Goal: Transaction & Acquisition: Purchase product/service

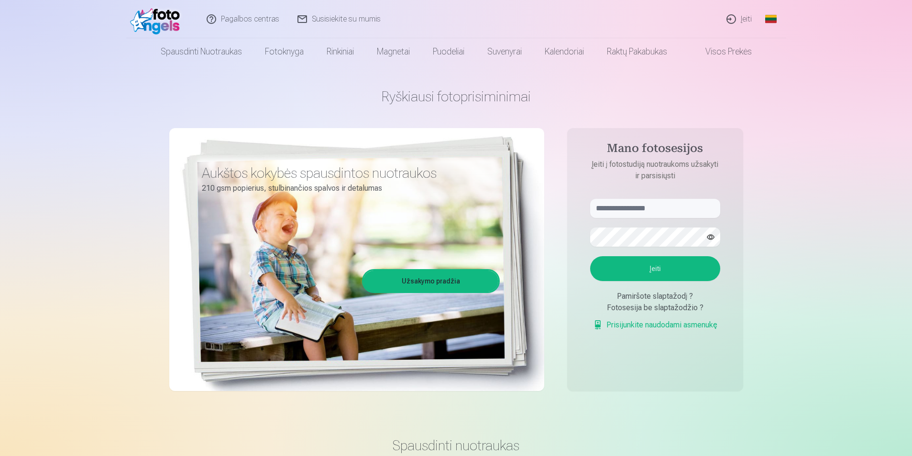
click at [747, 20] on link "Įeiti" at bounding box center [740, 19] width 44 height 38
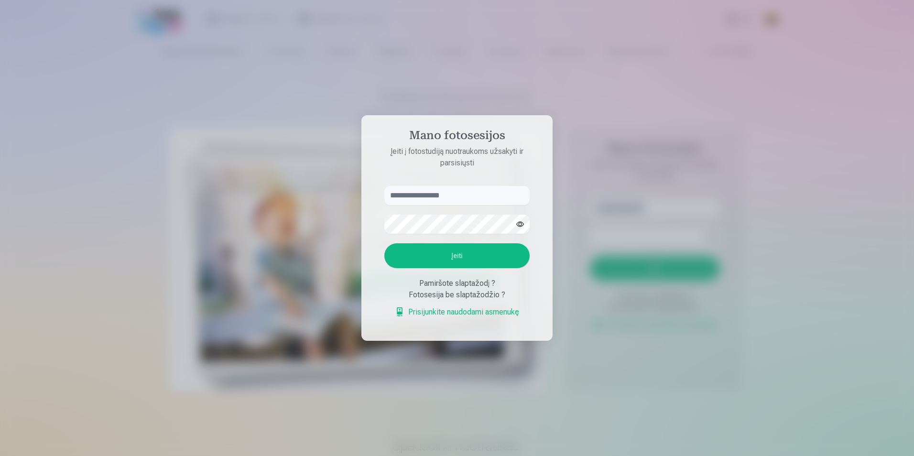
click at [433, 205] on form "Įeiti Pamiršote slaptažodį ? Fotosesija be slaptažodžio ? Prisijunkite naudodam…" at bounding box center [457, 257] width 165 height 142
click at [430, 194] on input "text" at bounding box center [456, 195] width 145 height 19
type input "**********"
click at [464, 245] on button "Įeiti" at bounding box center [456, 255] width 145 height 25
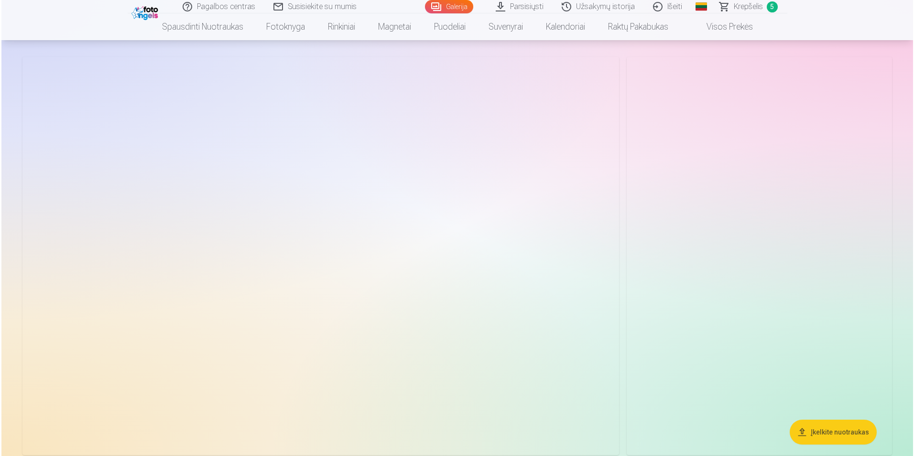
scroll to position [48, 0]
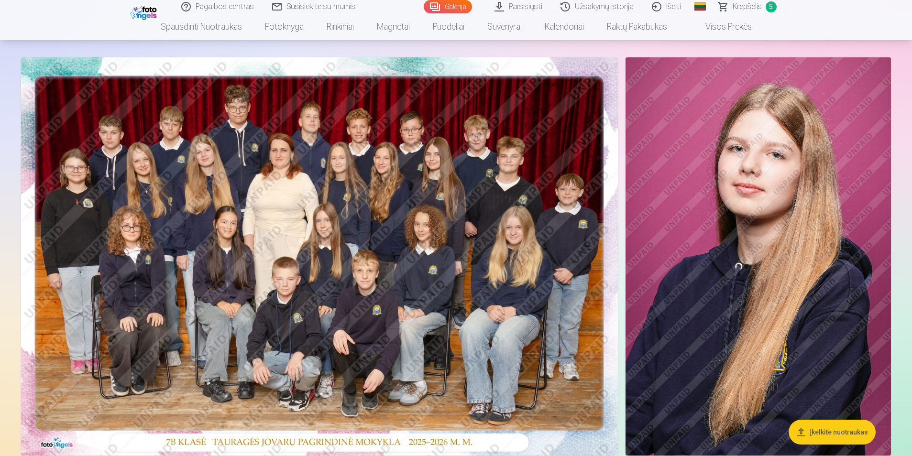
click at [375, 189] on img at bounding box center [319, 256] width 597 height 398
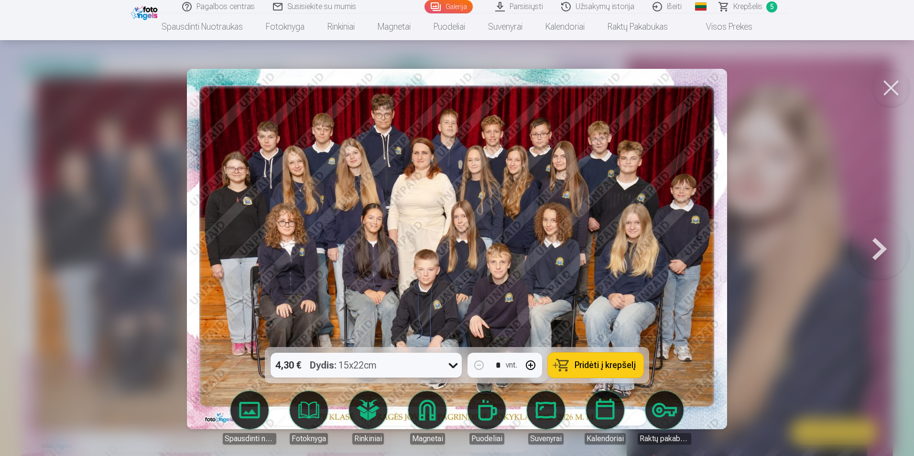
click at [735, 3] on span "Krepšelis" at bounding box center [748, 6] width 29 height 11
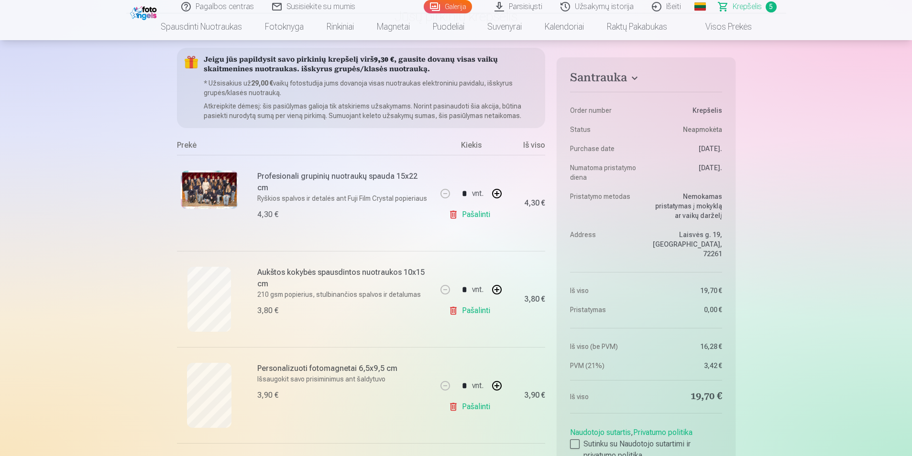
scroll to position [96, 0]
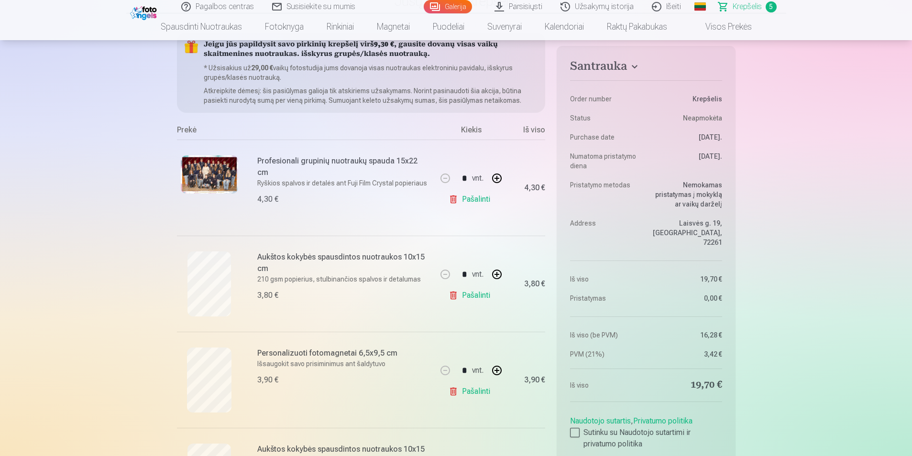
click at [451, 197] on link "Pašalinti" at bounding box center [471, 199] width 45 height 19
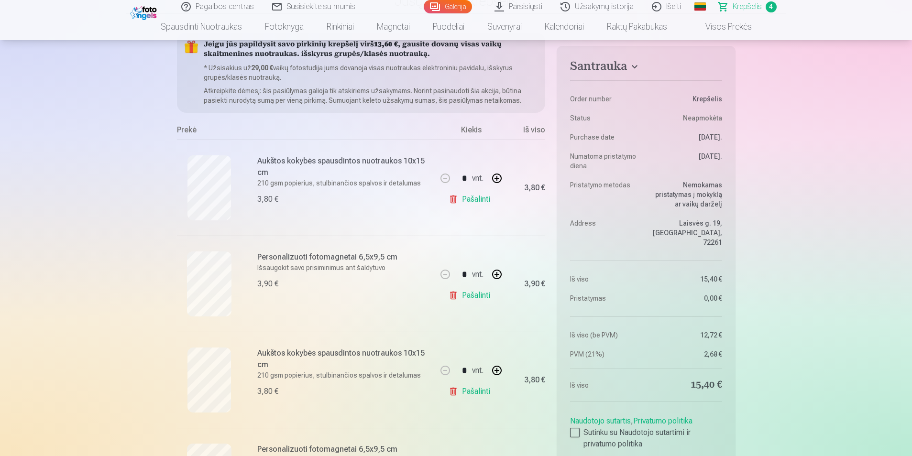
click at [454, 203] on link "Pašalinti" at bounding box center [471, 199] width 45 height 19
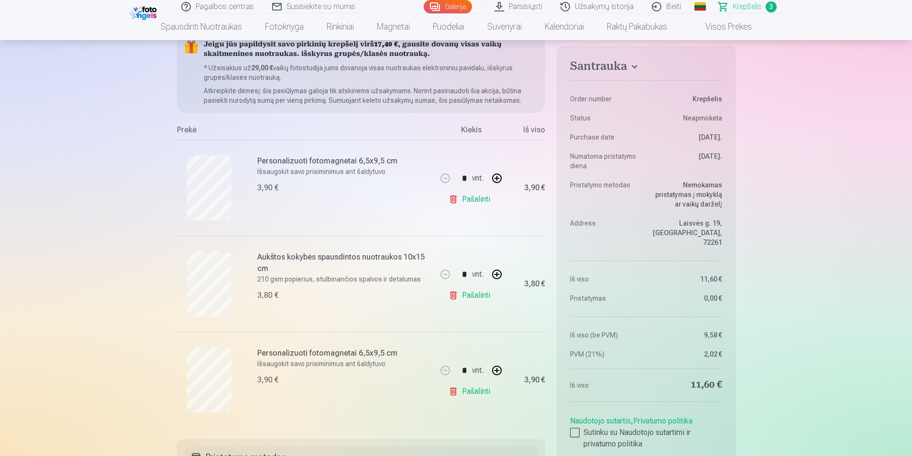
click at [454, 203] on link "Pašalinti" at bounding box center [471, 199] width 45 height 19
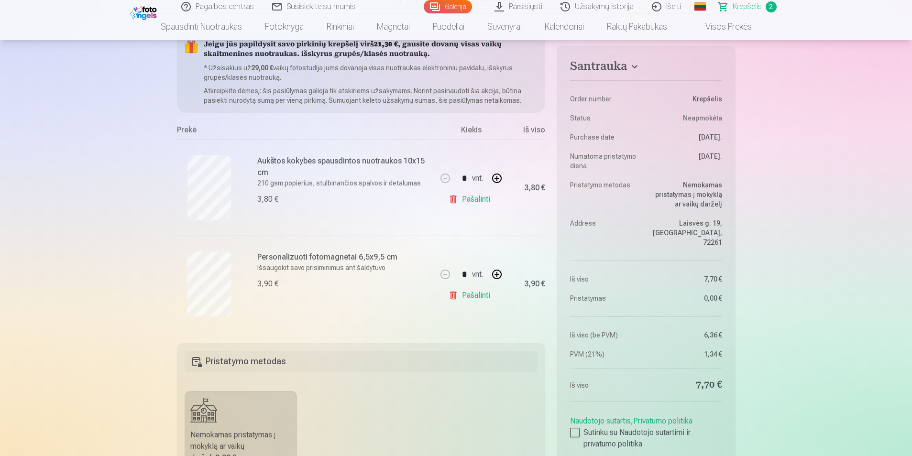
click at [454, 203] on link "Pašalinti" at bounding box center [471, 199] width 45 height 19
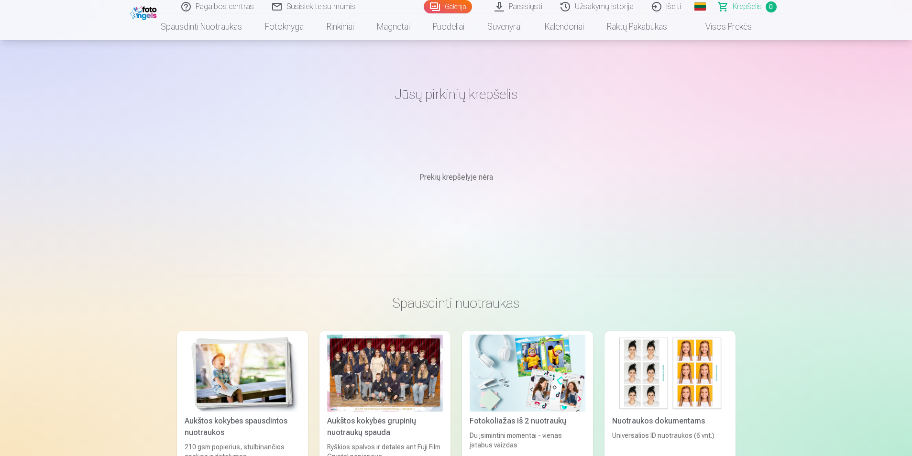
scroll to position [0, 0]
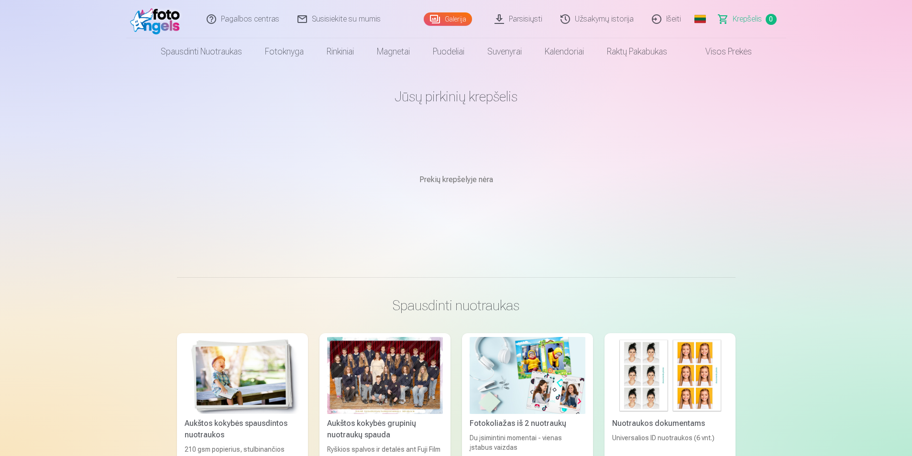
click at [460, 23] on link "Galerija" at bounding box center [448, 18] width 48 height 13
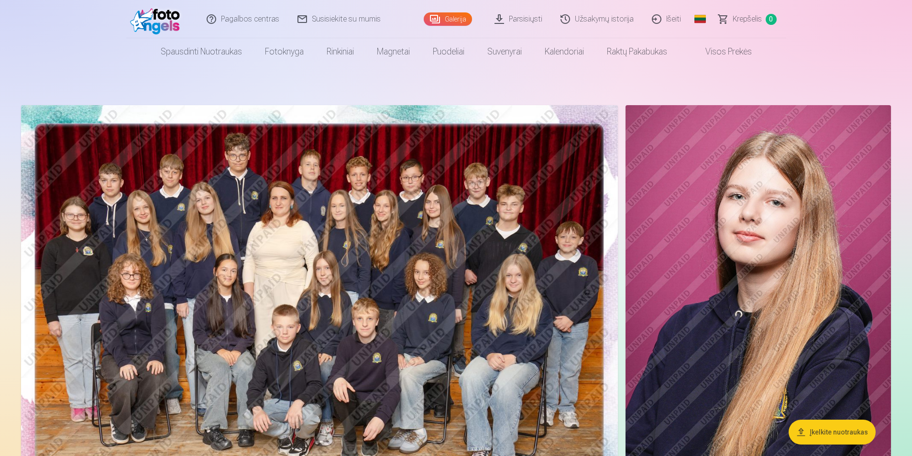
click at [241, 227] on img at bounding box center [319, 304] width 597 height 398
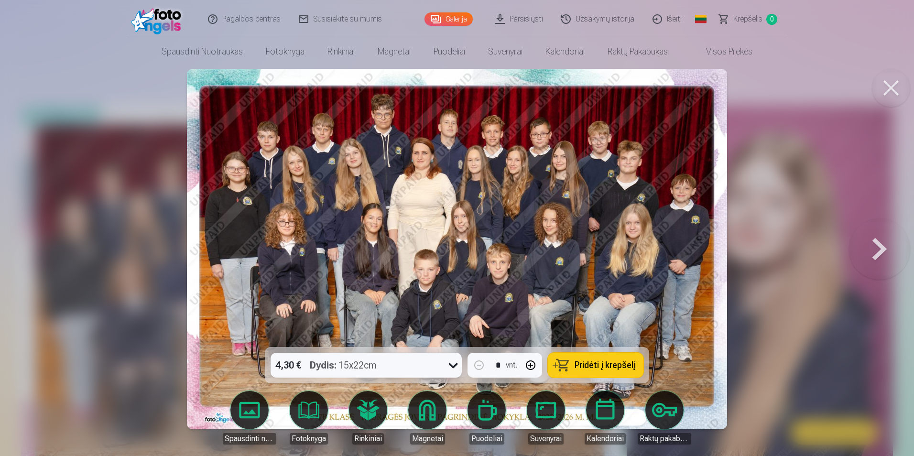
click at [430, 359] on div "4,30 € Dydis : 15x22cm" at bounding box center [357, 365] width 173 height 25
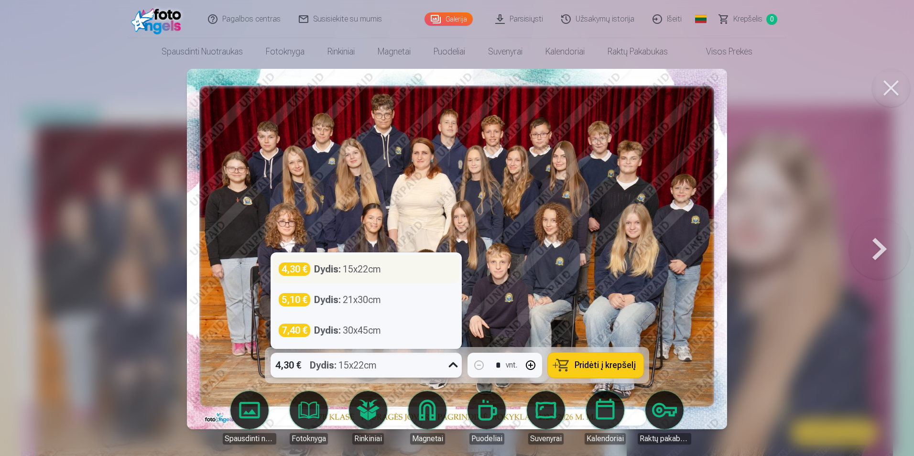
click at [289, 270] on div "4,30 €" at bounding box center [295, 269] width 32 height 13
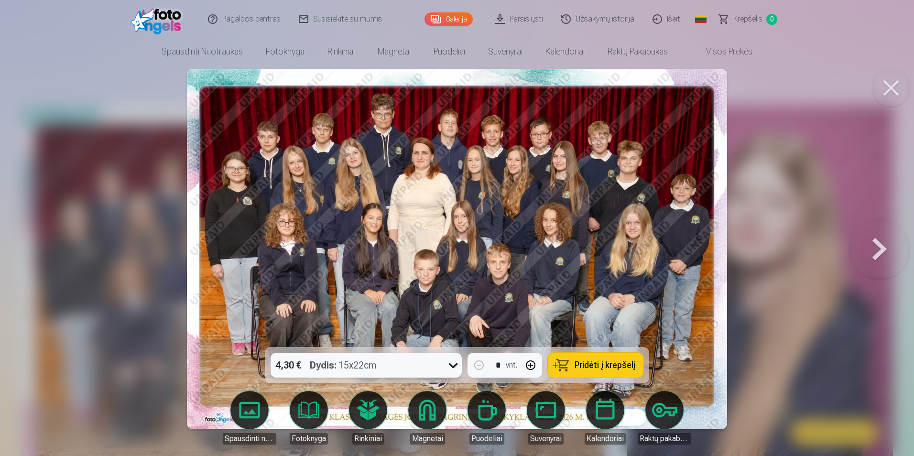
click at [595, 365] on span "Pridėti į krepšelį" at bounding box center [605, 365] width 61 height 9
click at [880, 249] on button at bounding box center [879, 249] width 61 height 177
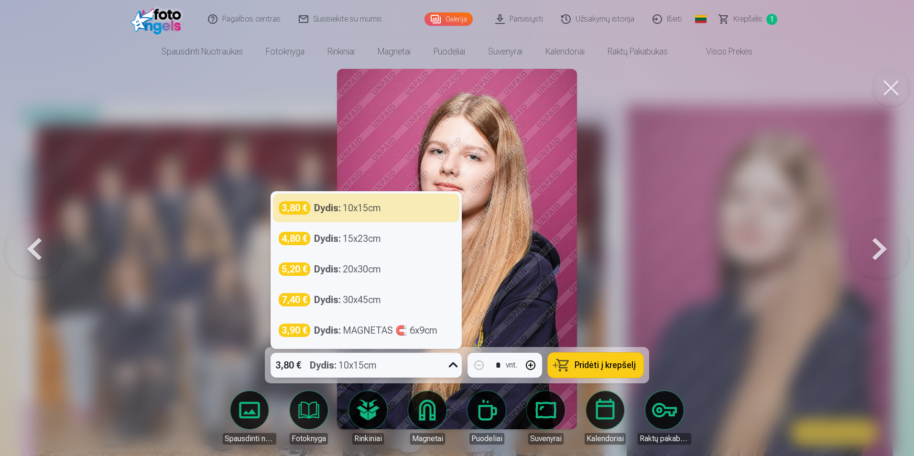
click at [385, 366] on div "3,80 € Dydis : 10x15cm" at bounding box center [357, 365] width 173 height 25
click at [616, 369] on span "Pridėti į krepšelį" at bounding box center [605, 365] width 61 height 9
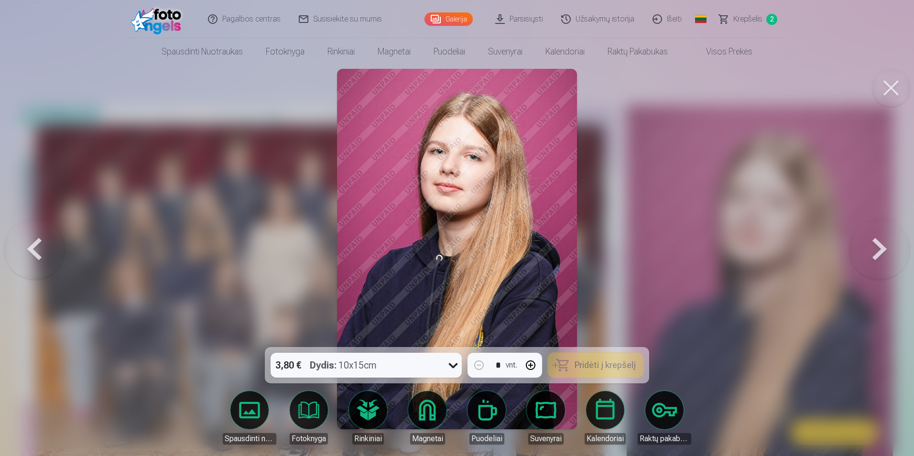
click at [873, 254] on button at bounding box center [879, 249] width 61 height 177
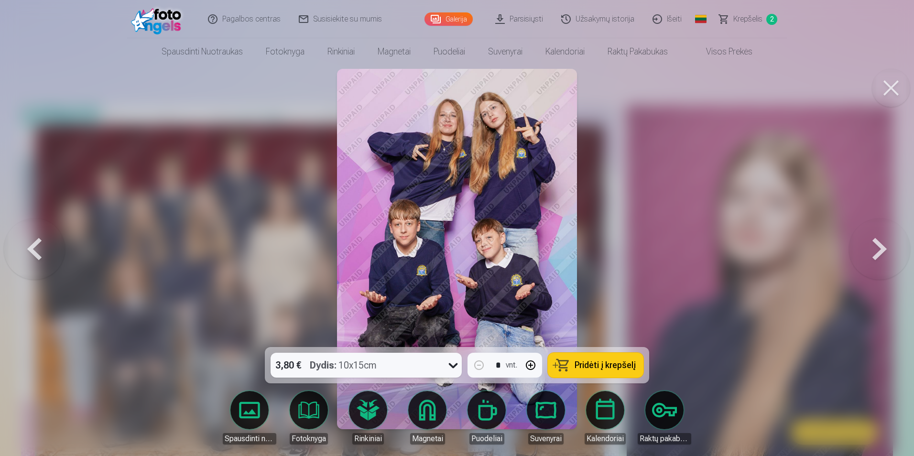
click at [613, 358] on button "Pridėti į krepšelį" at bounding box center [596, 365] width 96 height 25
click at [869, 242] on button at bounding box center [879, 249] width 61 height 177
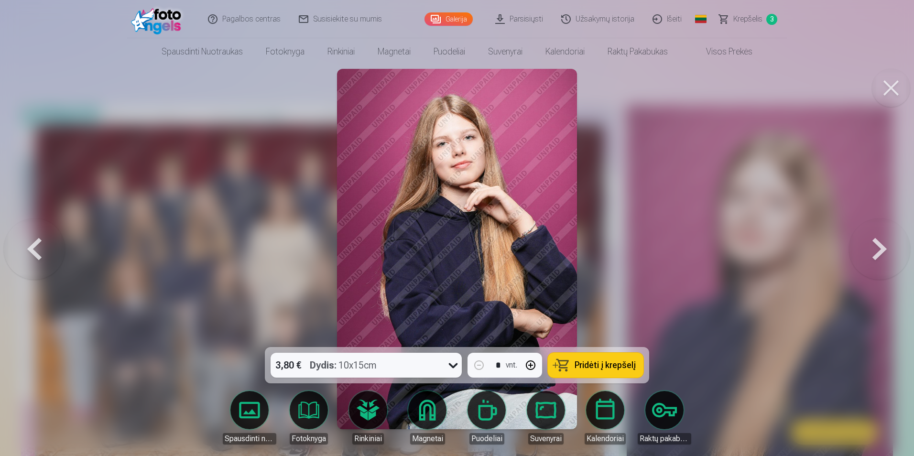
click at [632, 362] on span "Pridėti į krepšelį" at bounding box center [605, 365] width 61 height 9
click at [876, 253] on button at bounding box center [879, 249] width 61 height 177
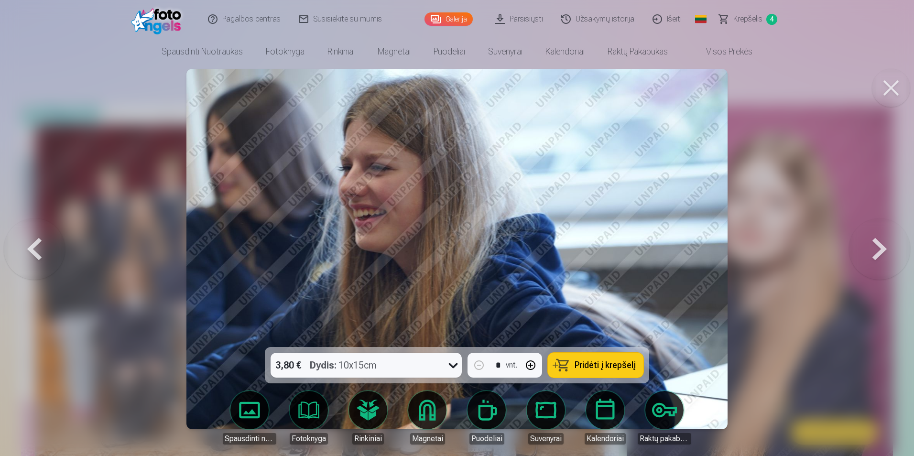
click at [583, 373] on button "Pridėti į krepšelį" at bounding box center [596, 365] width 96 height 25
click at [873, 255] on button at bounding box center [879, 249] width 61 height 177
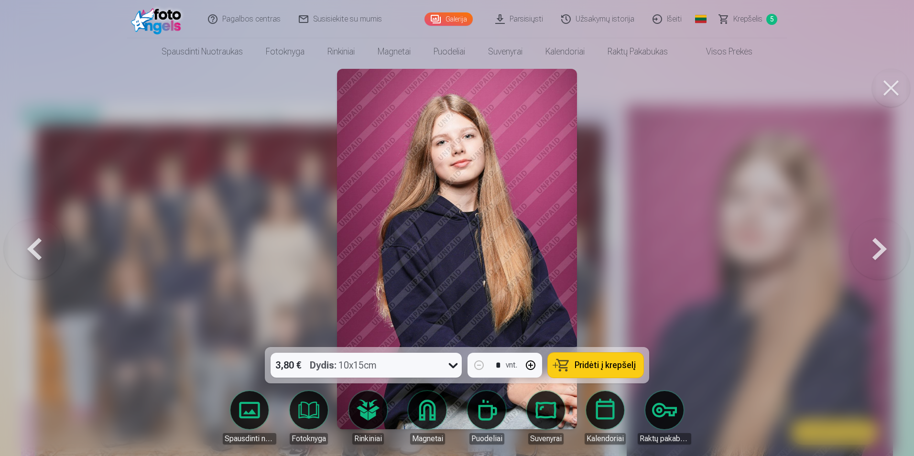
click at [419, 369] on div "3,80 € Dydis : 10x15cm" at bounding box center [357, 365] width 173 height 25
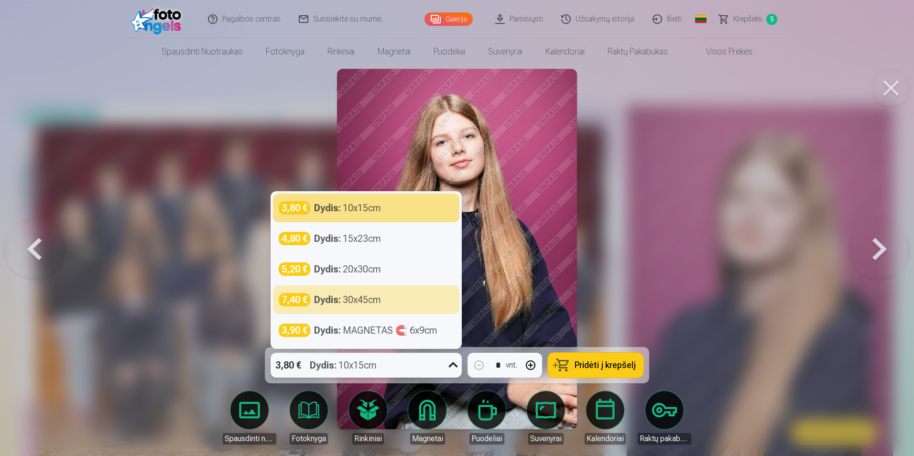
click at [868, 247] on button at bounding box center [879, 249] width 61 height 177
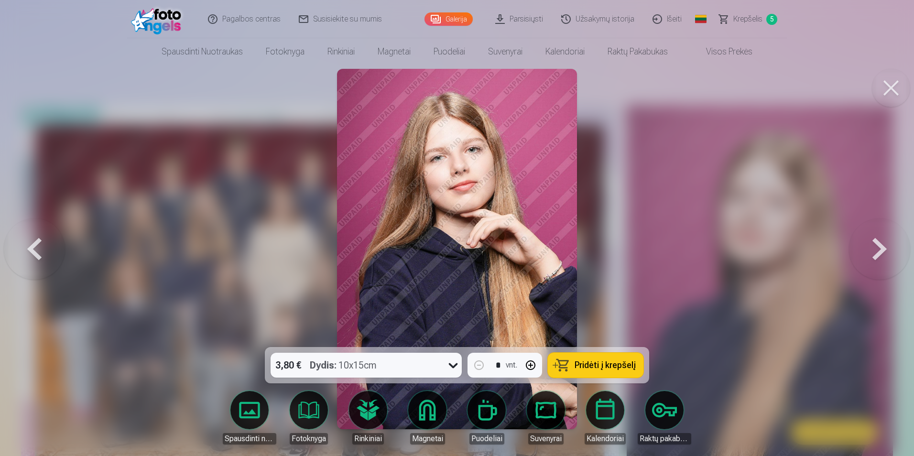
click at [877, 251] on button at bounding box center [879, 249] width 61 height 177
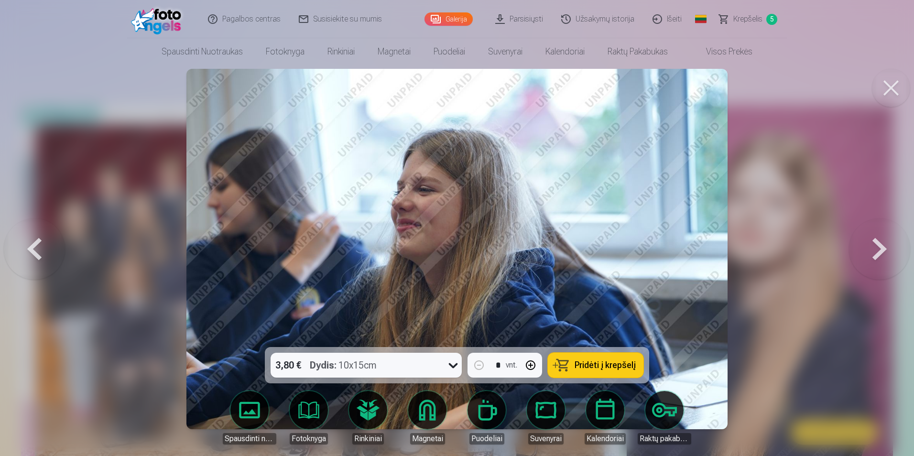
click at [887, 253] on button at bounding box center [879, 249] width 61 height 177
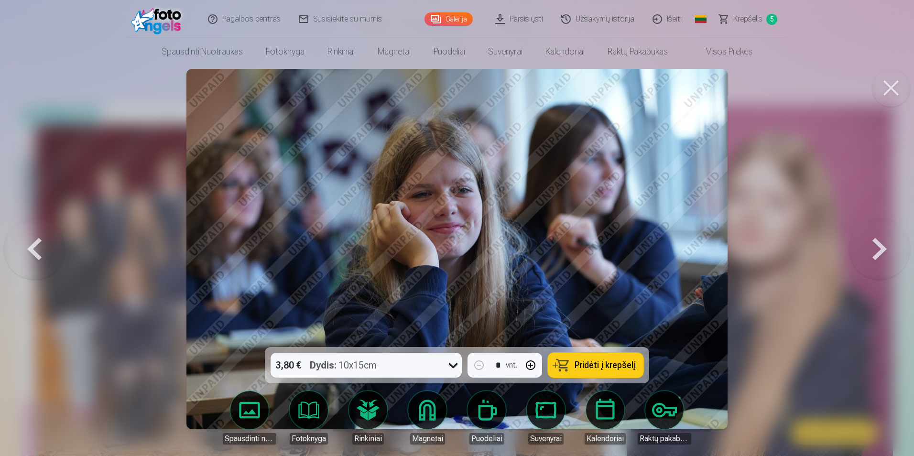
click at [887, 253] on button at bounding box center [879, 249] width 61 height 177
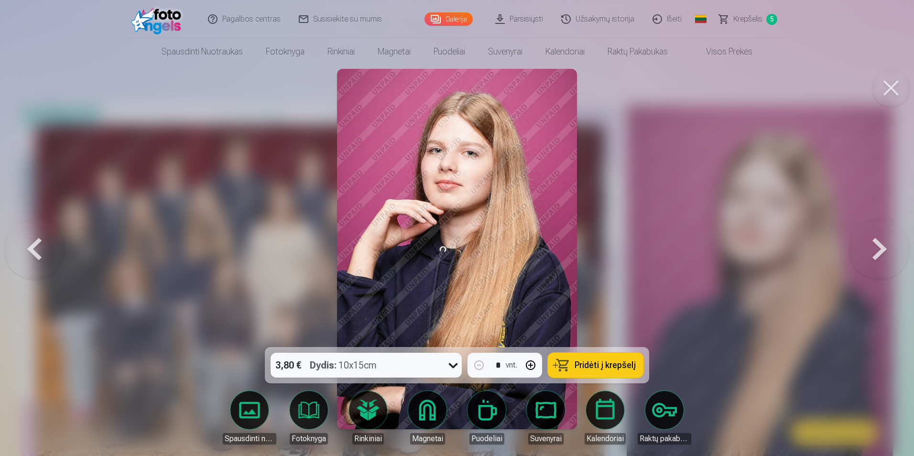
click at [887, 253] on button at bounding box center [879, 249] width 61 height 177
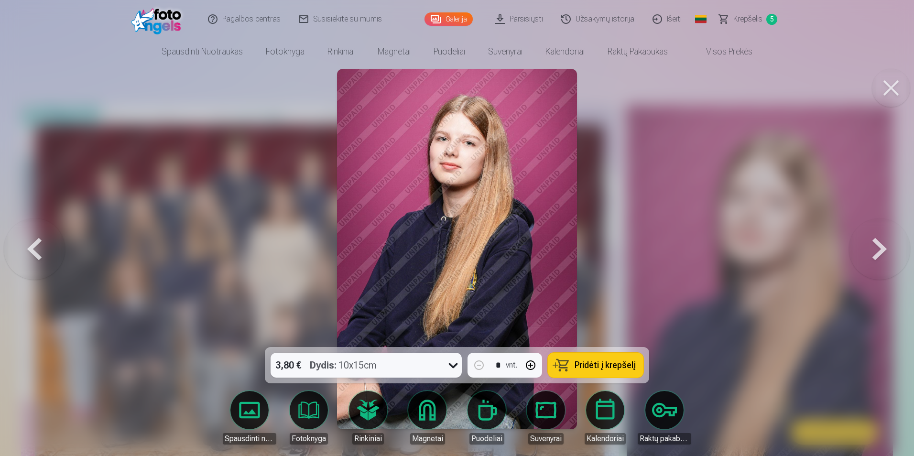
click at [887, 253] on button at bounding box center [879, 249] width 61 height 177
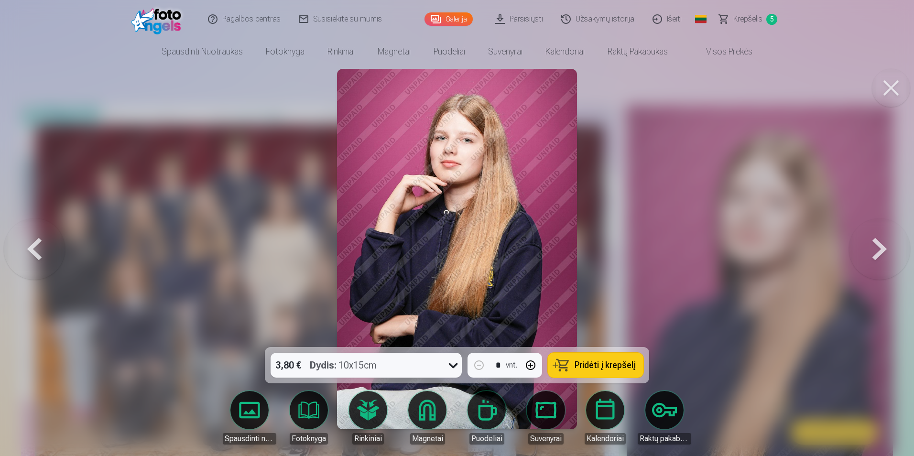
click at [887, 253] on button at bounding box center [879, 249] width 61 height 177
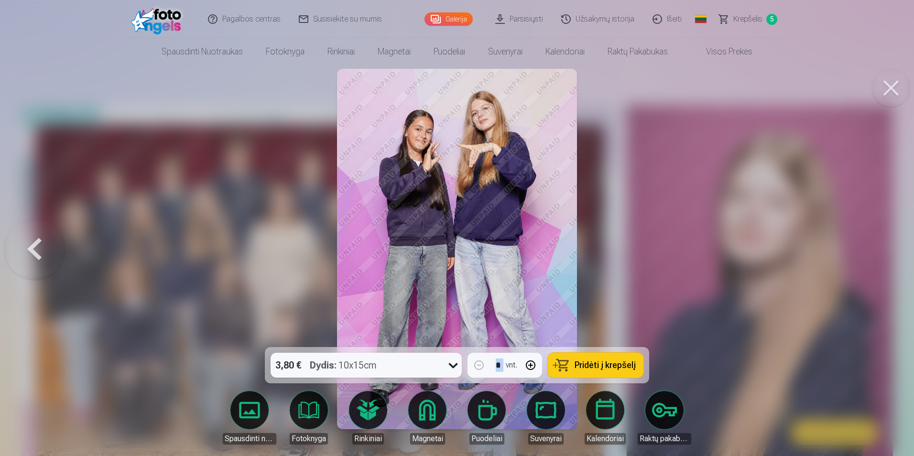
click at [887, 253] on div at bounding box center [457, 228] width 914 height 456
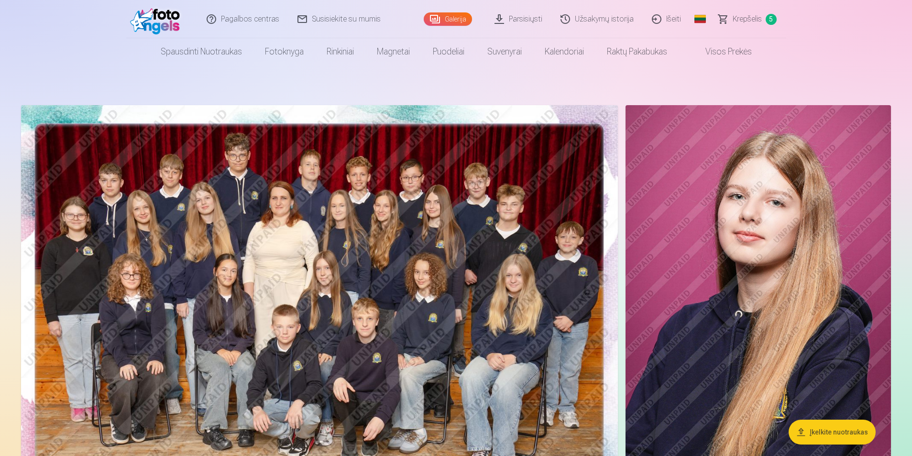
click at [887, 253] on img at bounding box center [758, 304] width 265 height 398
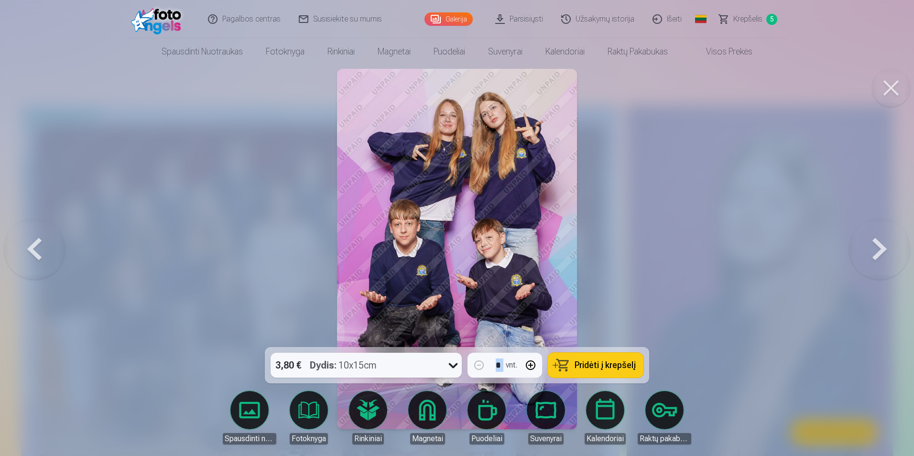
click at [886, 94] on button at bounding box center [891, 88] width 38 height 38
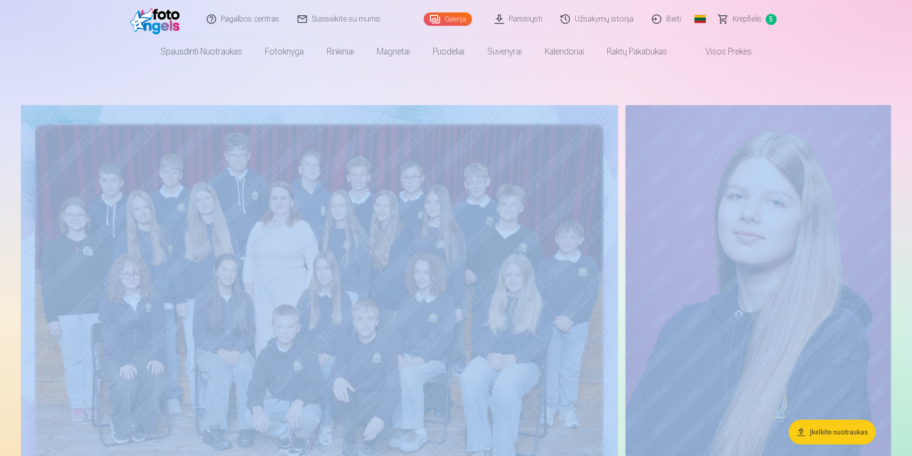
click at [372, 237] on img at bounding box center [319, 304] width 597 height 398
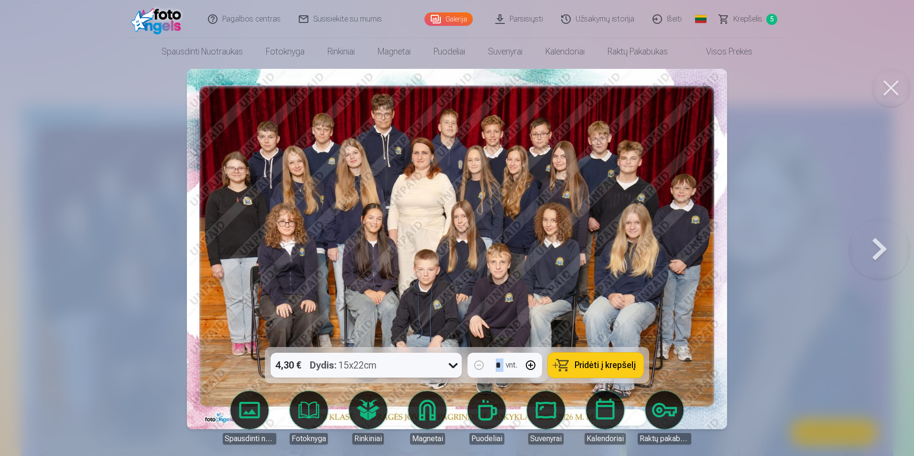
click at [753, 20] on span "Krepšelis" at bounding box center [748, 18] width 29 height 11
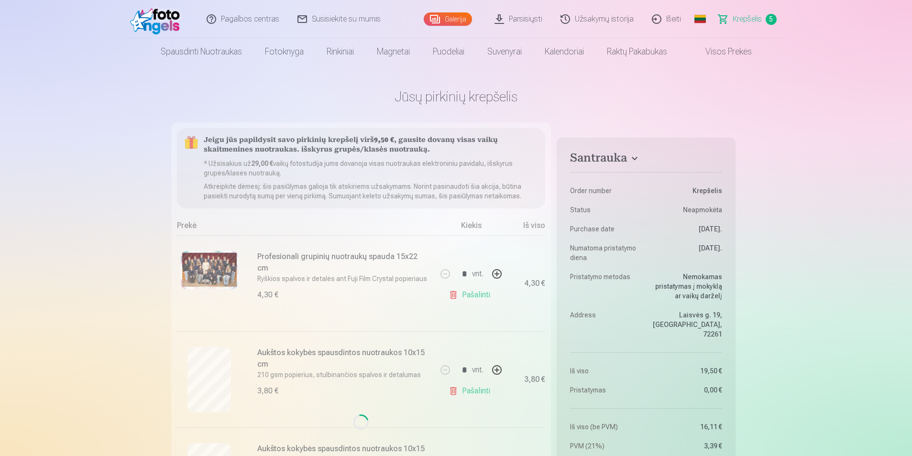
click at [460, 294] on div "Loading..." at bounding box center [361, 421] width 380 height 599
click at [449, 294] on div "Loading..." at bounding box center [361, 421] width 380 height 599
click at [745, 24] on span "Krepšelis" at bounding box center [747, 18] width 29 height 11
drag, startPoint x: 458, startPoint y: 296, endPoint x: 464, endPoint y: 295, distance: 6.3
click at [457, 296] on div "Loading..." at bounding box center [361, 421] width 380 height 599
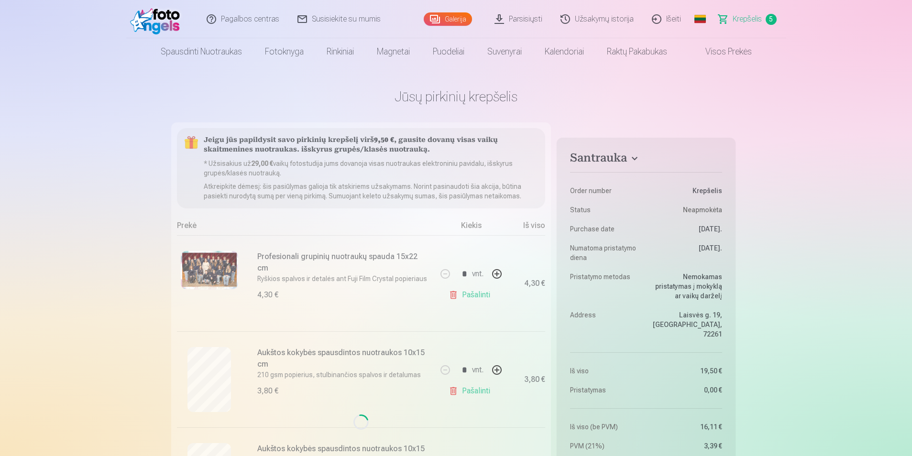
click at [750, 22] on span "Krepšelis" at bounding box center [747, 18] width 29 height 11
click at [455, 296] on div "Loading..." at bounding box center [361, 421] width 380 height 599
click at [454, 296] on div "Loading..." at bounding box center [361, 421] width 380 height 599
click at [500, 269] on div "Loading..." at bounding box center [361, 421] width 380 height 599
click at [462, 22] on link "Galerija" at bounding box center [448, 18] width 48 height 13
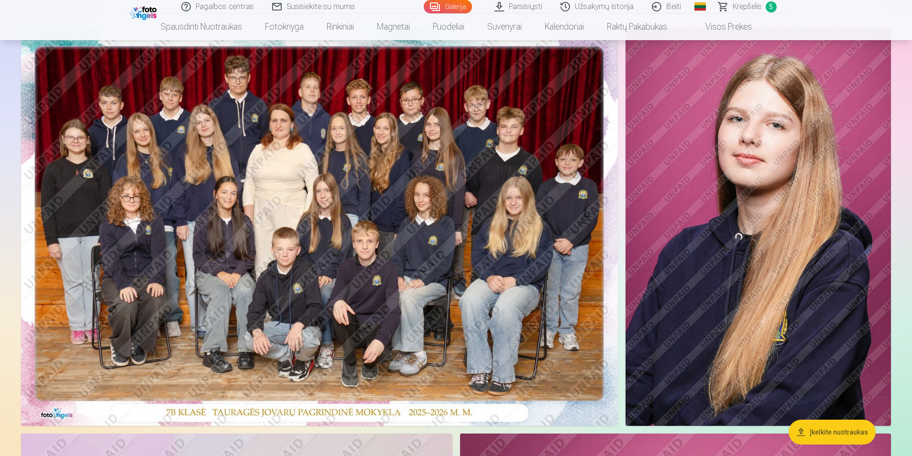
scroll to position [96, 0]
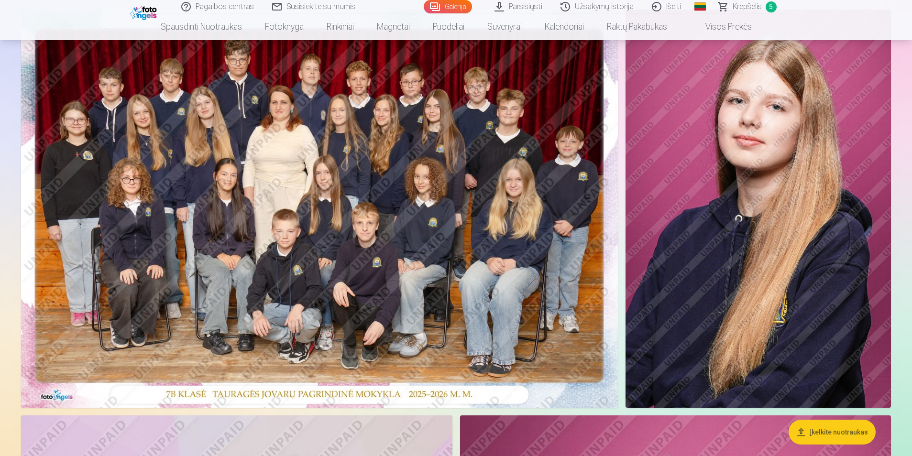
click at [374, 245] on img at bounding box center [319, 209] width 597 height 398
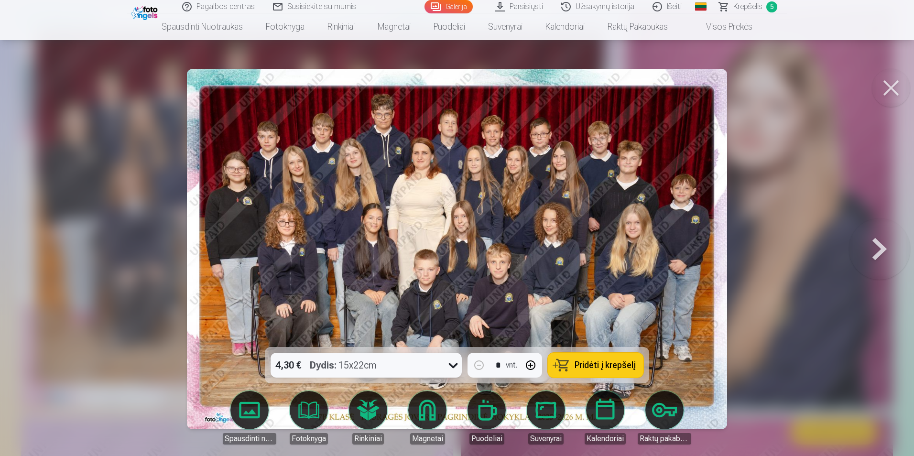
click at [352, 368] on div "Dydis : 15x22cm" at bounding box center [343, 365] width 67 height 25
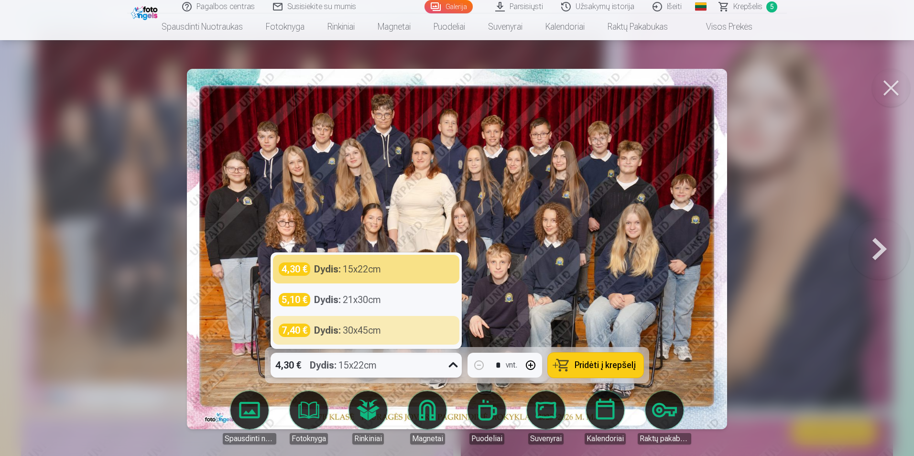
click at [583, 361] on span "Pridėti į krepšelį" at bounding box center [605, 365] width 61 height 9
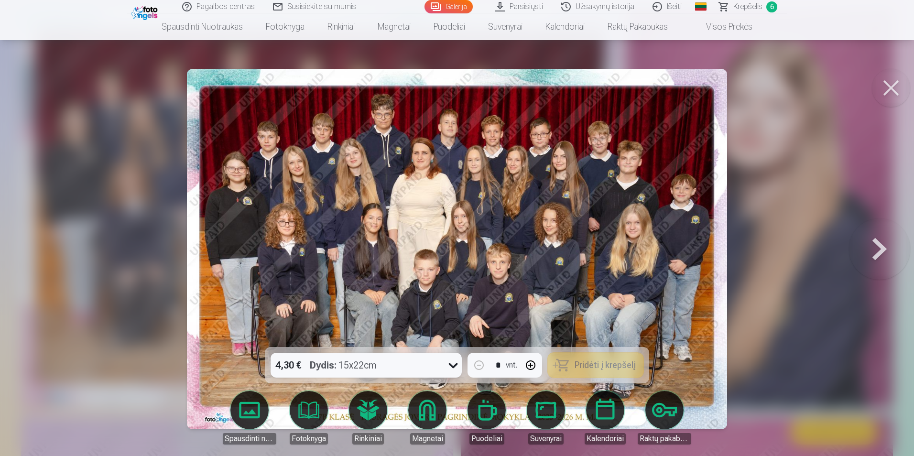
click at [877, 244] on button at bounding box center [879, 249] width 61 height 177
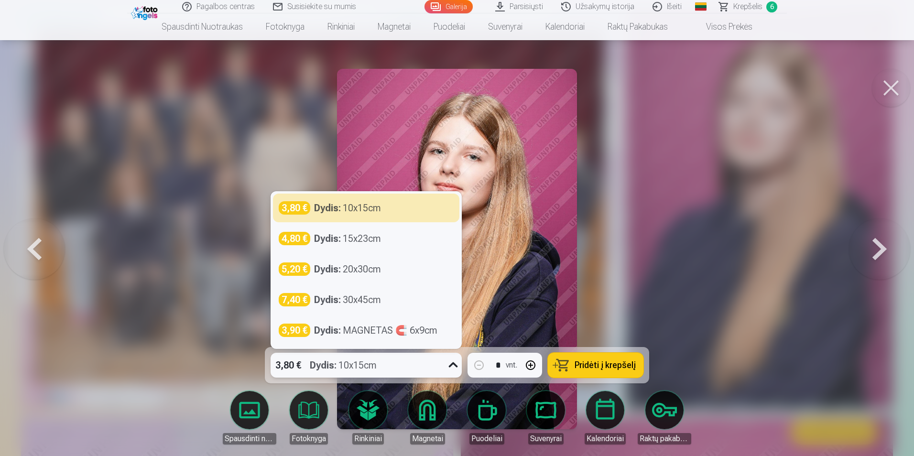
click at [358, 366] on div "Dydis : 10x15cm" at bounding box center [343, 365] width 67 height 25
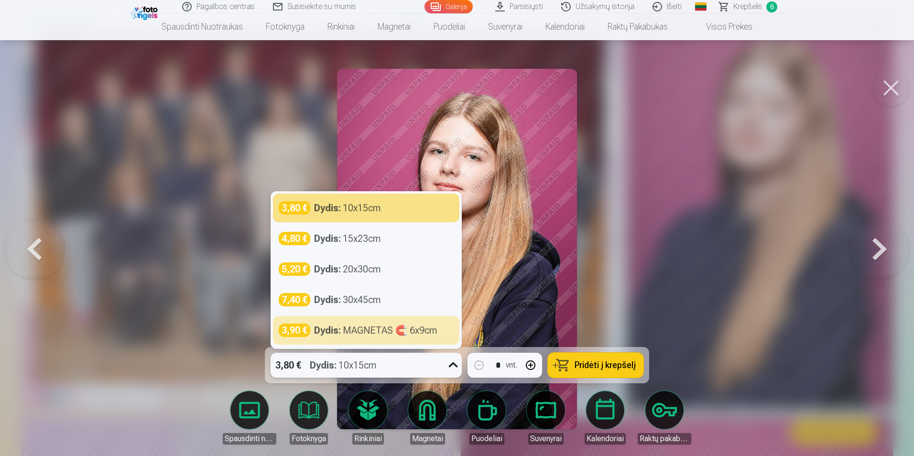
click at [618, 369] on span "Pridėti į krepšelį" at bounding box center [605, 365] width 61 height 9
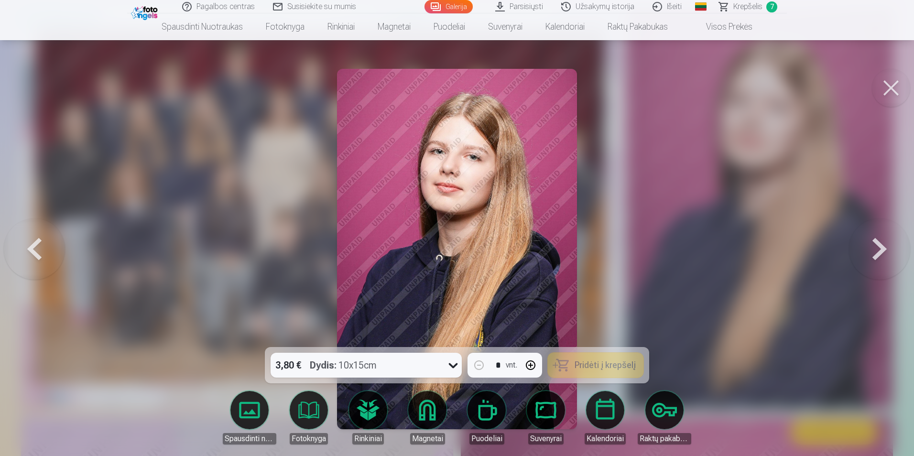
click at [874, 246] on button at bounding box center [879, 249] width 61 height 177
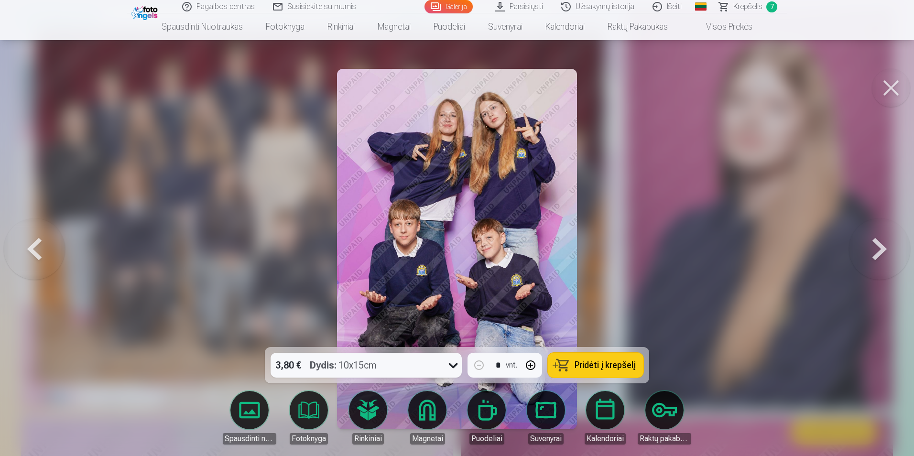
click at [377, 365] on div "Dydis : 10x15cm" at bounding box center [343, 365] width 67 height 25
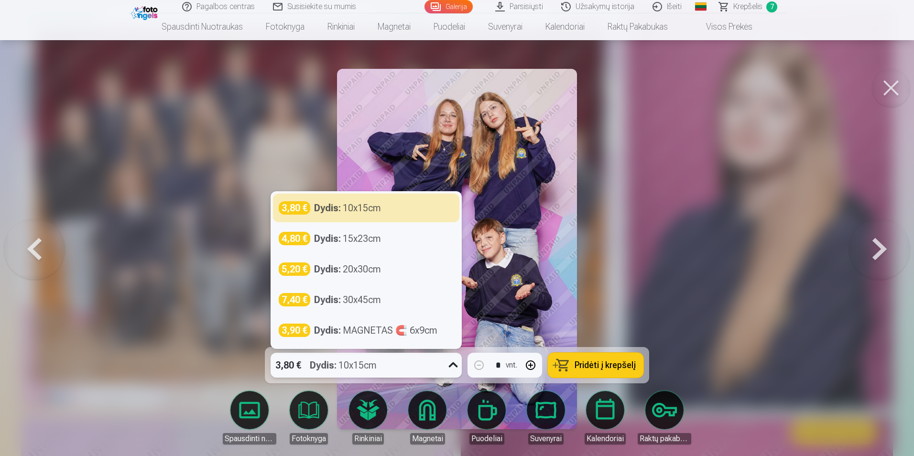
click at [598, 363] on span "Pridėti į krepšelį" at bounding box center [605, 365] width 61 height 9
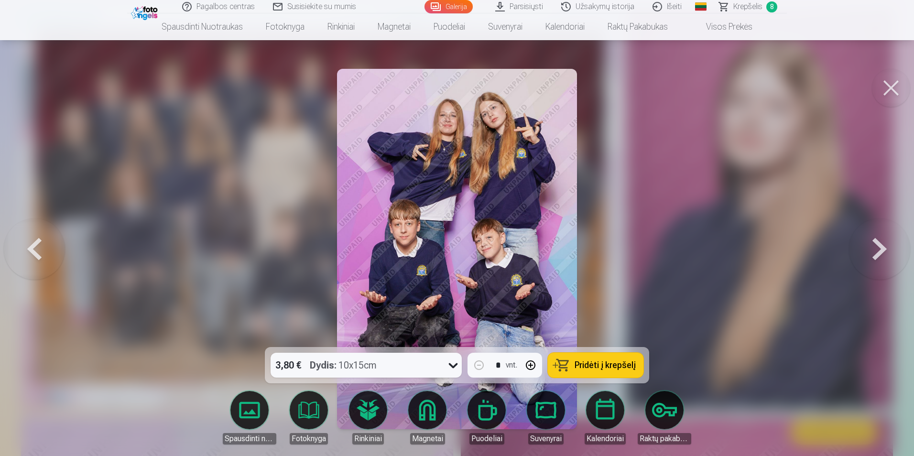
click at [881, 256] on button at bounding box center [879, 249] width 61 height 177
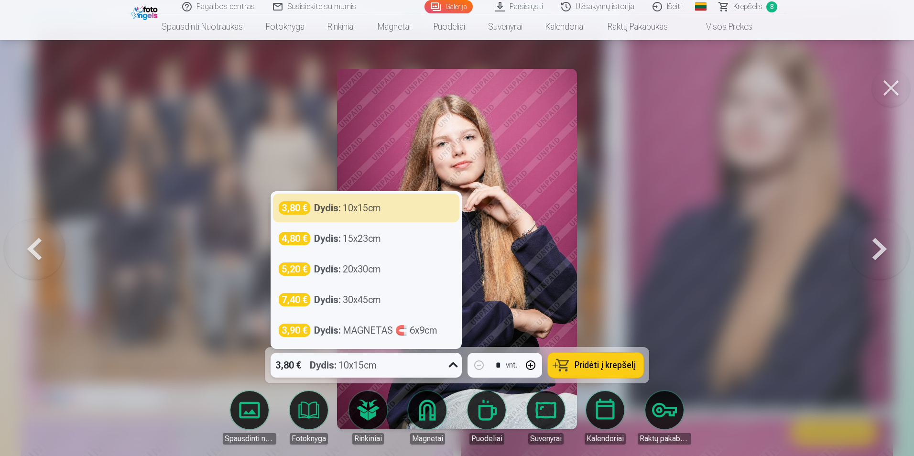
click at [327, 365] on strong "Dydis :" at bounding box center [323, 365] width 27 height 13
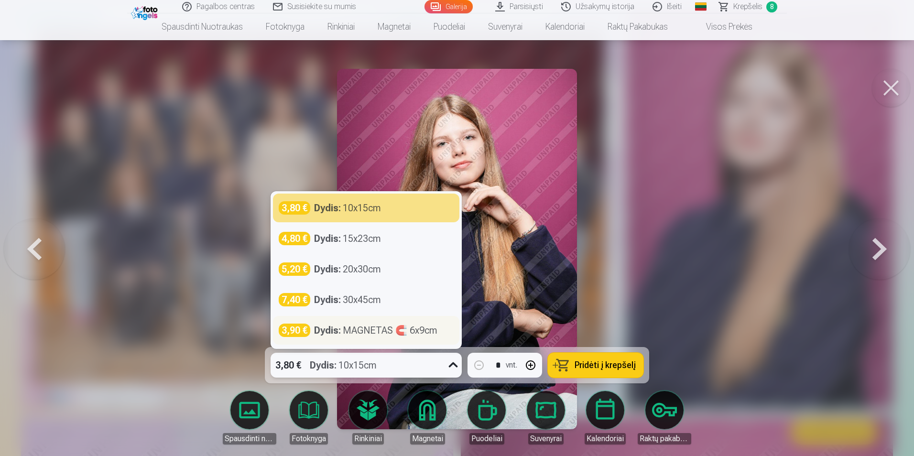
click at [329, 327] on strong "Dydis :" at bounding box center [327, 330] width 27 height 13
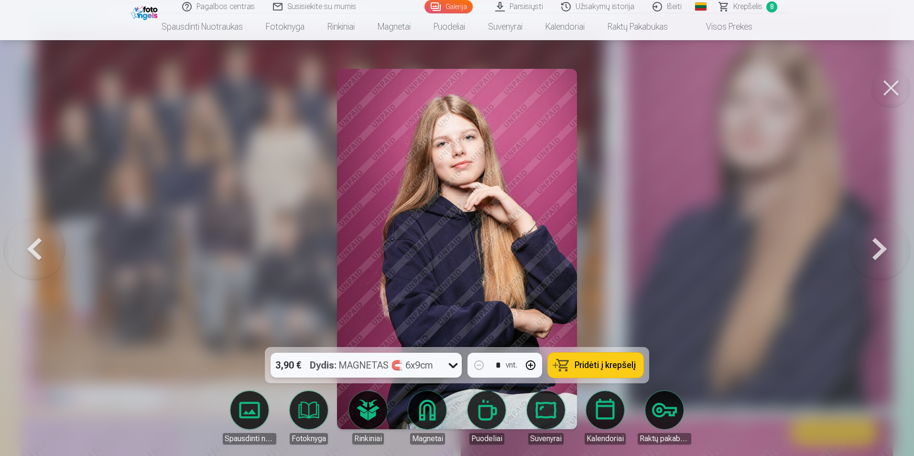
drag, startPoint x: 564, startPoint y: 369, endPoint x: 900, endPoint y: 172, distance: 388.6
click at [564, 369] on button "Pridėti į krepšelį" at bounding box center [596, 365] width 96 height 25
click at [878, 244] on button at bounding box center [879, 249] width 61 height 177
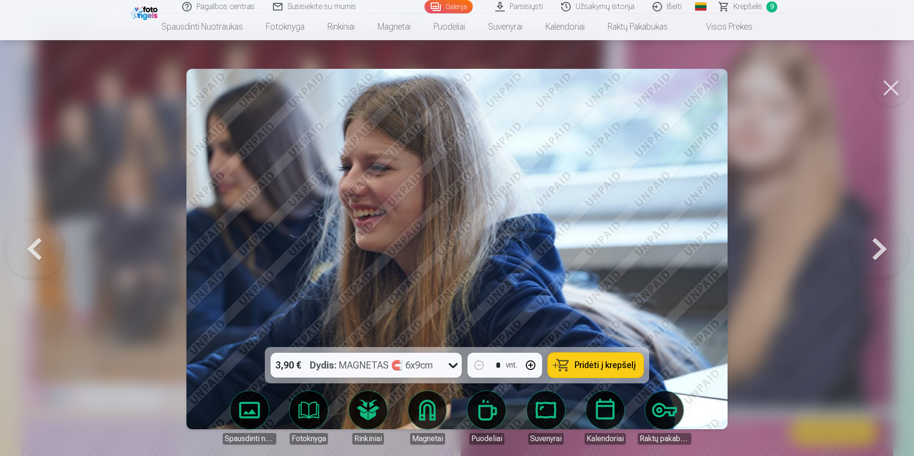
click at [873, 249] on button at bounding box center [879, 249] width 61 height 177
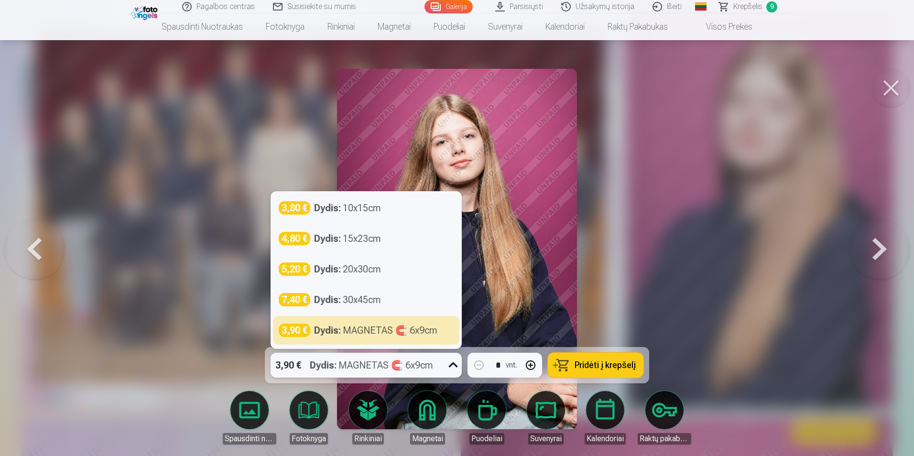
click at [408, 362] on div "Dydis : MAGNETAS 🧲 6x9cm" at bounding box center [371, 365] width 123 height 25
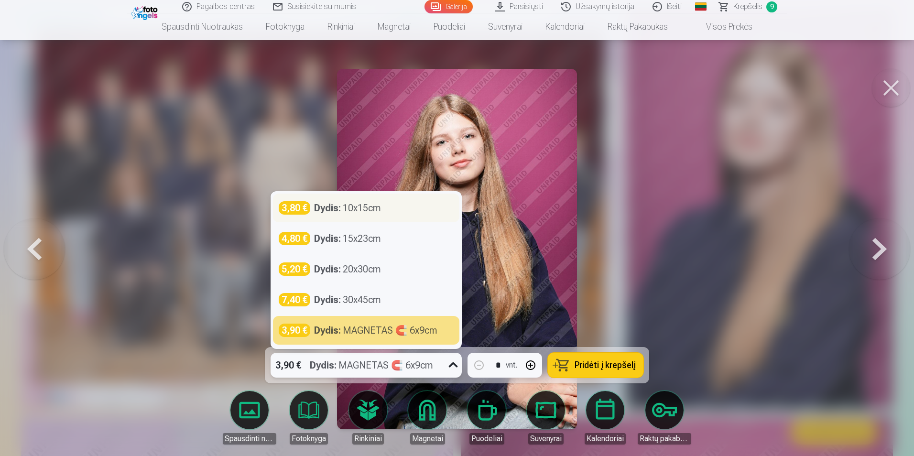
click at [379, 213] on div "Dydis : 10x15cm" at bounding box center [347, 207] width 67 height 13
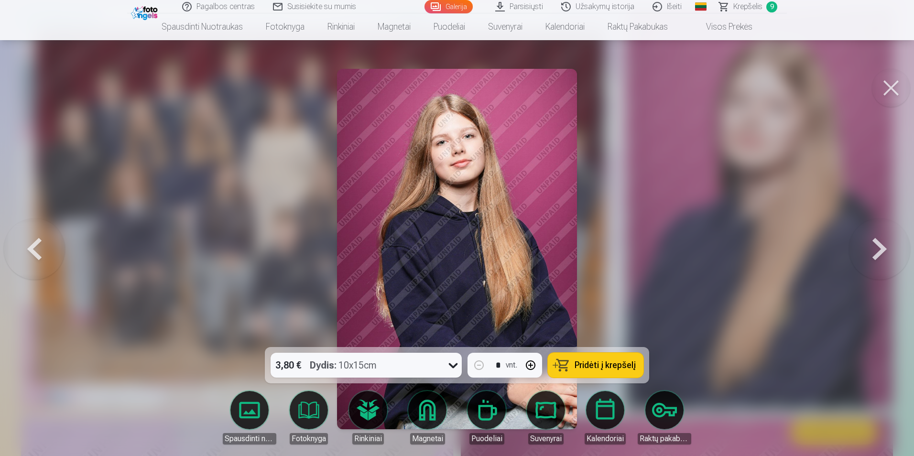
click at [870, 252] on button at bounding box center [879, 249] width 61 height 177
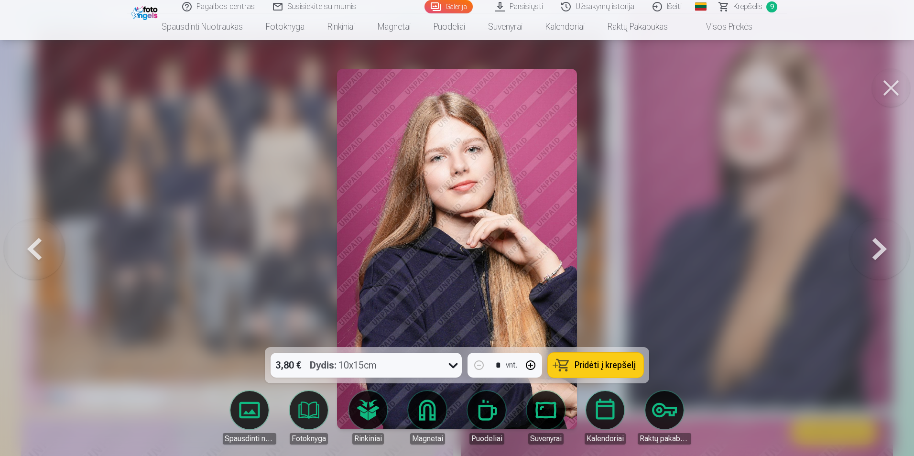
click at [870, 252] on button at bounding box center [879, 249] width 61 height 177
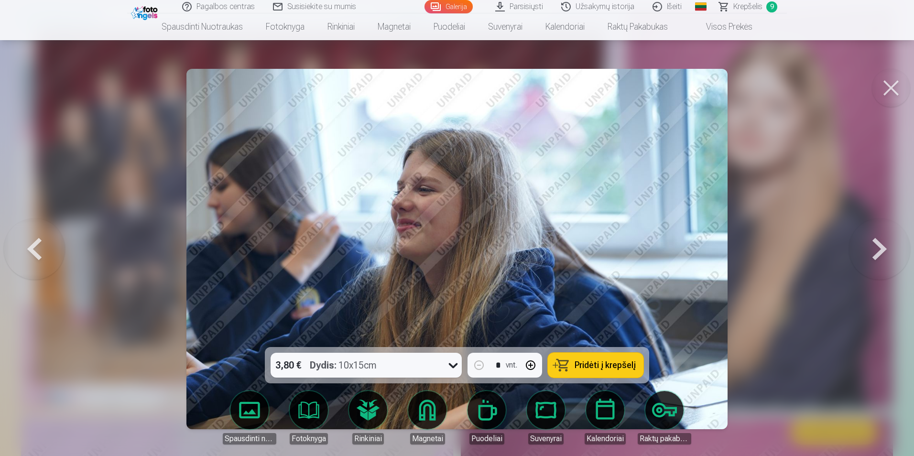
click at [876, 246] on button at bounding box center [879, 249] width 61 height 177
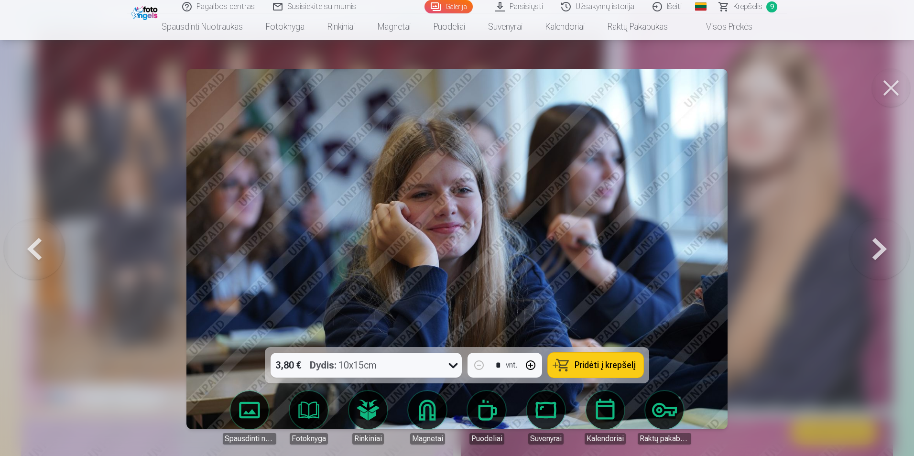
click at [876, 246] on button at bounding box center [879, 249] width 61 height 177
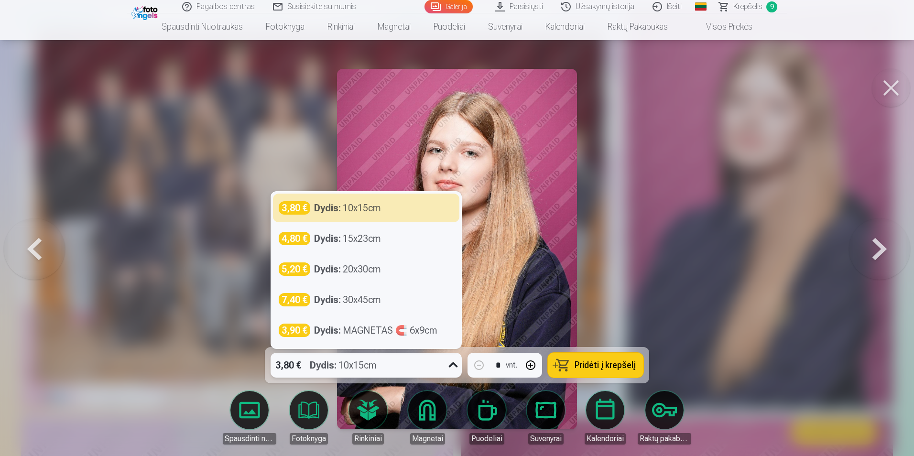
click at [419, 366] on div "3,80 € Dydis : 10x15cm" at bounding box center [357, 365] width 173 height 25
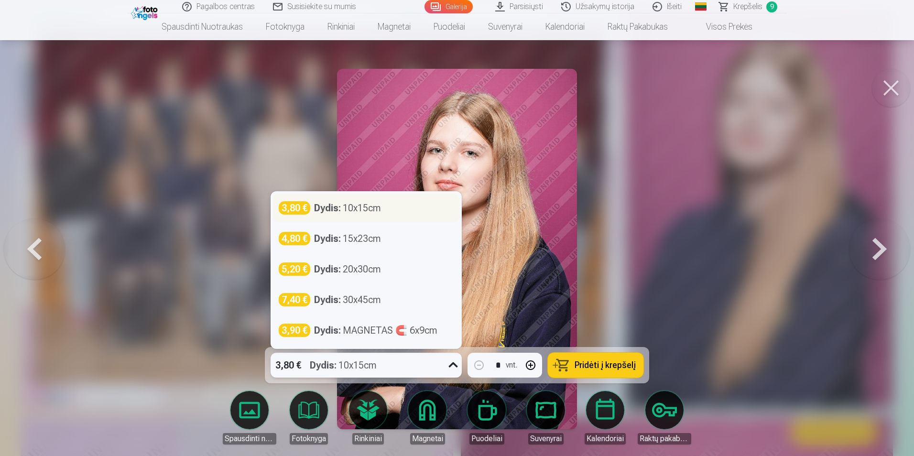
click at [390, 208] on div "3,80 € Dydis : 10x15cm" at bounding box center [366, 207] width 175 height 13
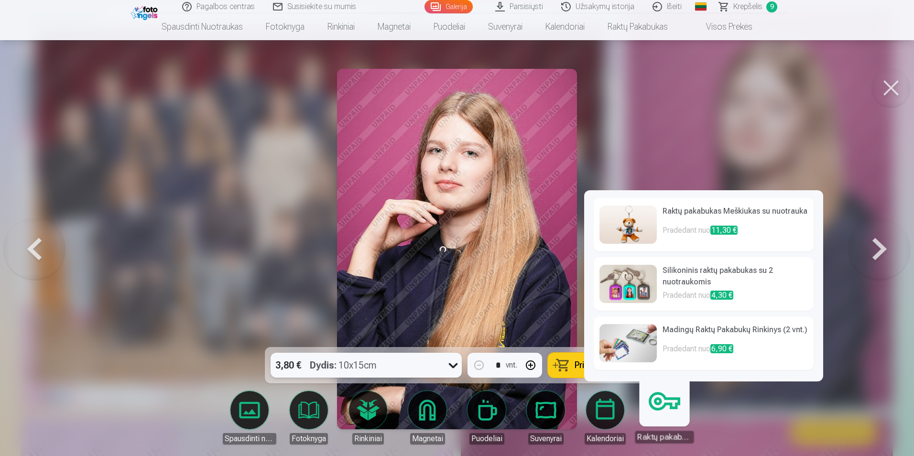
click at [411, 364] on div "3,80 € Dydis : 10x15cm" at bounding box center [357, 365] width 173 height 25
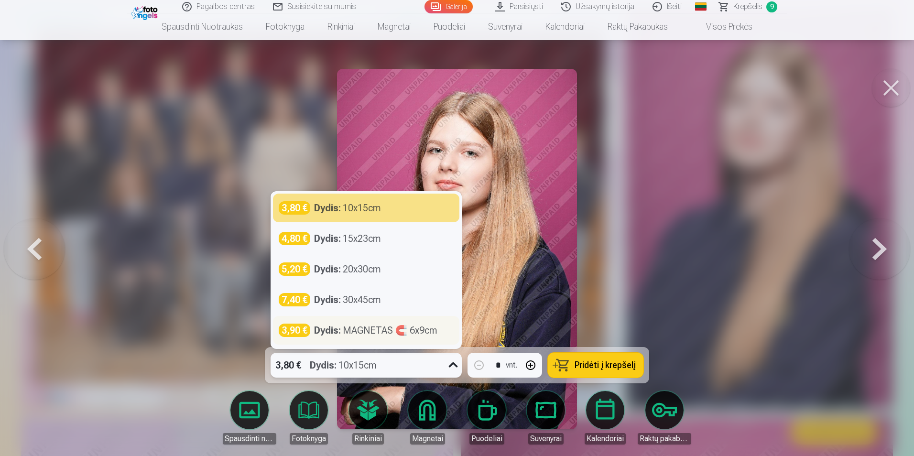
drag, startPoint x: 351, startPoint y: 330, endPoint x: 360, endPoint y: 332, distance: 9.3
click at [351, 330] on div "Dydis : MAGNETAS 🧲 6x9cm" at bounding box center [375, 330] width 123 height 13
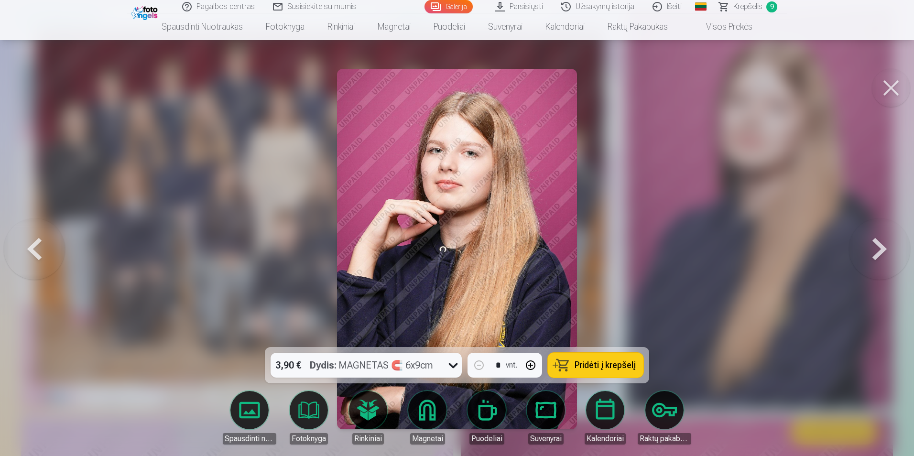
click at [614, 364] on span "Pridėti į krepšelį" at bounding box center [605, 365] width 61 height 9
click at [874, 251] on button at bounding box center [879, 249] width 61 height 177
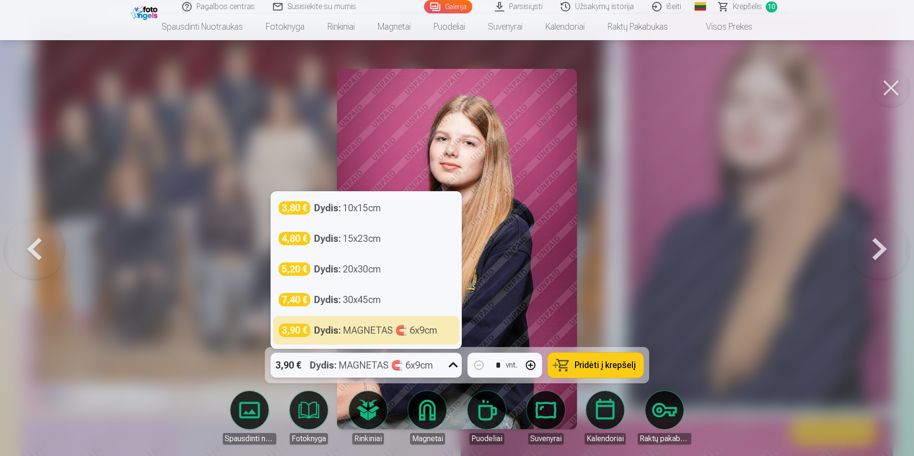
click at [384, 369] on div "Dydis : MAGNETAS 🧲 6x9cm" at bounding box center [371, 365] width 123 height 25
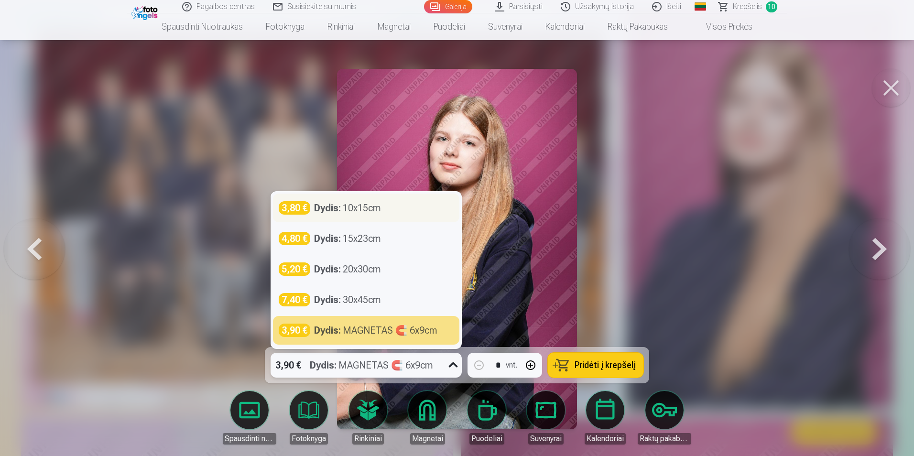
click at [335, 209] on strong "Dydis :" at bounding box center [327, 207] width 27 height 13
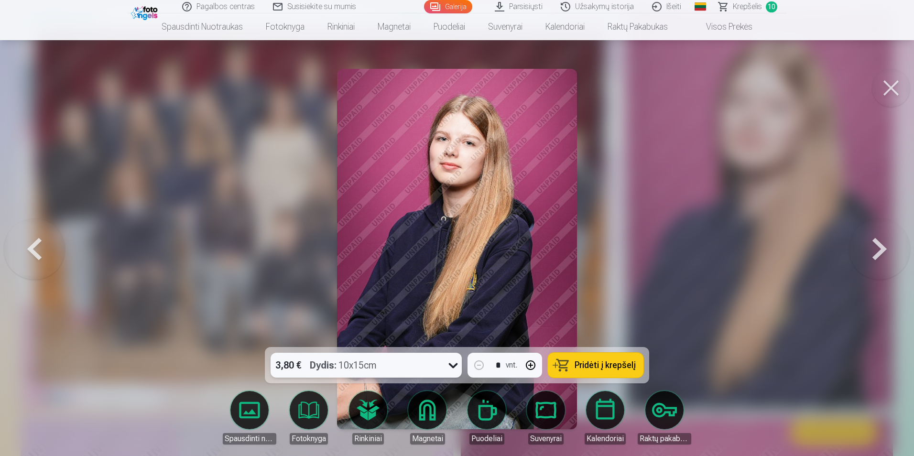
drag, startPoint x: 634, startPoint y: 362, endPoint x: 849, endPoint y: 250, distance: 242.8
click at [633, 362] on span "Pridėti į krepšelį" at bounding box center [605, 365] width 61 height 9
click at [876, 252] on button at bounding box center [879, 249] width 61 height 177
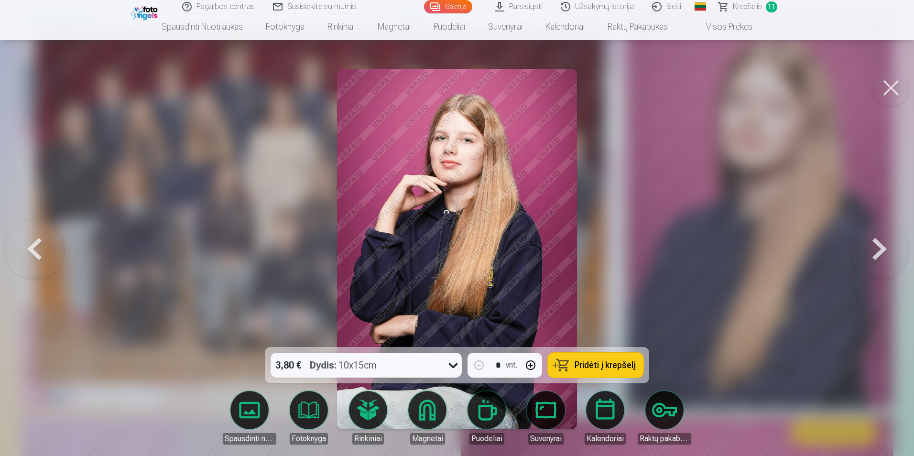
click at [421, 363] on div "3,80 € Dydis : 10x15cm" at bounding box center [357, 365] width 173 height 25
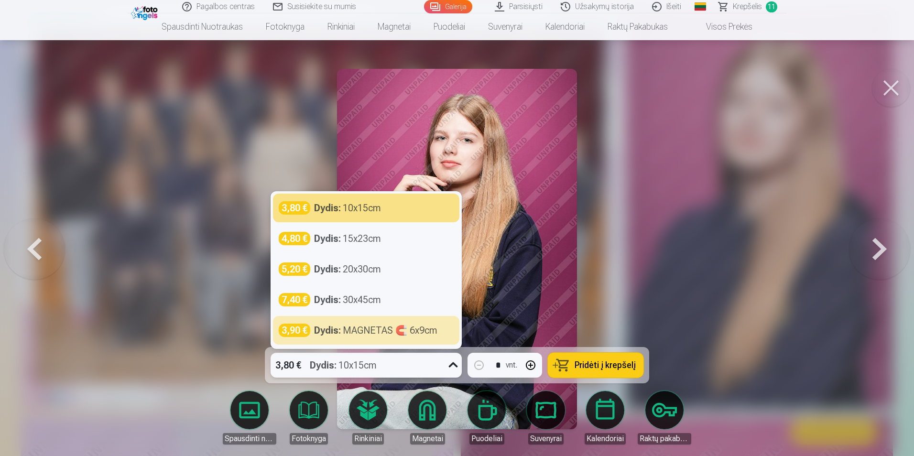
click at [592, 369] on span "Pridėti į krepšelį" at bounding box center [605, 365] width 61 height 9
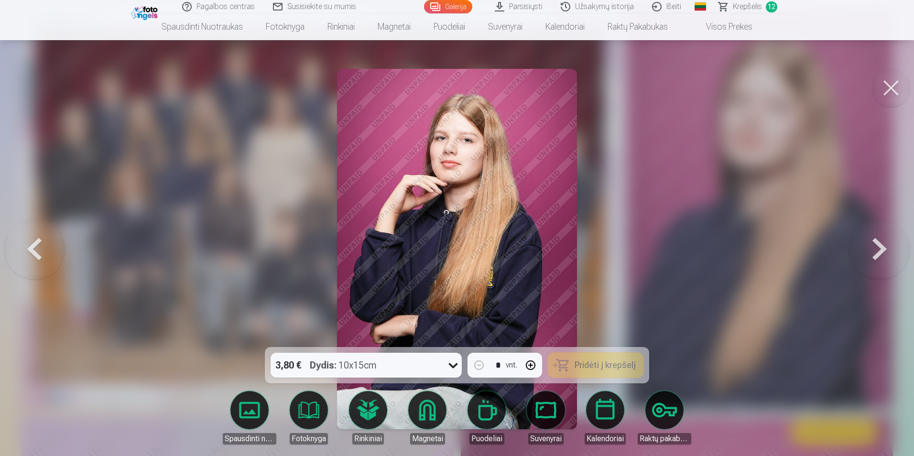
click at [874, 235] on button at bounding box center [879, 249] width 61 height 177
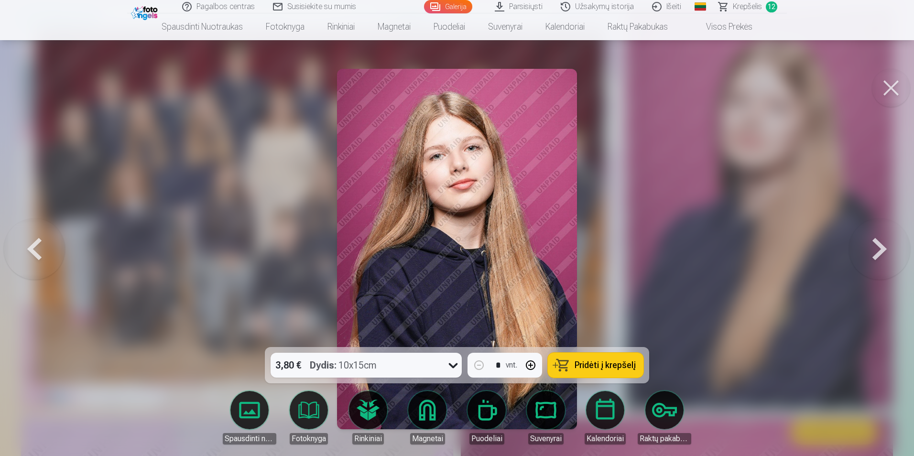
click at [428, 366] on div "3,80 € Dydis : 10x15cm" at bounding box center [357, 365] width 173 height 25
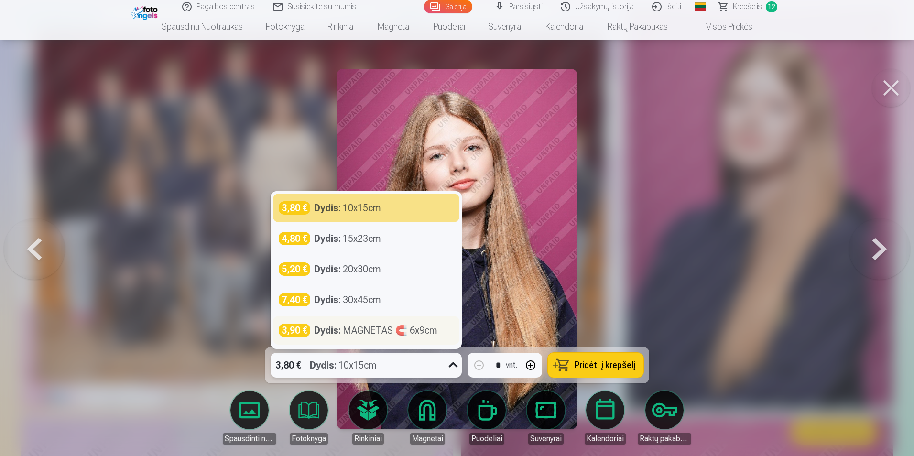
click at [381, 334] on div "Dydis : MAGNETAS 🧲 6x9cm" at bounding box center [375, 330] width 123 height 13
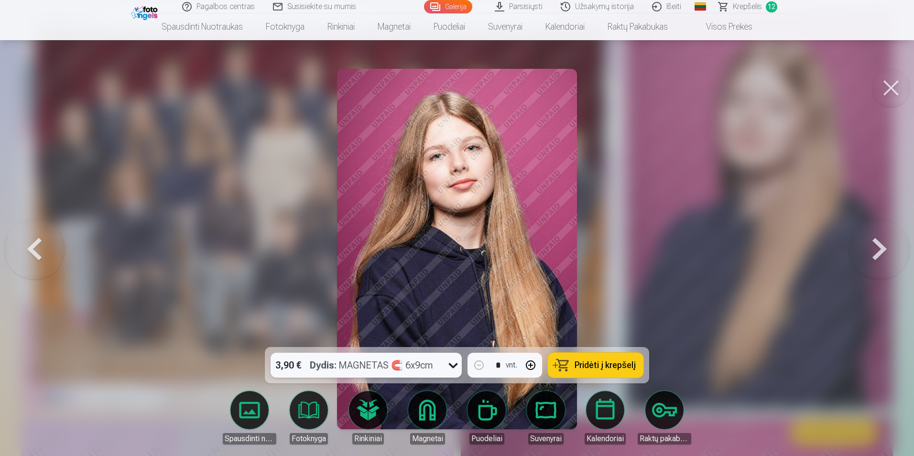
click at [611, 362] on span "Pridėti į krepšelį" at bounding box center [605, 365] width 61 height 9
click at [876, 249] on button at bounding box center [879, 249] width 61 height 177
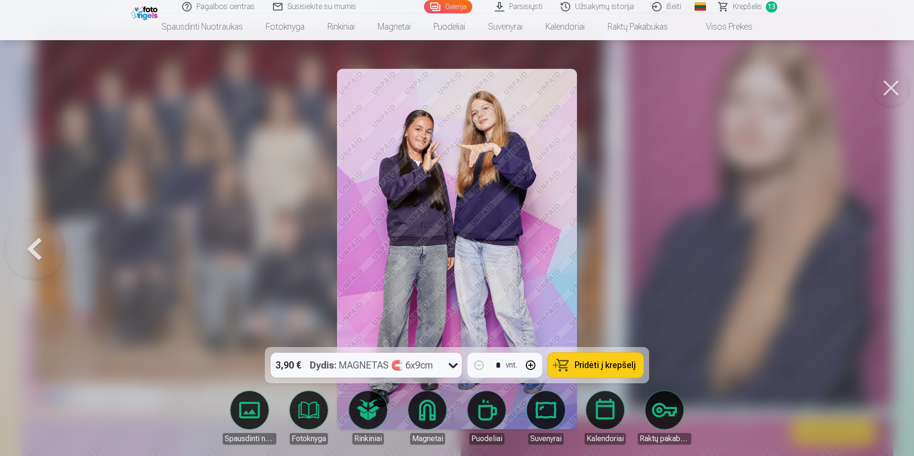
click at [435, 371] on div "3,90 € Dydis : MAGNETAS 🧲 6x9cm" at bounding box center [357, 365] width 173 height 25
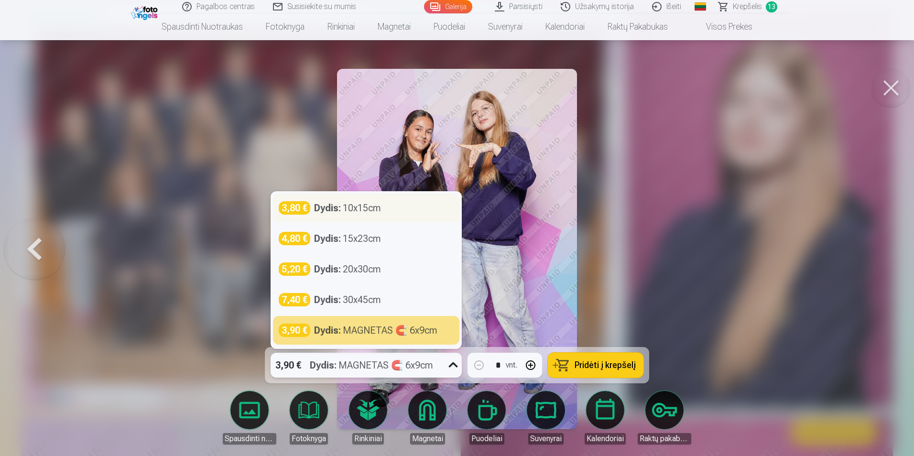
click at [361, 208] on div "Dydis : 10x15cm" at bounding box center [347, 207] width 67 height 13
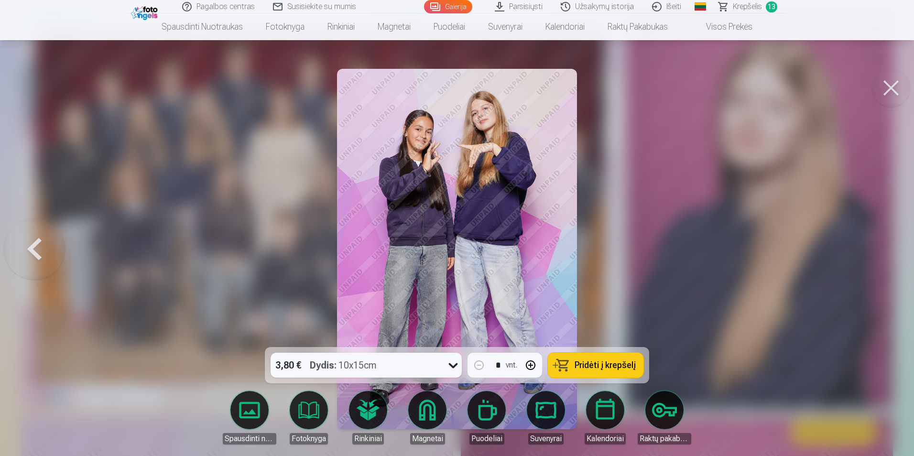
click at [585, 372] on button "Pridėti į krepšelį" at bounding box center [596, 365] width 96 height 25
click at [795, 250] on div at bounding box center [457, 228] width 914 height 456
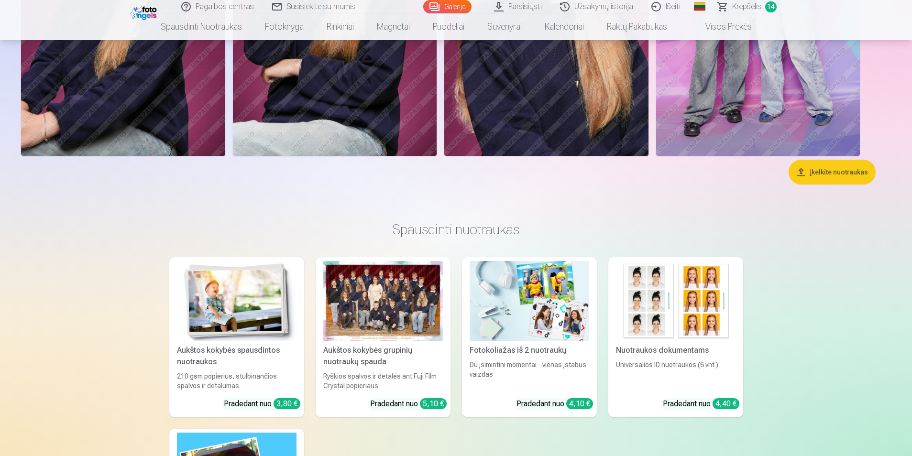
scroll to position [2487, 0]
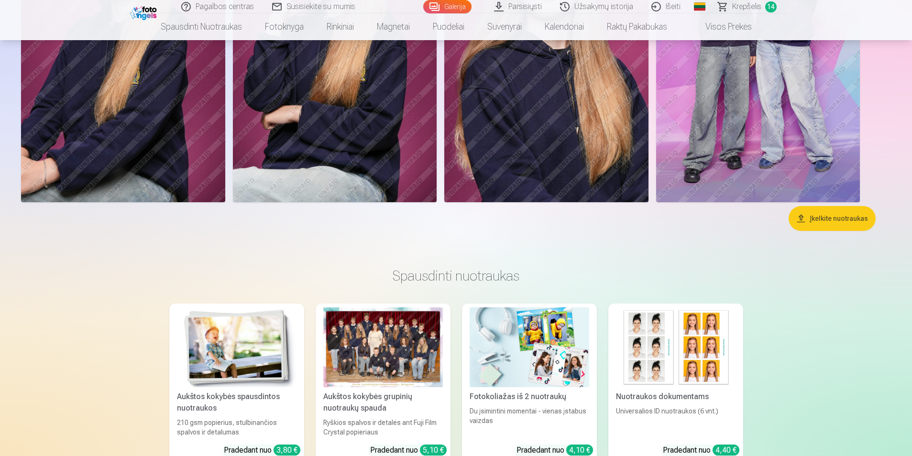
click at [747, 7] on span "Krepšelis" at bounding box center [746, 6] width 29 height 11
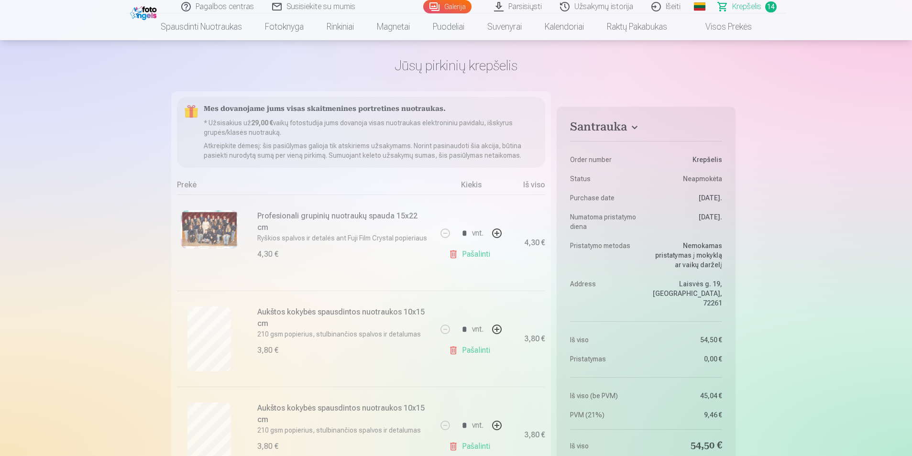
scroll to position [48, 0]
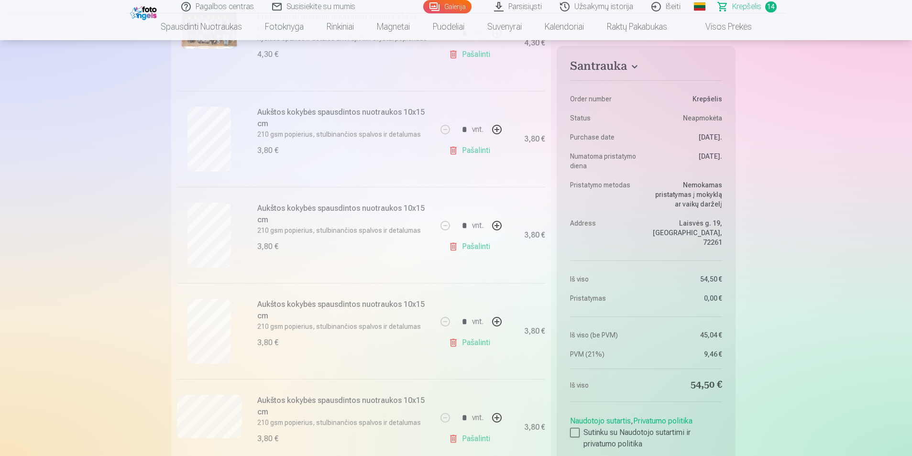
scroll to position [239, 0]
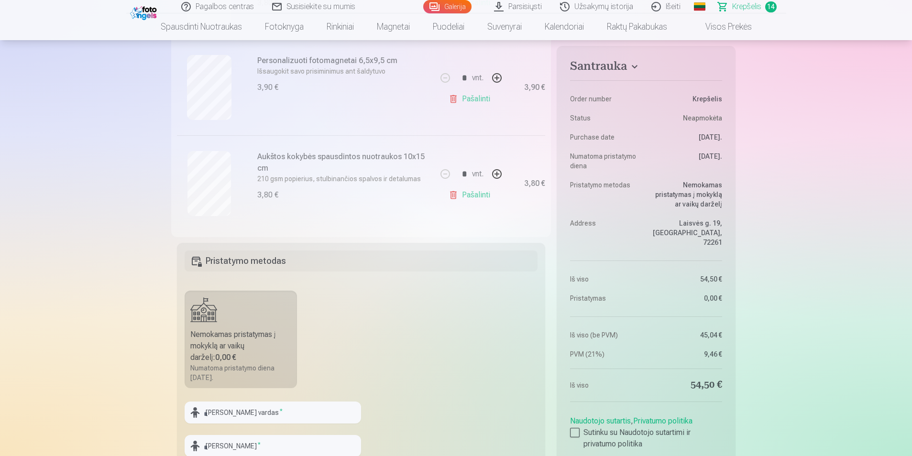
scroll to position [1339, 0]
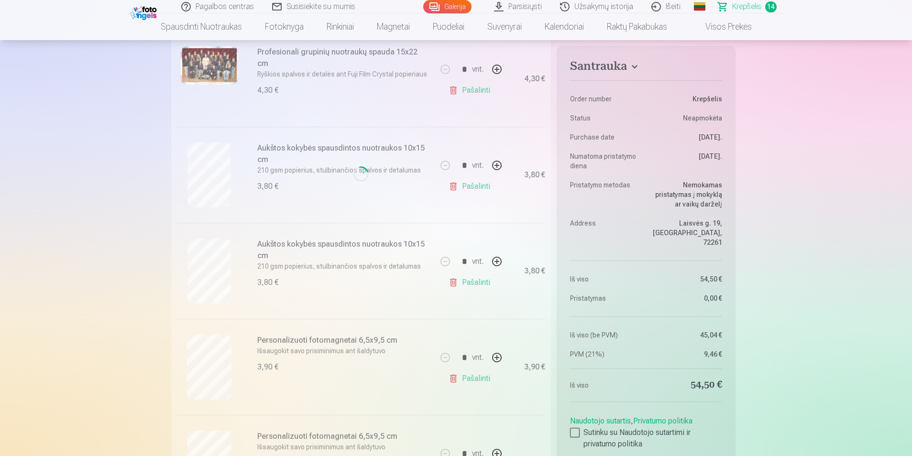
scroll to position [622, 0]
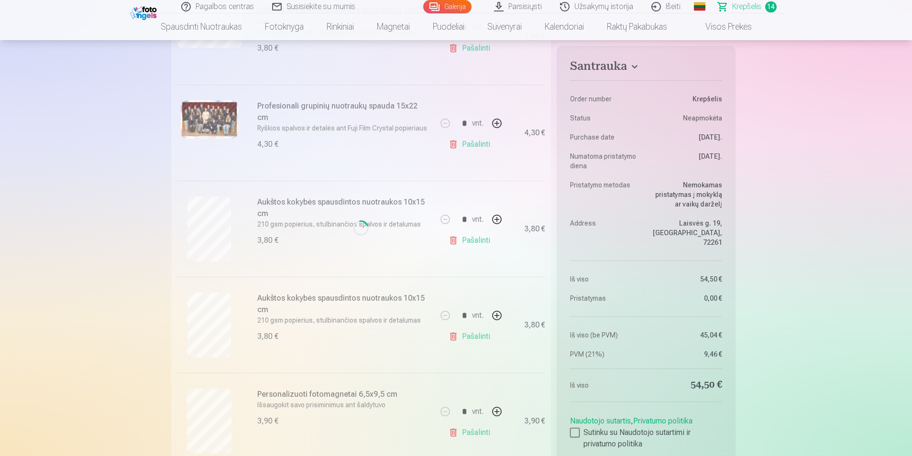
click at [749, 4] on span "Krepšelis" at bounding box center [746, 6] width 29 height 11
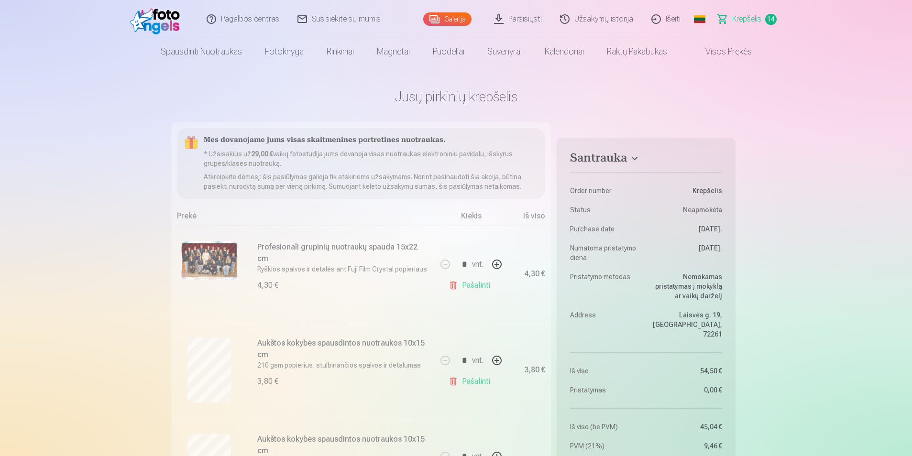
click at [766, 20] on span "14" at bounding box center [770, 19] width 11 height 11
click at [725, 17] on link "Krepšelis 14" at bounding box center [747, 19] width 77 height 38
click at [672, 17] on link "Išeiti" at bounding box center [666, 19] width 47 height 38
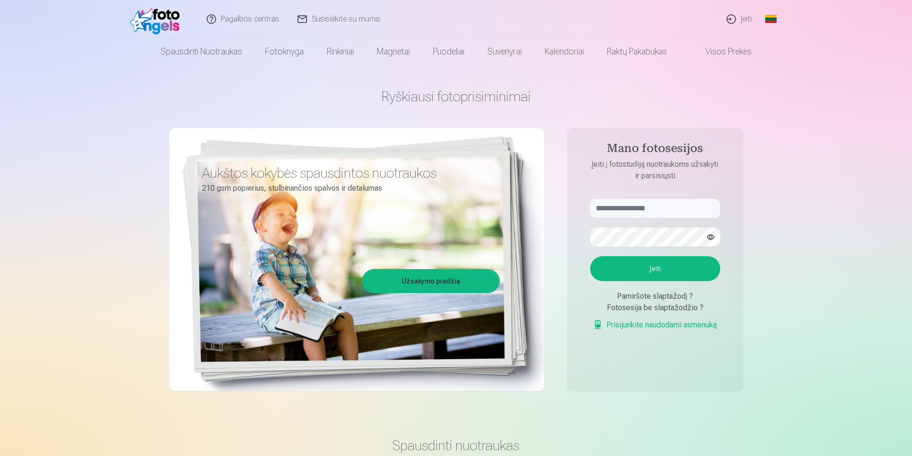
click at [742, 21] on link "Įeiti" at bounding box center [740, 19] width 44 height 38
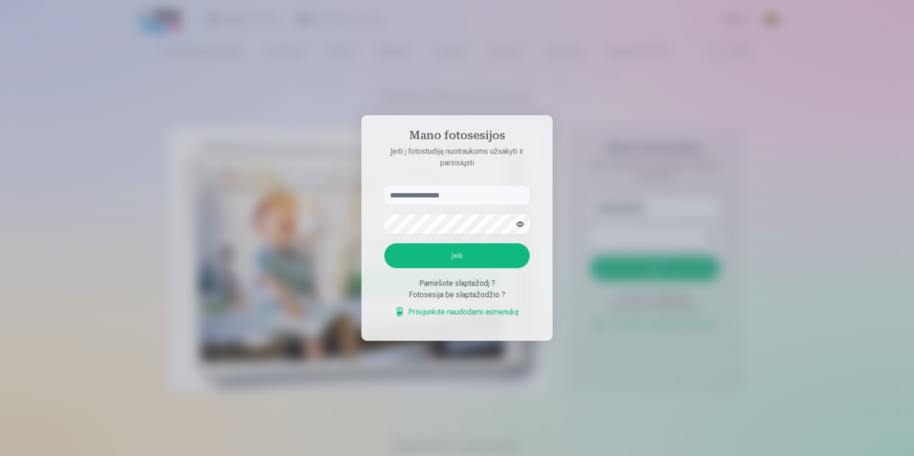
click at [408, 200] on input "text" at bounding box center [456, 195] width 145 height 19
click at [409, 256] on button "Įeiti" at bounding box center [456, 255] width 145 height 25
click at [516, 215] on button "button" at bounding box center [520, 224] width 18 height 18
click at [400, 186] on input "**********" at bounding box center [456, 195] width 145 height 19
type input "**********"
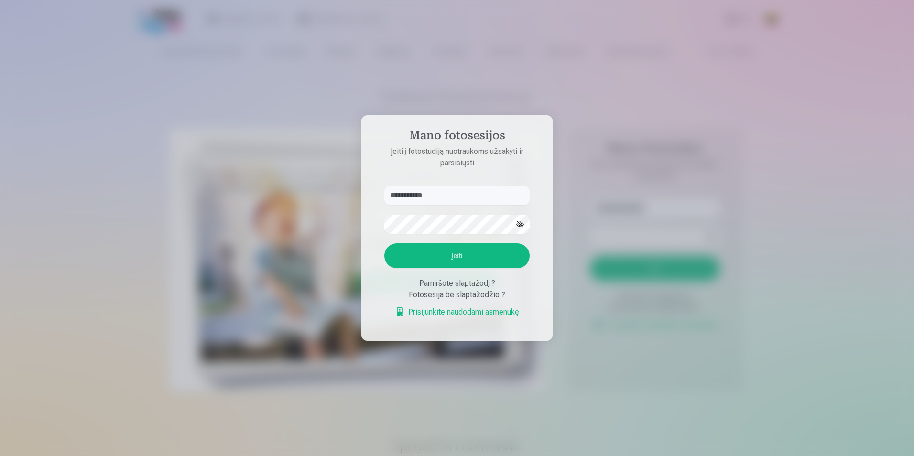
click at [422, 257] on button "Įeiti" at bounding box center [456, 255] width 145 height 25
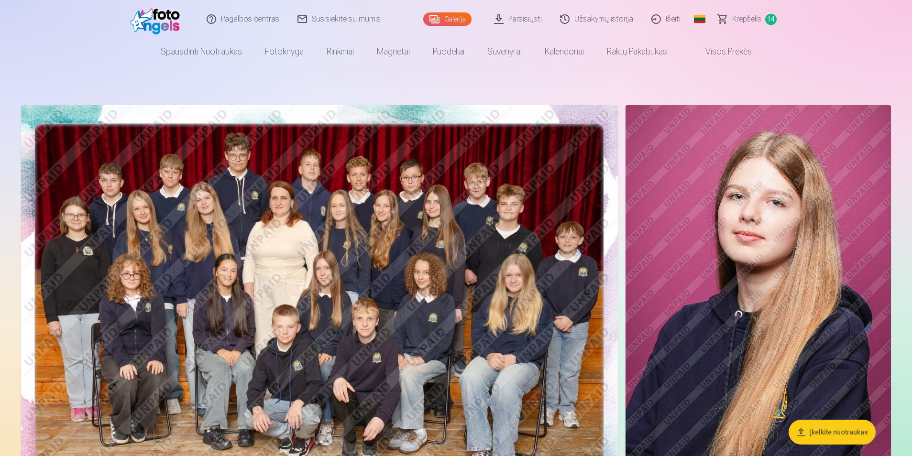
click at [359, 275] on img at bounding box center [319, 304] width 597 height 398
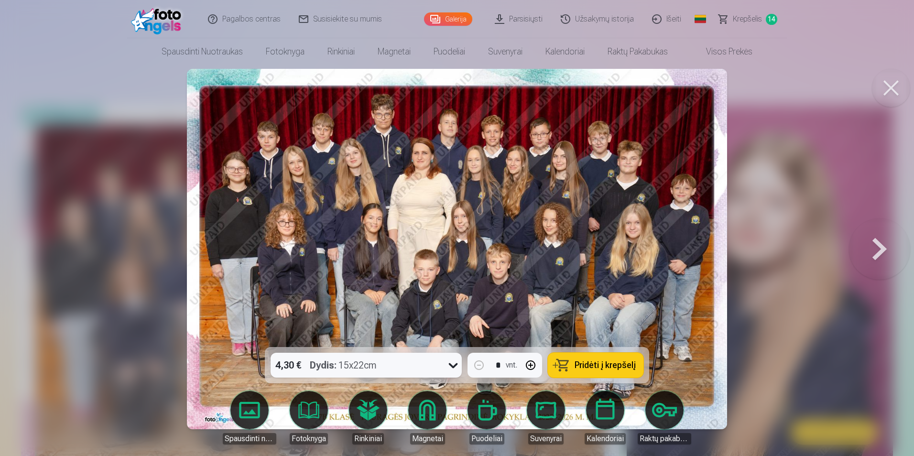
click at [431, 367] on div "4,30 € Dydis : 15x22cm" at bounding box center [357, 365] width 173 height 25
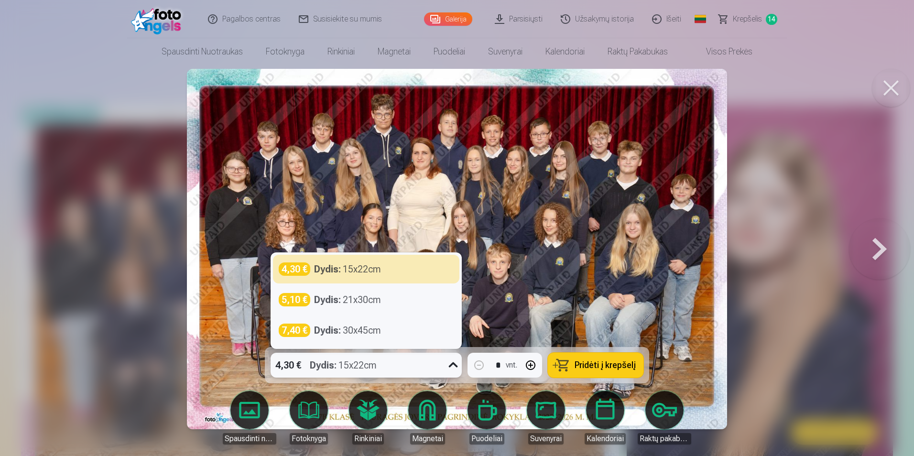
click at [431, 367] on div "4,30 € Dydis : 15x22cm" at bounding box center [357, 365] width 173 height 25
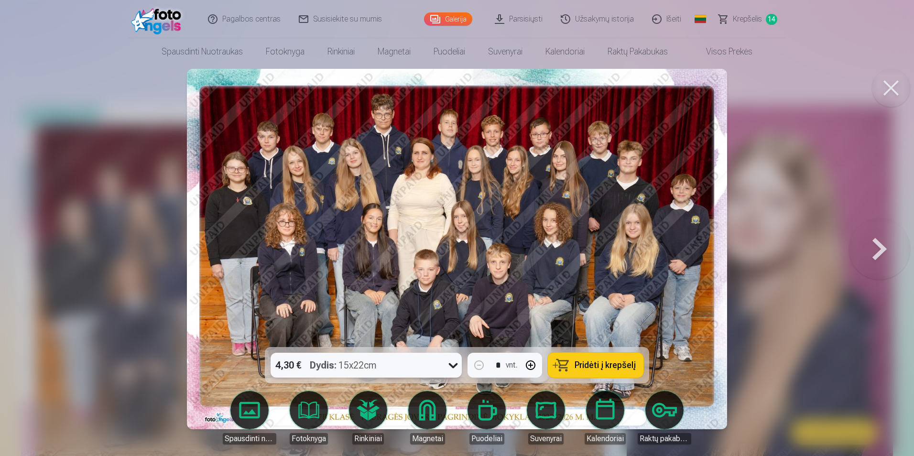
click at [431, 367] on div "4,30 € Dydis : 15x22cm" at bounding box center [357, 365] width 173 height 25
click at [598, 367] on span "Pridėti į krepšelį" at bounding box center [605, 365] width 61 height 9
click at [776, 18] on span "15" at bounding box center [771, 19] width 11 height 11
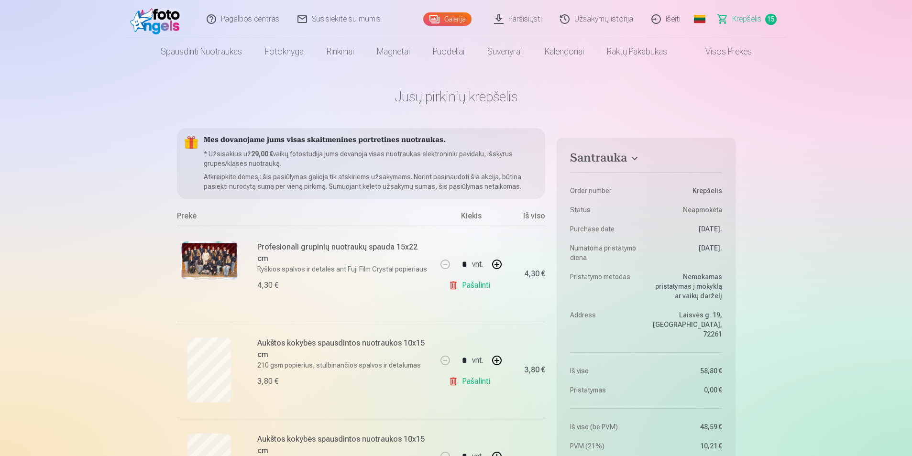
click at [454, 286] on link "Pašalinti" at bounding box center [471, 285] width 45 height 19
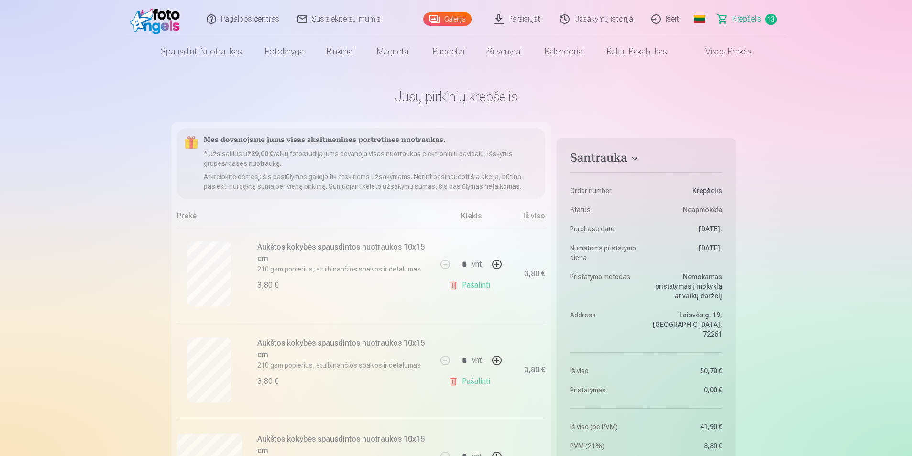
click at [454, 286] on link "Pašalinti" at bounding box center [471, 285] width 45 height 19
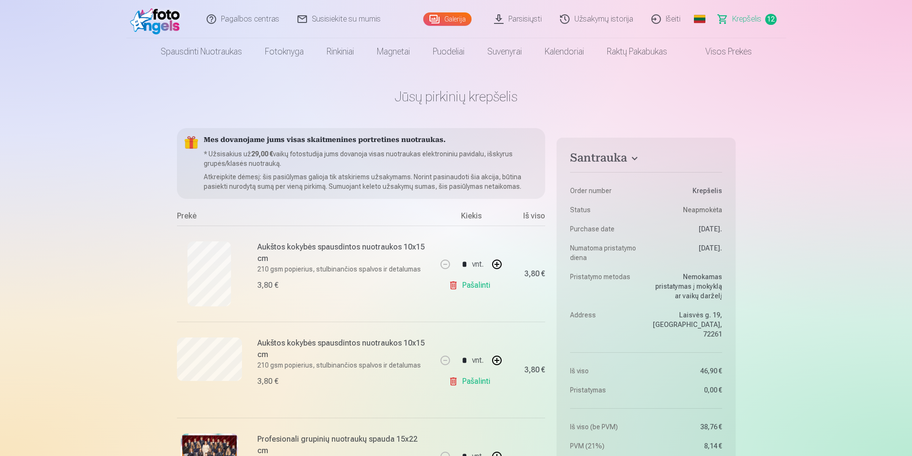
click at [454, 286] on link "Pašalinti" at bounding box center [471, 285] width 45 height 19
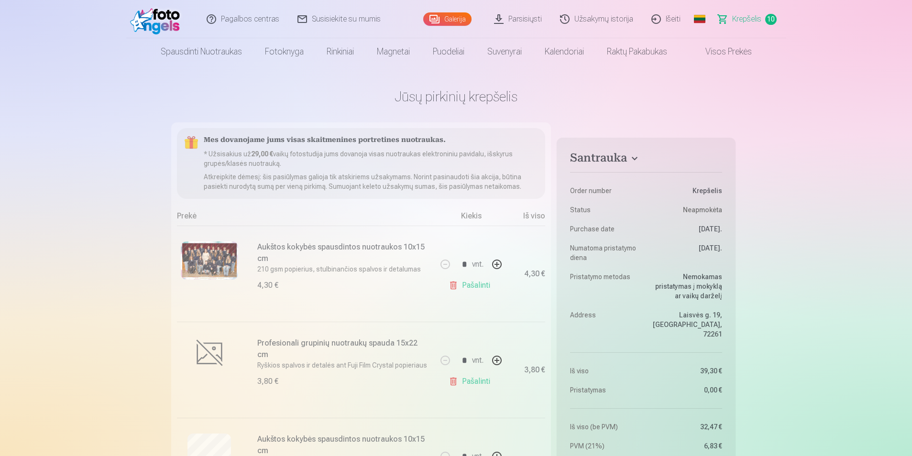
click at [454, 286] on link "Pašalinti" at bounding box center [471, 285] width 45 height 19
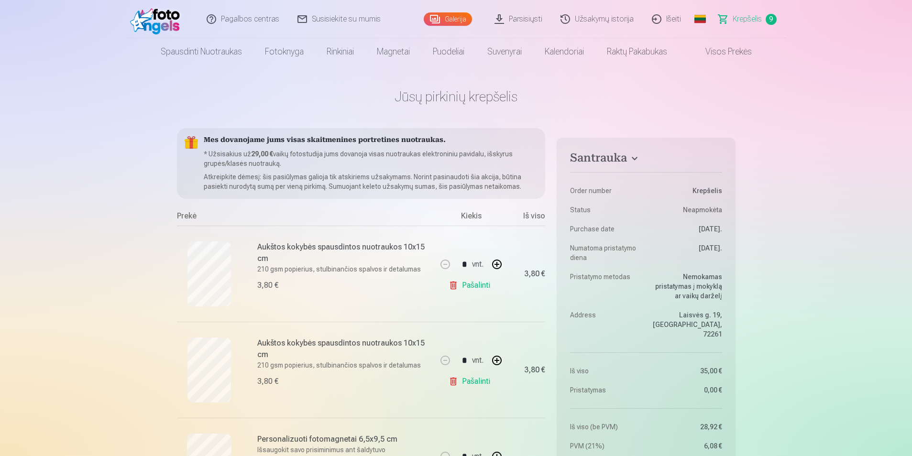
click at [454, 286] on link "Pašalinti" at bounding box center [471, 285] width 45 height 19
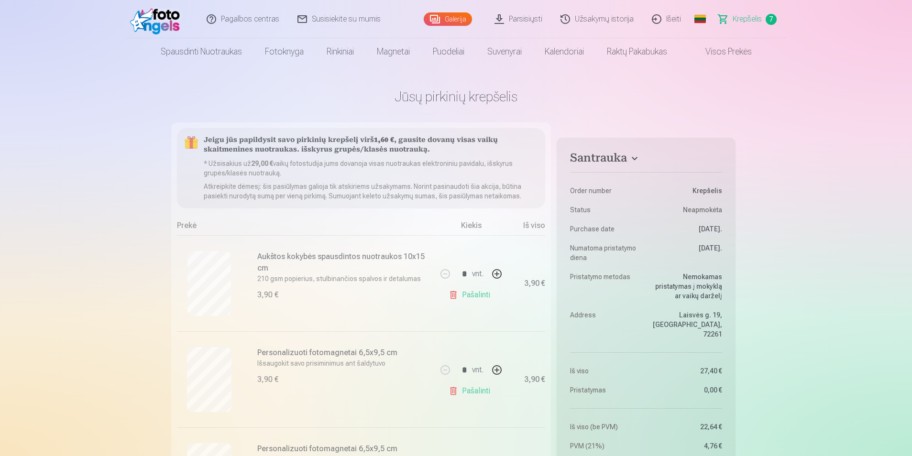
click at [454, 286] on link "Pašalinti" at bounding box center [471, 294] width 45 height 19
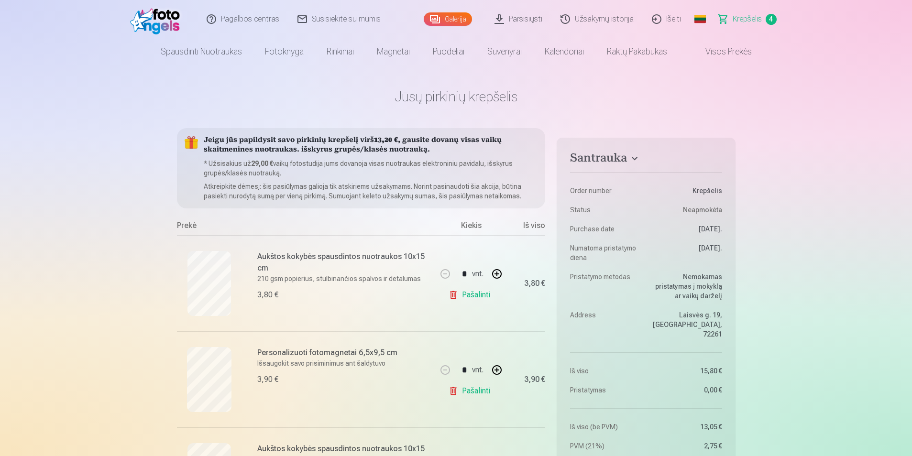
click at [455, 289] on link "Pašalinti" at bounding box center [471, 294] width 45 height 19
click at [455, 290] on link "Pašalinti" at bounding box center [471, 294] width 45 height 19
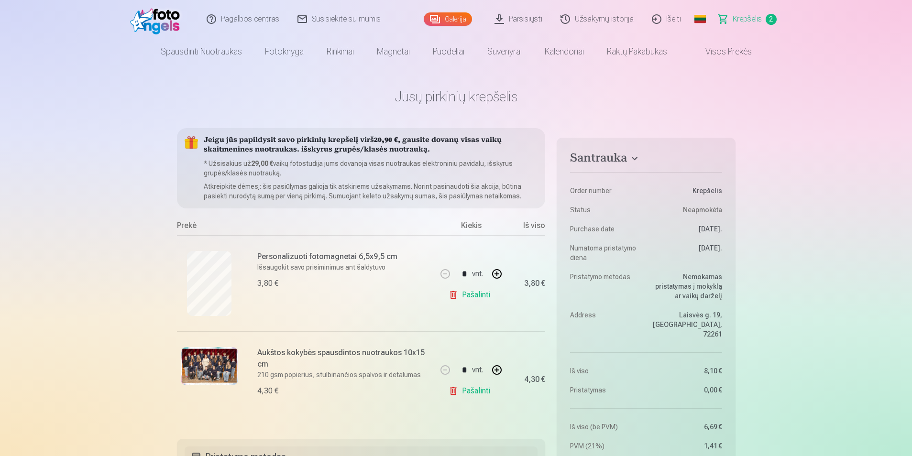
click at [455, 290] on link "Pašalinti" at bounding box center [471, 294] width 45 height 19
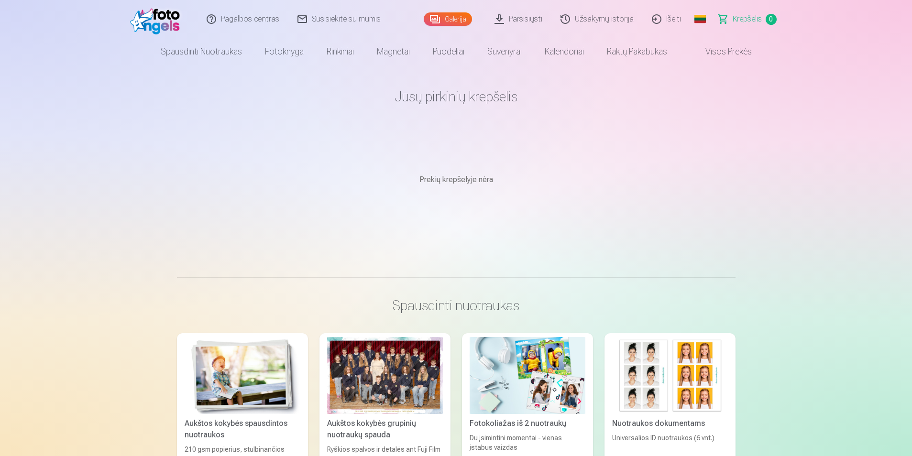
click at [451, 19] on link "Galerija" at bounding box center [448, 18] width 48 height 13
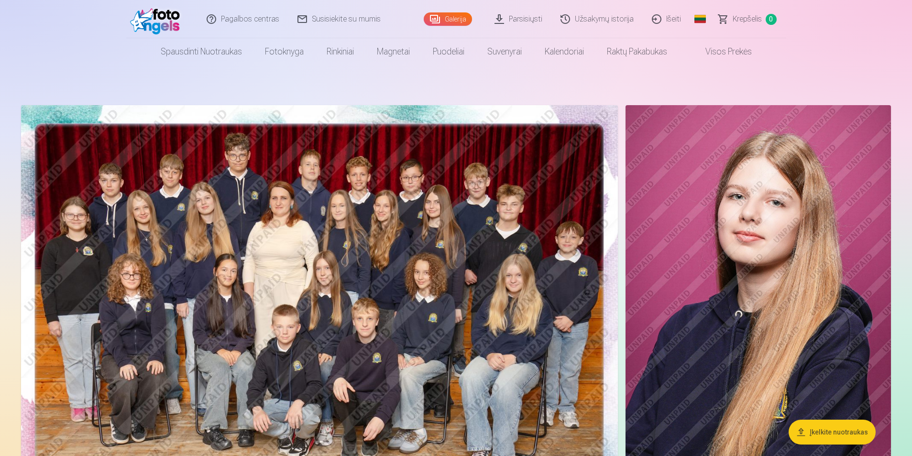
click at [353, 216] on img at bounding box center [319, 304] width 597 height 398
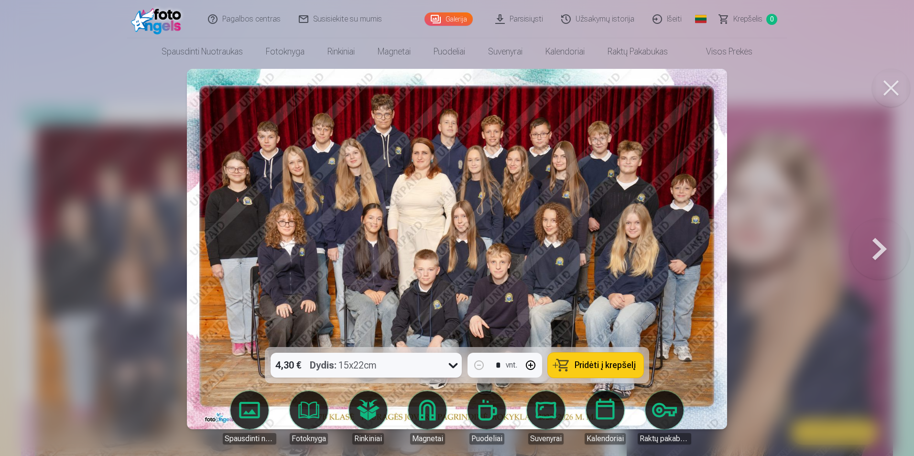
click at [433, 362] on div "4,30 € Dydis : 15x22cm" at bounding box center [357, 365] width 173 height 25
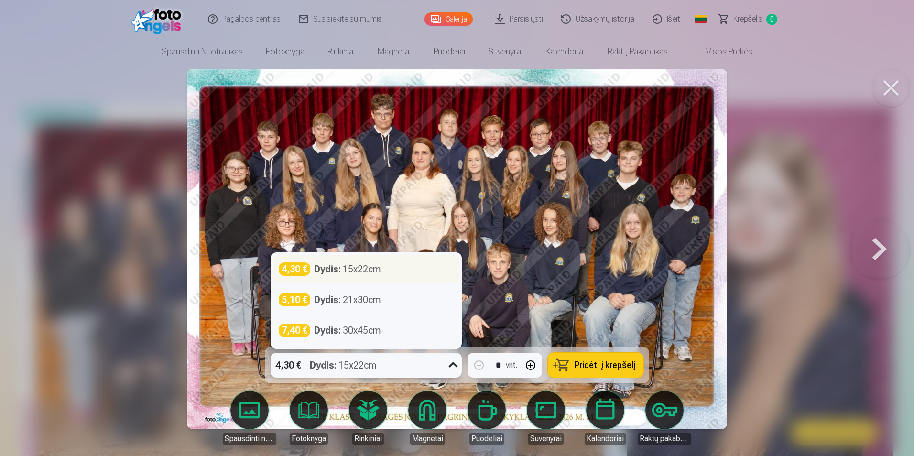
click at [373, 266] on div "Dydis : 15x22cm" at bounding box center [347, 269] width 67 height 13
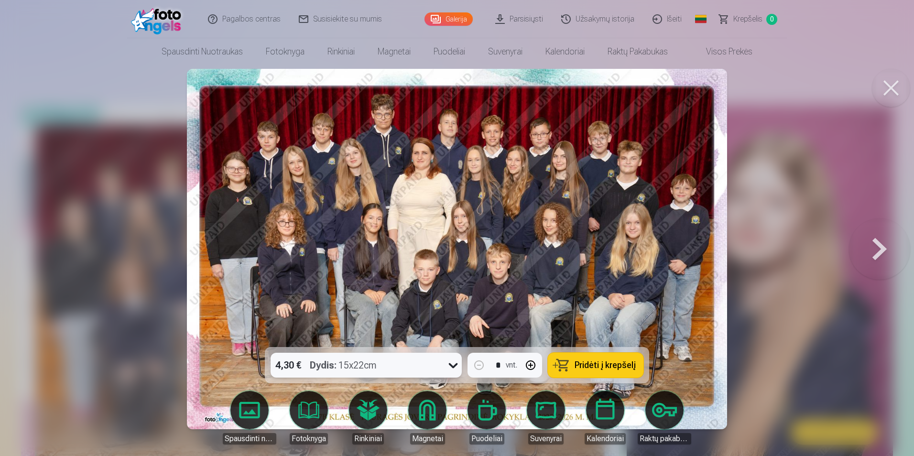
click at [387, 366] on div "4,30 € Dydis : 15x22cm" at bounding box center [357, 365] width 173 height 25
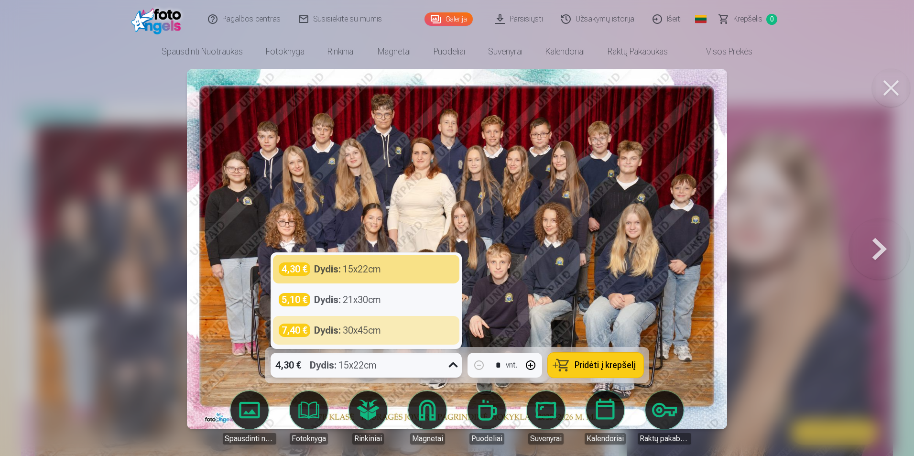
click at [614, 376] on button "Pridėti į krepšelį" at bounding box center [596, 365] width 96 height 25
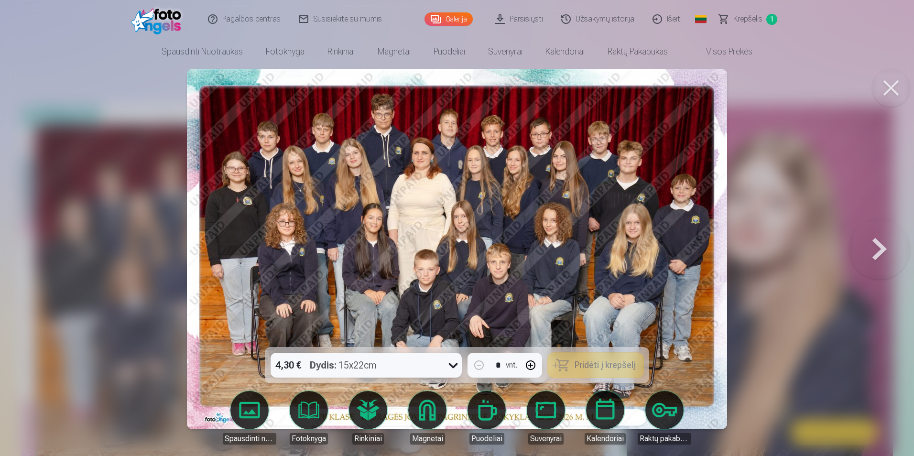
click at [885, 244] on button at bounding box center [879, 249] width 61 height 177
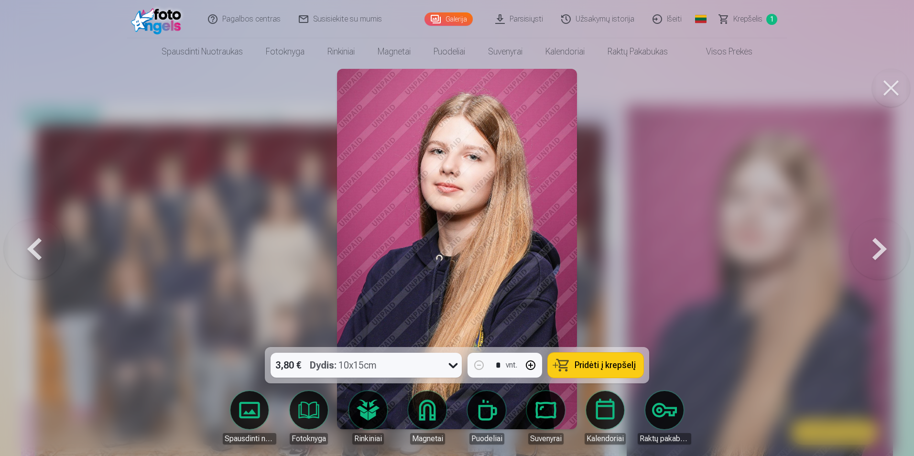
click at [598, 369] on span "Pridėti į krepšelį" at bounding box center [605, 365] width 61 height 9
drag, startPoint x: 878, startPoint y: 249, endPoint x: 780, endPoint y: 277, distance: 102.3
click at [878, 249] on button at bounding box center [879, 249] width 61 height 177
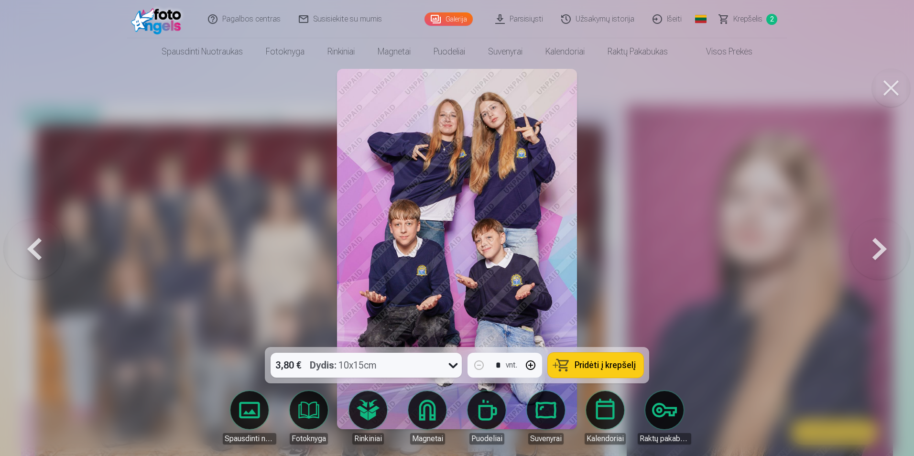
click at [586, 366] on span "Pridėti į krepšelį" at bounding box center [605, 365] width 61 height 9
click at [874, 257] on button at bounding box center [879, 249] width 61 height 177
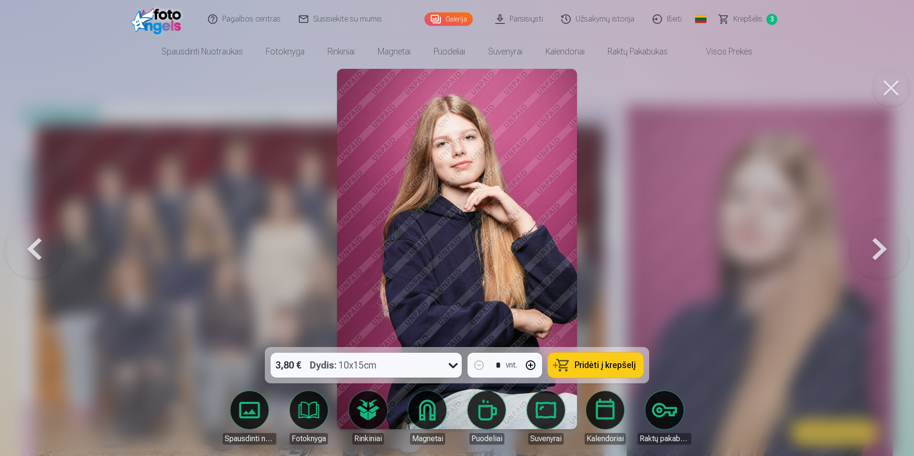
click at [582, 365] on span "Pridėti į krepšelį" at bounding box center [605, 365] width 61 height 9
click at [874, 248] on button at bounding box center [879, 249] width 61 height 177
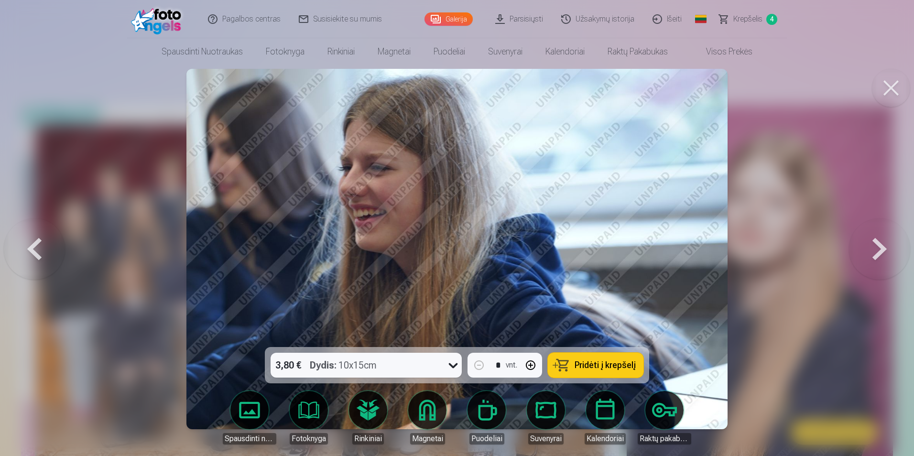
click at [882, 248] on button at bounding box center [879, 249] width 61 height 177
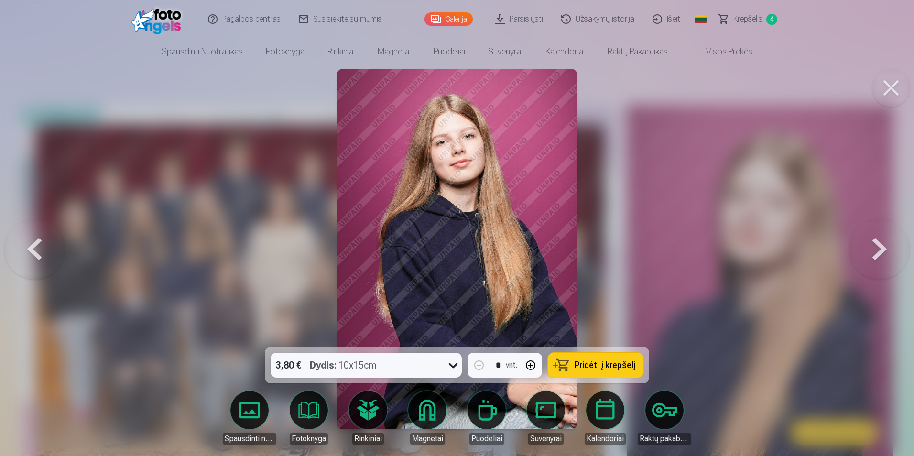
click at [381, 372] on div "3,80 € Dydis : 10x15cm" at bounding box center [357, 365] width 173 height 25
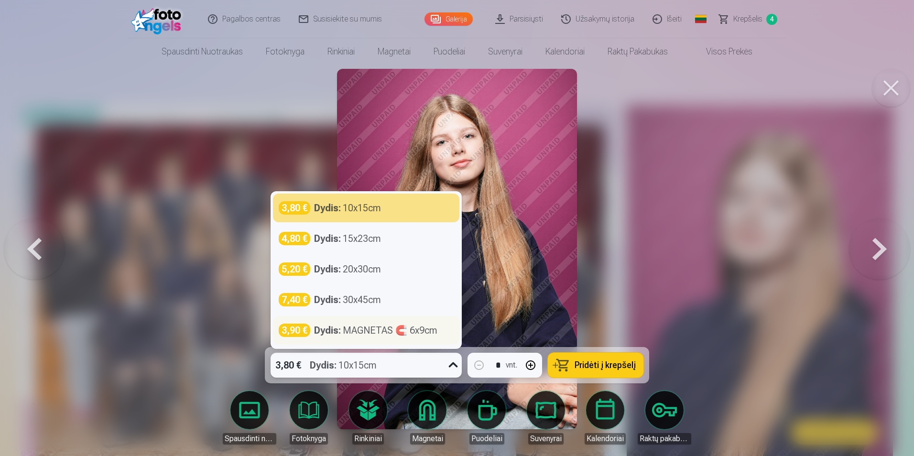
click at [355, 336] on div "Dydis : MAGNETAS 🧲 6x9cm" at bounding box center [375, 330] width 123 height 13
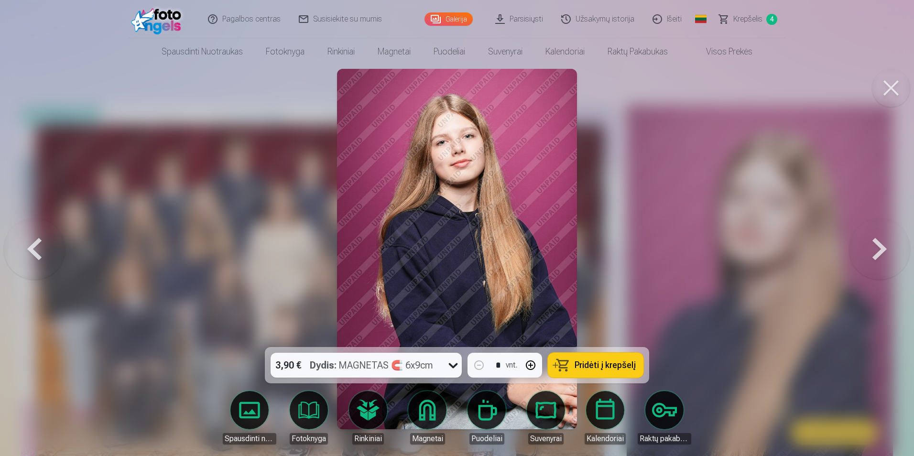
click at [582, 362] on span "Pridėti į krepšelį" at bounding box center [605, 365] width 61 height 9
click at [882, 245] on button at bounding box center [879, 249] width 61 height 177
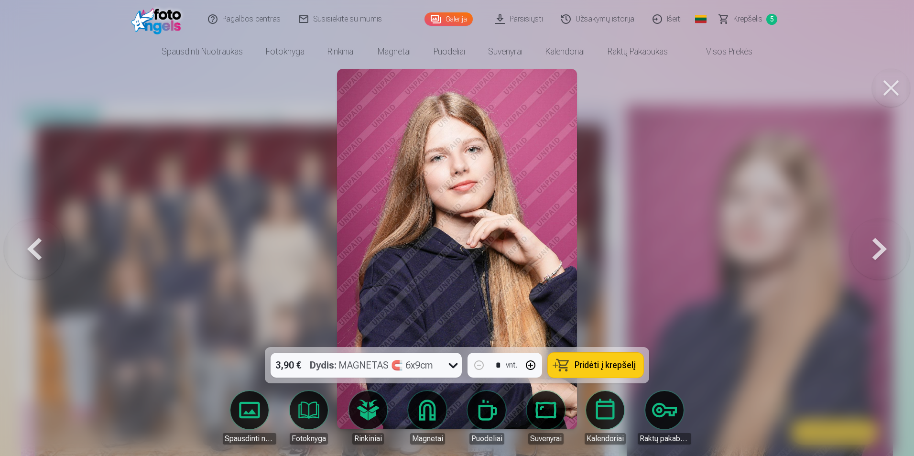
click at [400, 369] on div "Dydis : MAGNETAS 🧲 6x9cm" at bounding box center [371, 365] width 123 height 25
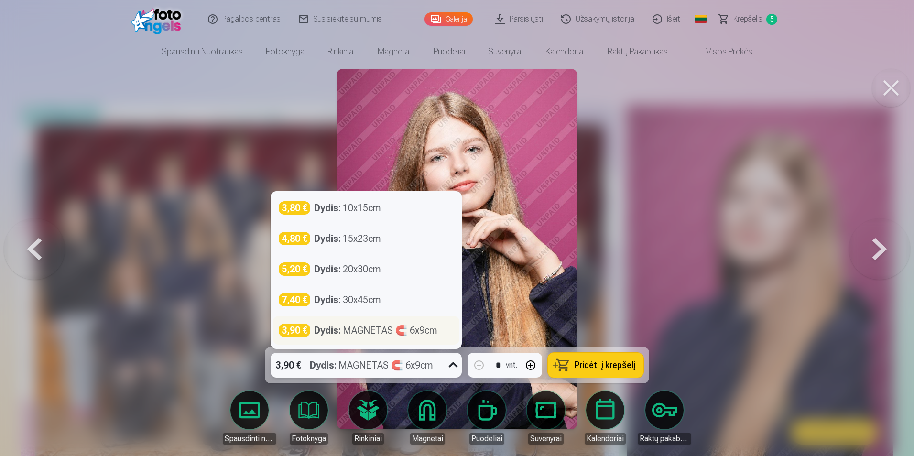
click at [399, 334] on div "Dydis : MAGNETAS 🧲 6x9cm" at bounding box center [375, 330] width 123 height 13
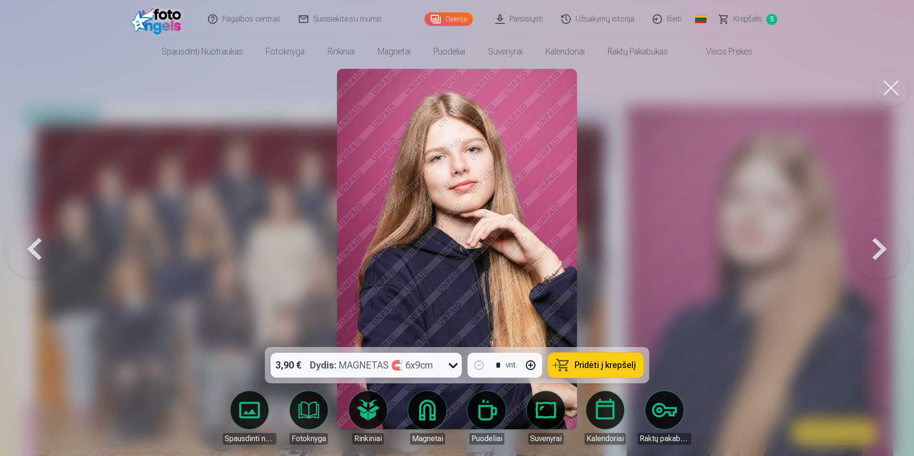
click at [589, 363] on span "Pridėti į krepšelį" at bounding box center [605, 365] width 61 height 9
click at [872, 249] on button at bounding box center [879, 249] width 61 height 177
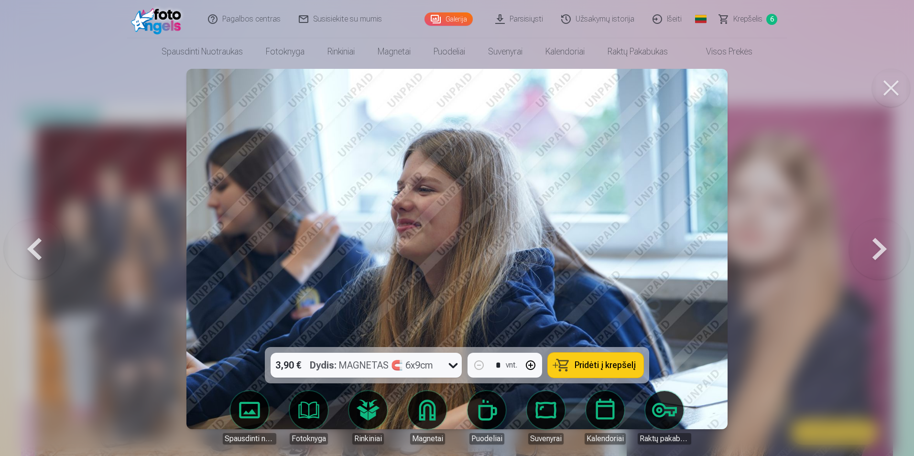
click at [874, 246] on button at bounding box center [879, 249] width 61 height 177
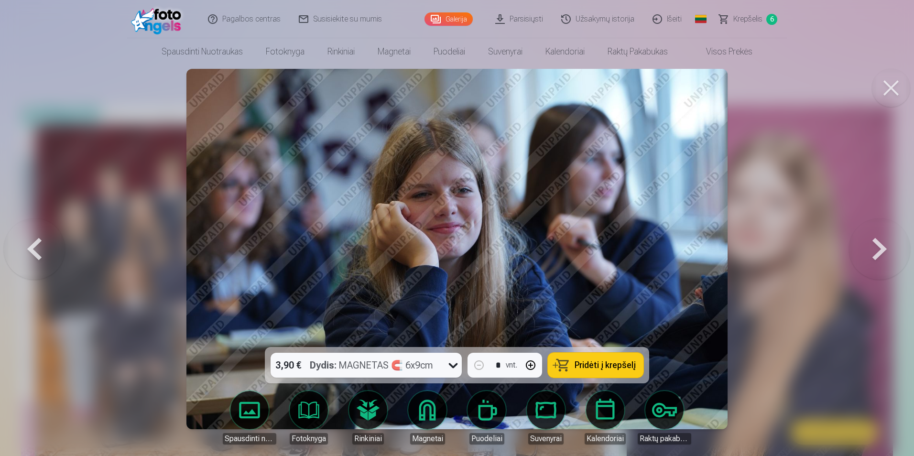
click at [876, 245] on button at bounding box center [879, 249] width 61 height 177
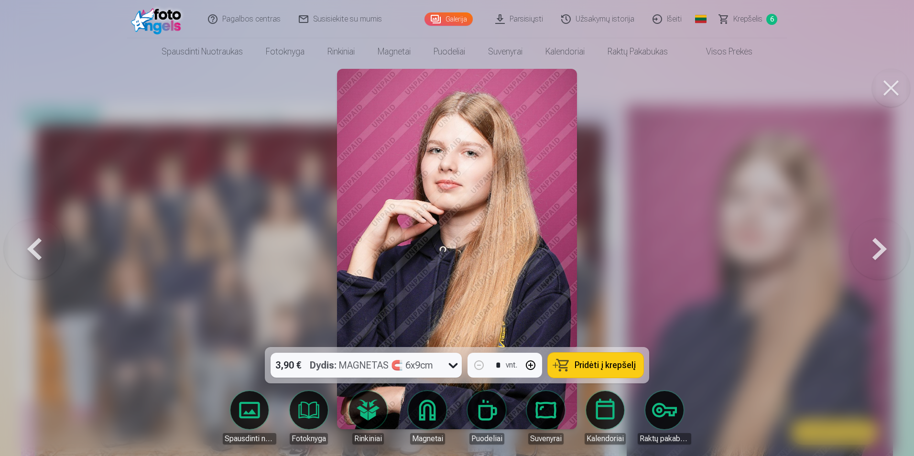
click at [401, 366] on div "Dydis : MAGNETAS 🧲 6x9cm" at bounding box center [371, 365] width 123 height 25
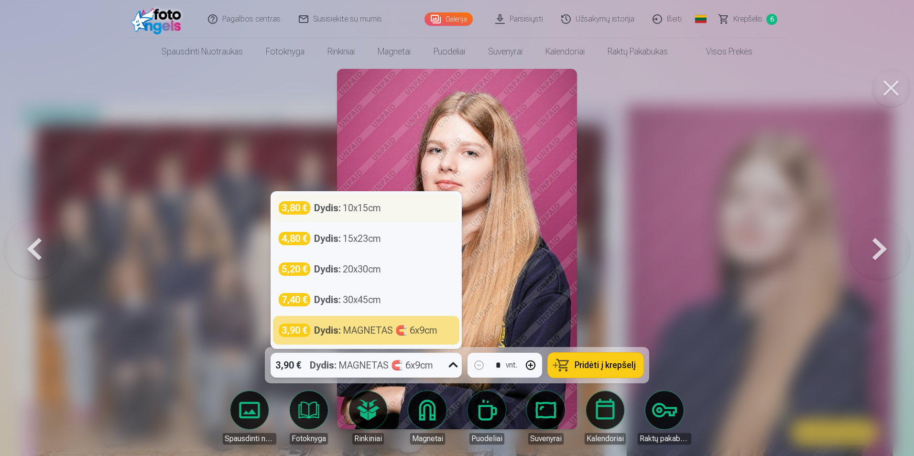
click at [373, 212] on div "Dydis : 10x15cm" at bounding box center [347, 207] width 67 height 13
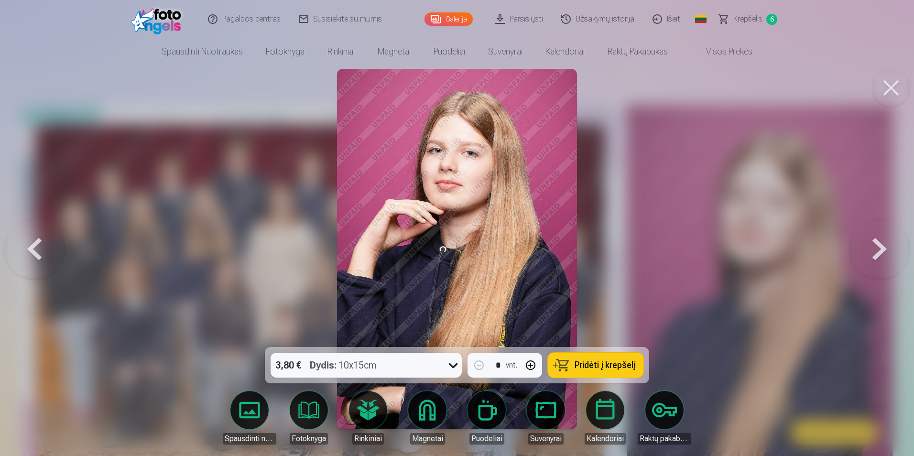
drag, startPoint x: 624, startPoint y: 365, endPoint x: 868, endPoint y: 238, distance: 275.3
click at [624, 365] on span "Pridėti į krepšelį" at bounding box center [605, 365] width 61 height 9
click at [874, 243] on button at bounding box center [879, 249] width 61 height 177
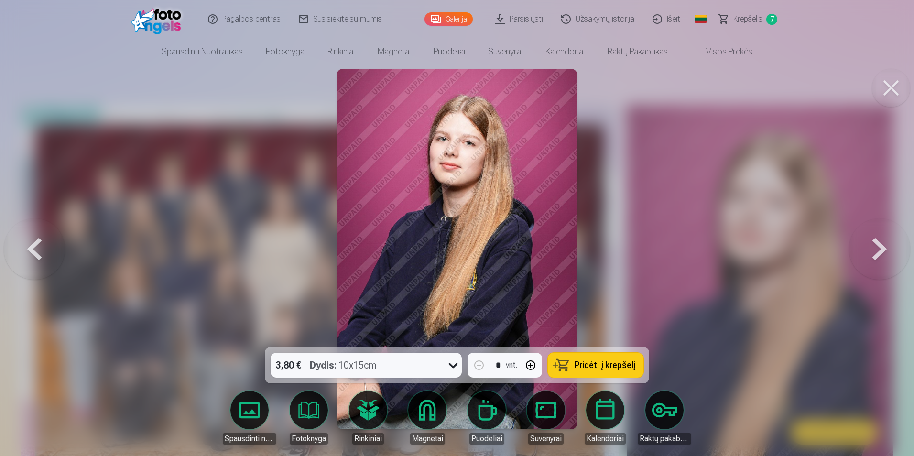
click at [404, 363] on div "3,80 € Dydis : 10x15cm" at bounding box center [357, 365] width 173 height 25
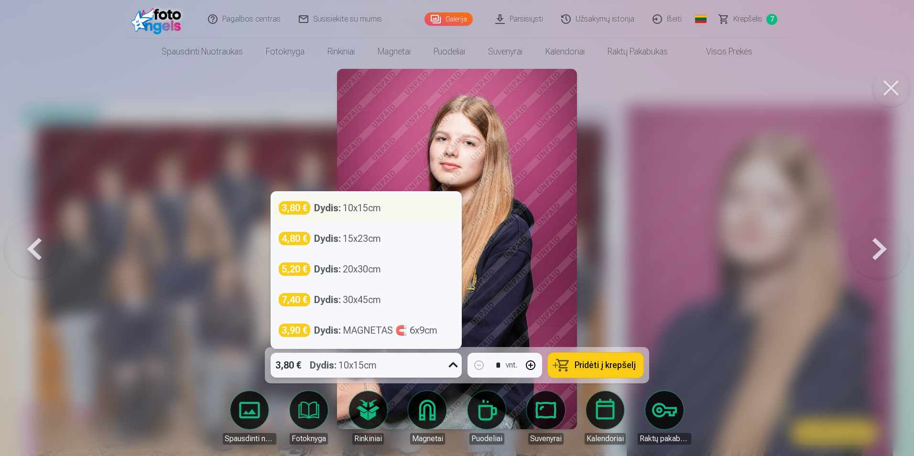
click at [367, 211] on div "Dydis : 10x15cm" at bounding box center [347, 207] width 67 height 13
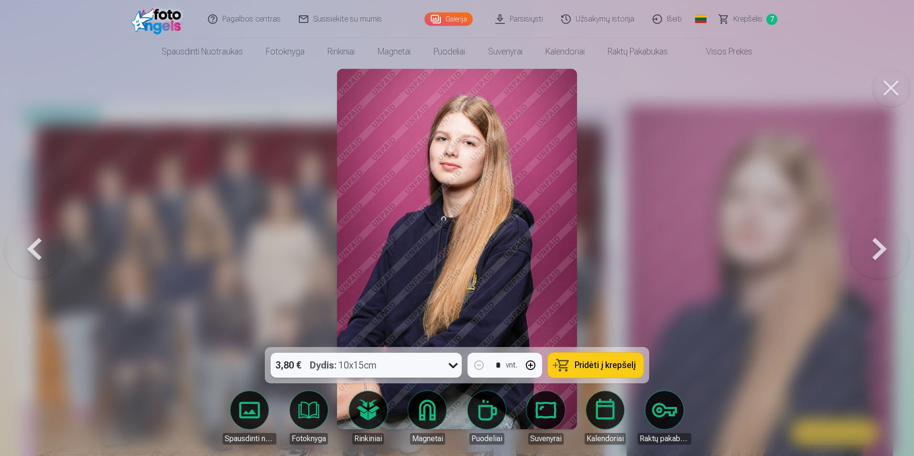
drag, startPoint x: 615, startPoint y: 371, endPoint x: 721, endPoint y: 303, distance: 125.8
click at [615, 370] on span "Pridėti į krepšelį" at bounding box center [605, 365] width 61 height 9
click at [871, 243] on button at bounding box center [879, 249] width 61 height 177
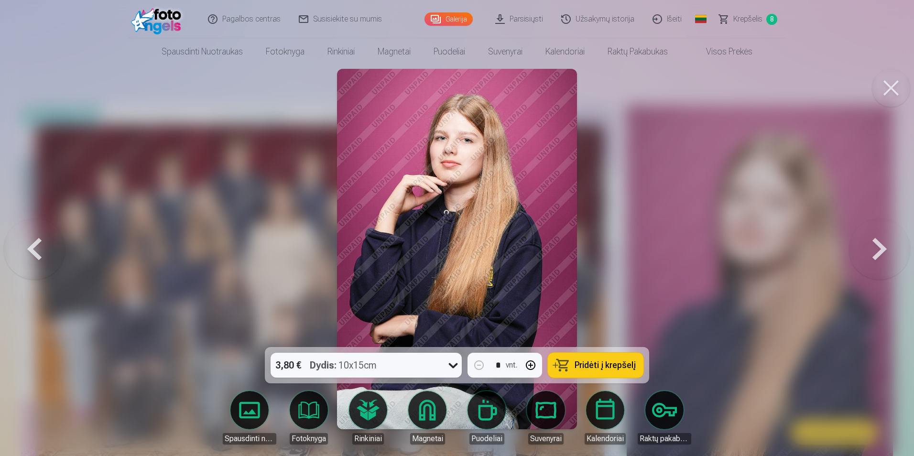
click at [405, 361] on div "3,80 € Dydis : 10x15cm" at bounding box center [357, 365] width 173 height 25
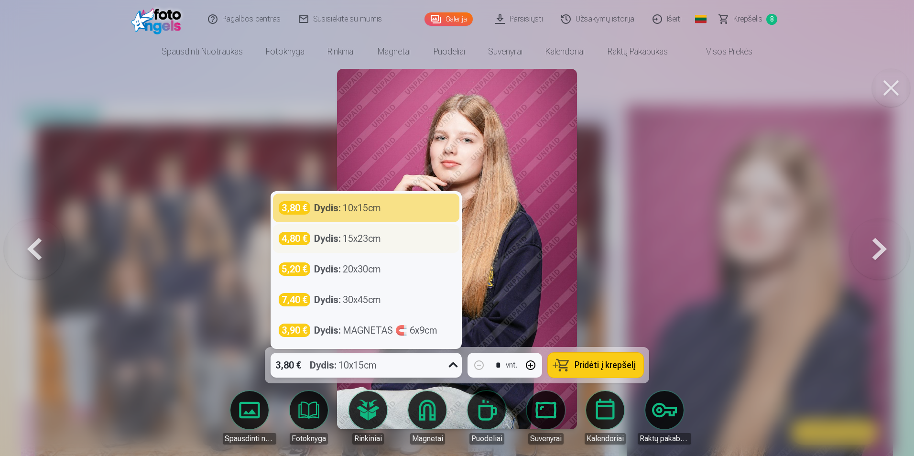
click at [344, 238] on div "Dydis : 15x23cm" at bounding box center [347, 238] width 67 height 13
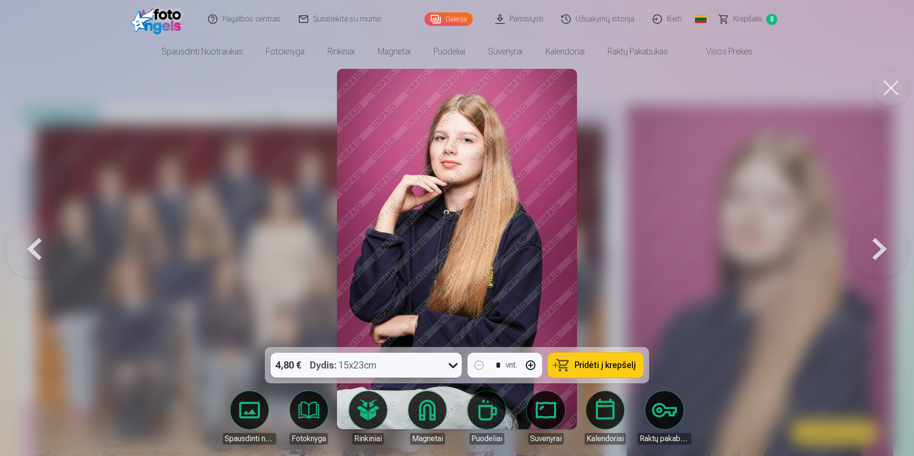
click at [409, 369] on div "4,80 € Dydis : 15x23cm" at bounding box center [357, 365] width 173 height 25
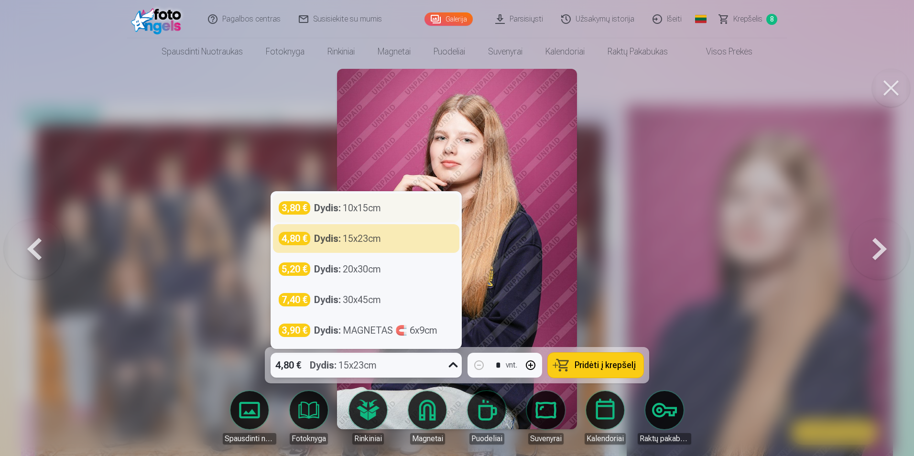
click at [363, 209] on div "Dydis : 10x15cm" at bounding box center [347, 207] width 67 height 13
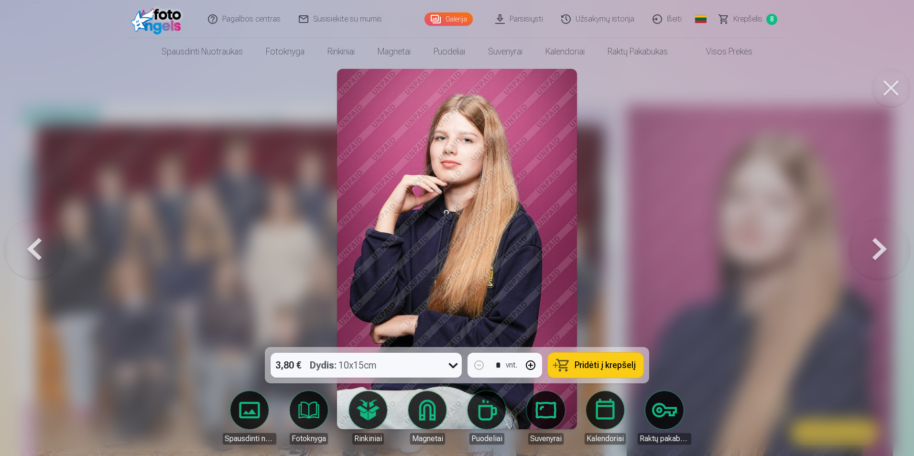
click at [363, 209] on img at bounding box center [457, 249] width 240 height 361
click at [593, 366] on span "Pridėti į krepšelį" at bounding box center [605, 365] width 61 height 9
click at [877, 251] on button at bounding box center [879, 249] width 61 height 177
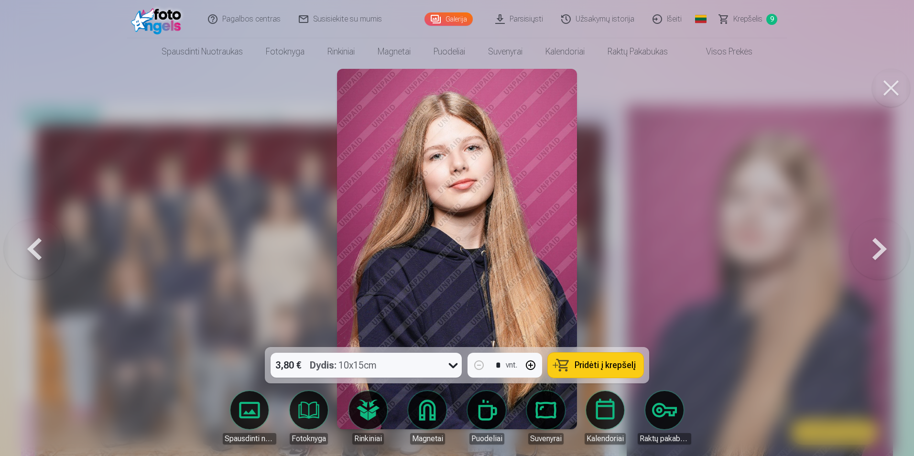
click at [348, 366] on div "Dydis : 10x15cm" at bounding box center [343, 365] width 67 height 25
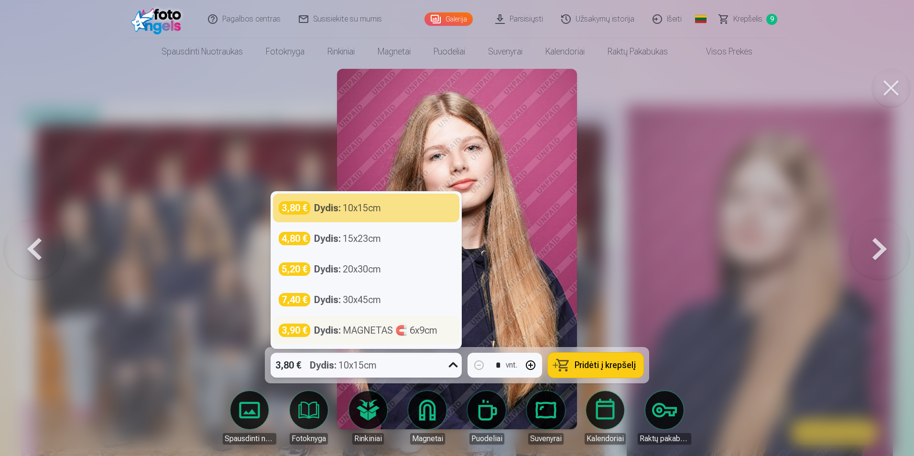
click at [351, 334] on div "Dydis : MAGNETAS 🧲 6x9cm" at bounding box center [375, 330] width 123 height 13
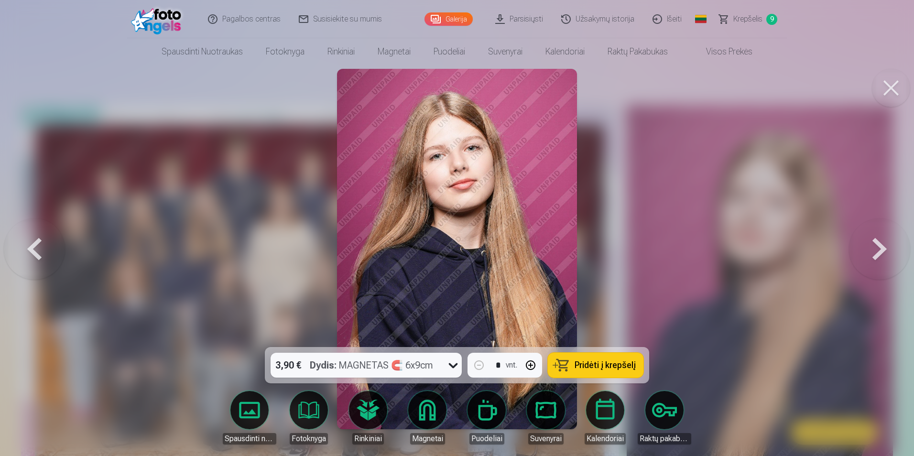
click at [568, 363] on button "Pridėti į krepšelį" at bounding box center [596, 365] width 96 height 25
click at [876, 242] on button at bounding box center [879, 249] width 61 height 177
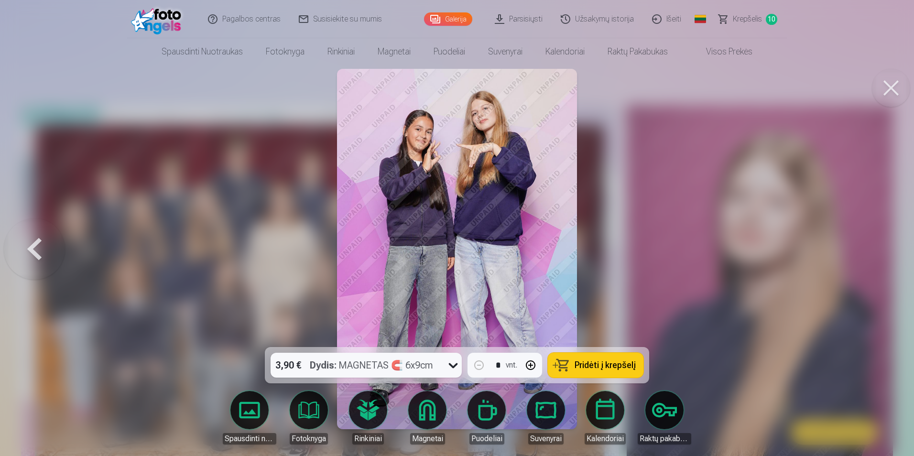
click at [435, 368] on div "3,90 € Dydis : MAGNETAS 🧲 6x9cm" at bounding box center [357, 365] width 173 height 25
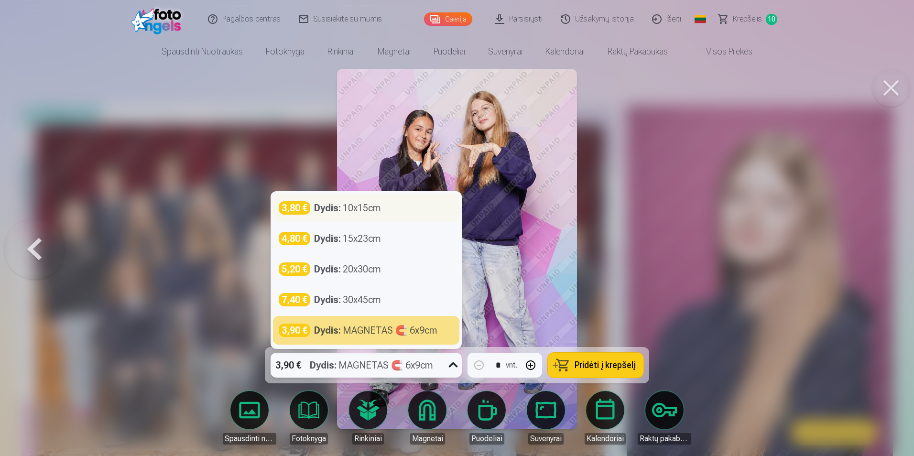
click at [386, 209] on div "3,80 € Dydis : 10x15cm" at bounding box center [366, 207] width 175 height 13
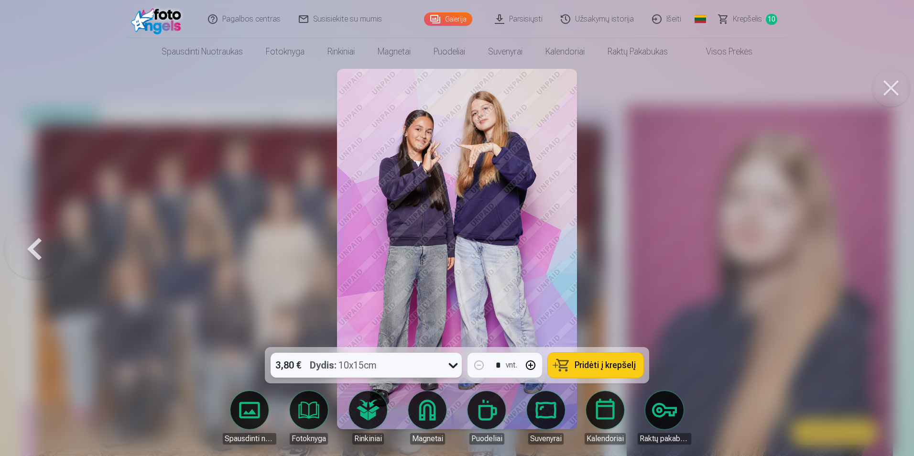
drag, startPoint x: 620, startPoint y: 366, endPoint x: 685, endPoint y: 299, distance: 93.7
click at [620, 366] on span "Pridėti į krepšelį" at bounding box center [605, 365] width 61 height 9
click at [830, 231] on div at bounding box center [457, 228] width 914 height 456
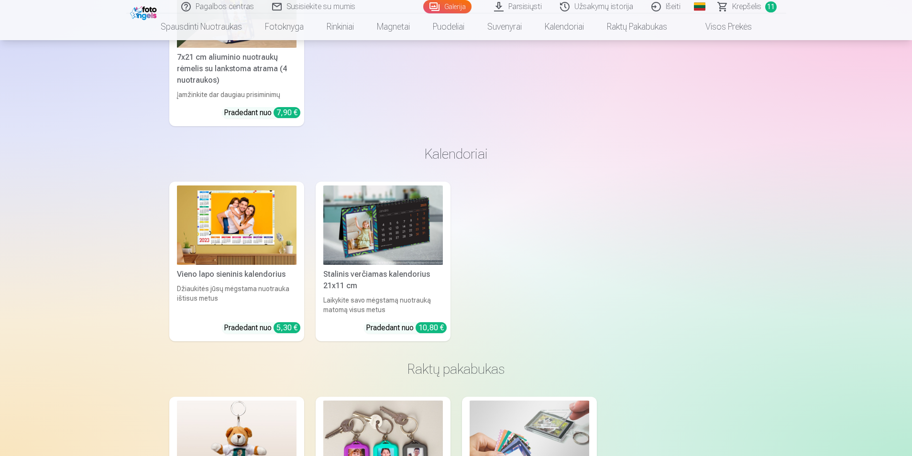
scroll to position [4974, 0]
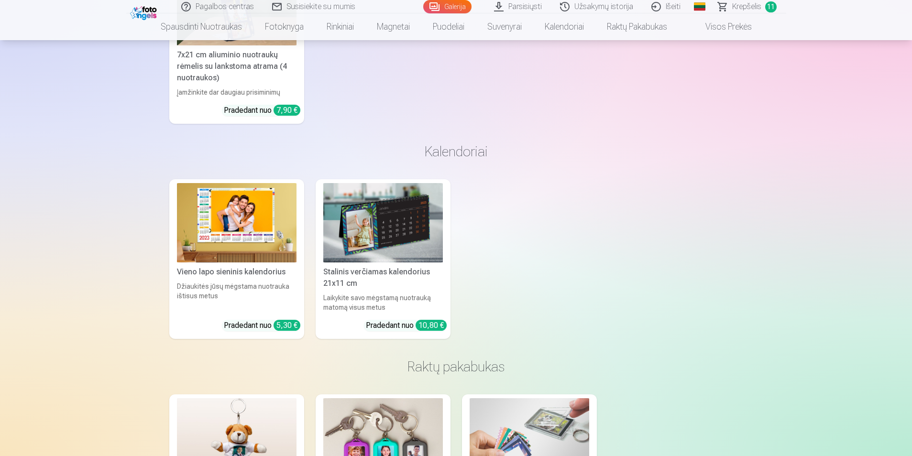
click at [232, 208] on img at bounding box center [237, 223] width 120 height 80
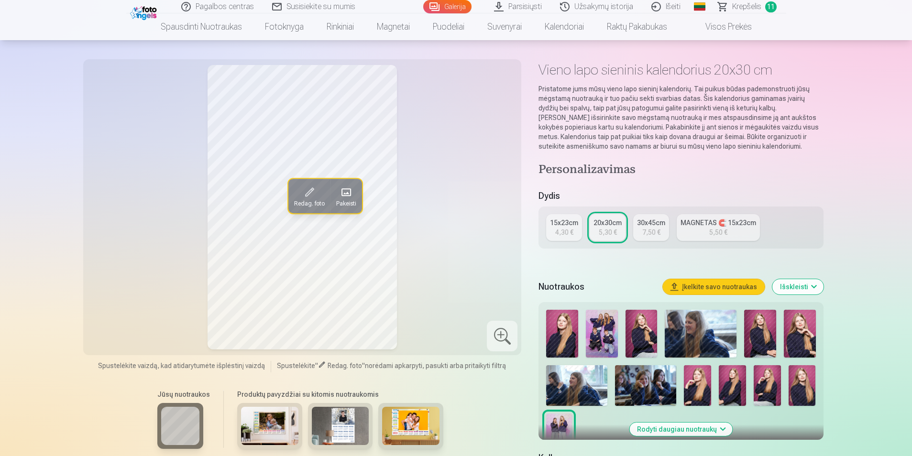
scroll to position [48, 0]
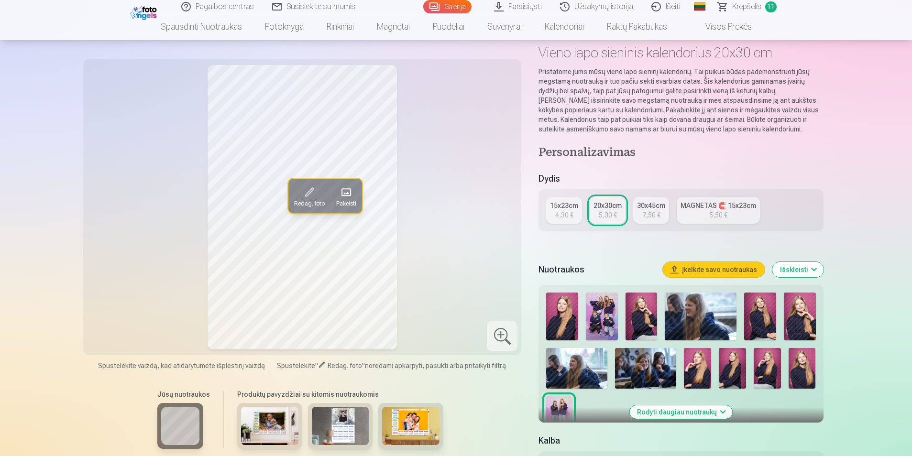
click at [311, 198] on span at bounding box center [309, 192] width 15 height 15
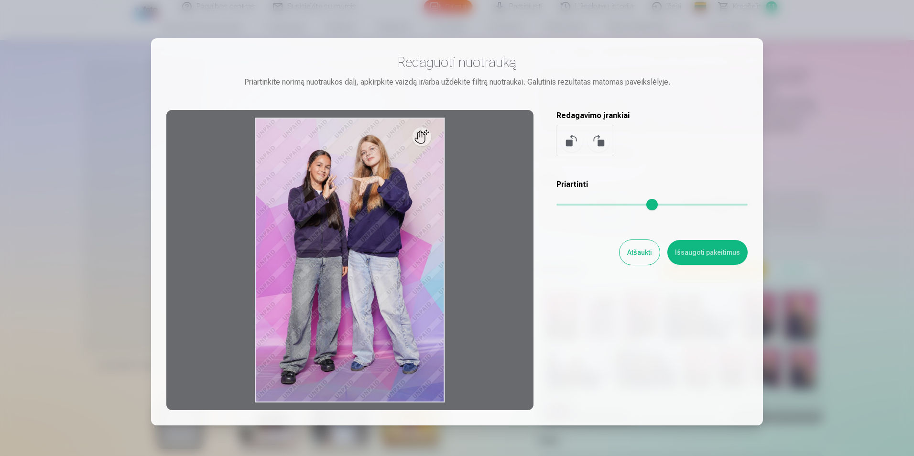
click at [645, 259] on button "Atšaukti" at bounding box center [640, 252] width 40 height 25
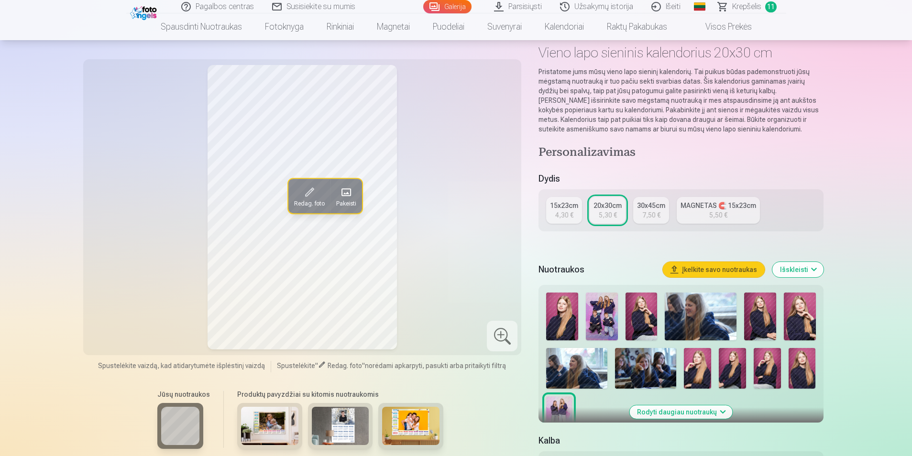
click at [558, 318] on img at bounding box center [562, 317] width 32 height 48
click at [767, 315] on img at bounding box center [760, 317] width 32 height 48
click at [794, 311] on img at bounding box center [800, 317] width 32 height 48
click at [697, 363] on img at bounding box center [697, 368] width 27 height 41
click at [725, 364] on img at bounding box center [732, 368] width 27 height 41
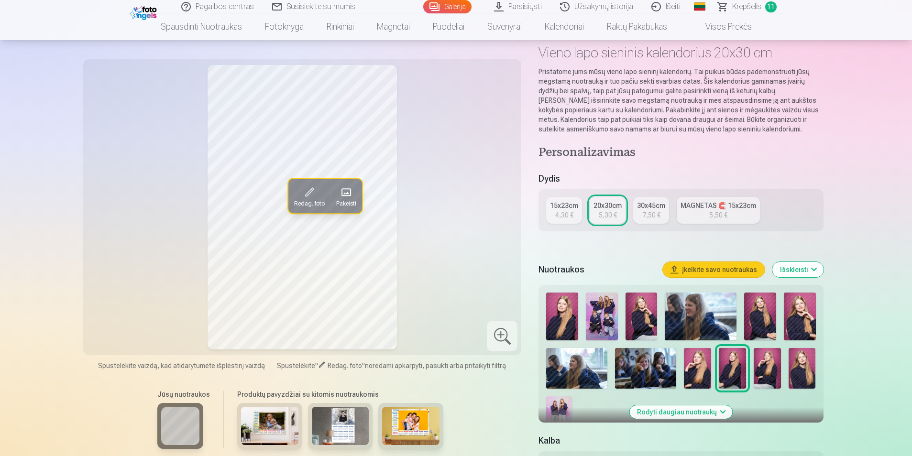
drag, startPoint x: 758, startPoint y: 369, endPoint x: 781, endPoint y: 371, distance: 22.5
click at [759, 369] on img at bounding box center [767, 368] width 27 height 41
click at [806, 371] on img at bounding box center [802, 368] width 27 height 41
click at [752, 373] on div at bounding box center [680, 364] width 277 height 150
click at [737, 374] on img at bounding box center [732, 368] width 27 height 41
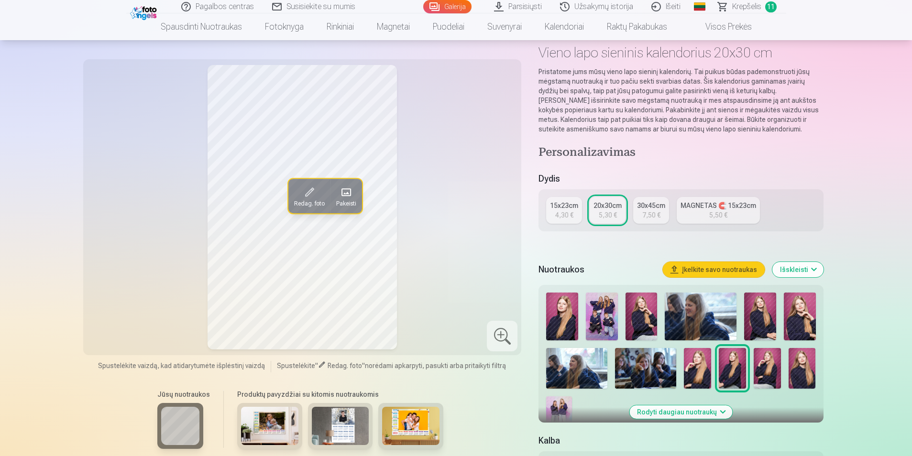
click at [649, 213] on div "7,50 €" at bounding box center [651, 215] width 18 height 10
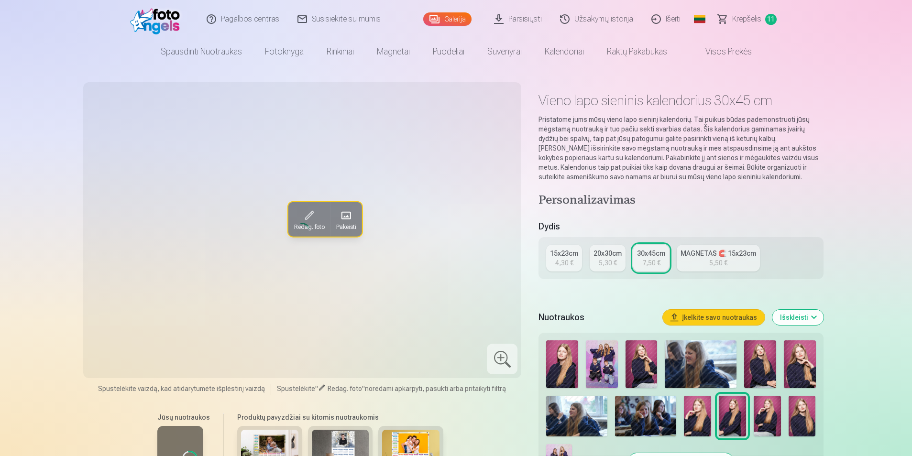
click at [560, 259] on div "4,30 €" at bounding box center [564, 263] width 18 height 10
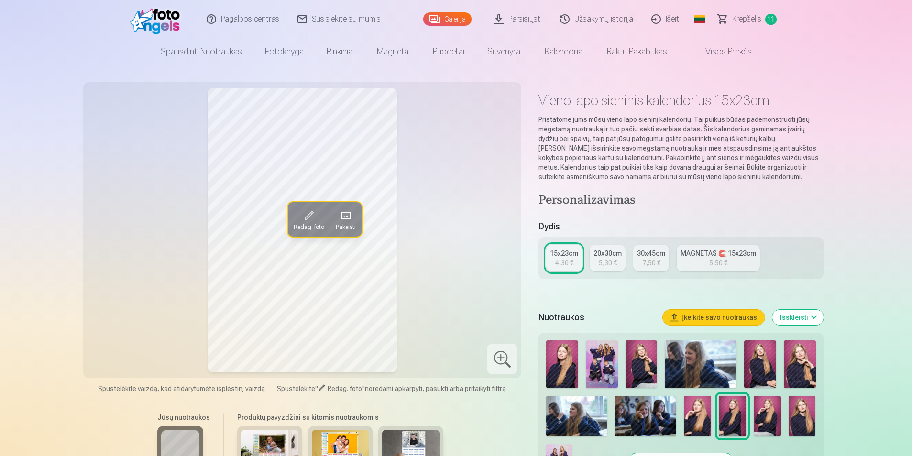
click at [600, 262] on div "5,30 €" at bounding box center [608, 263] width 18 height 10
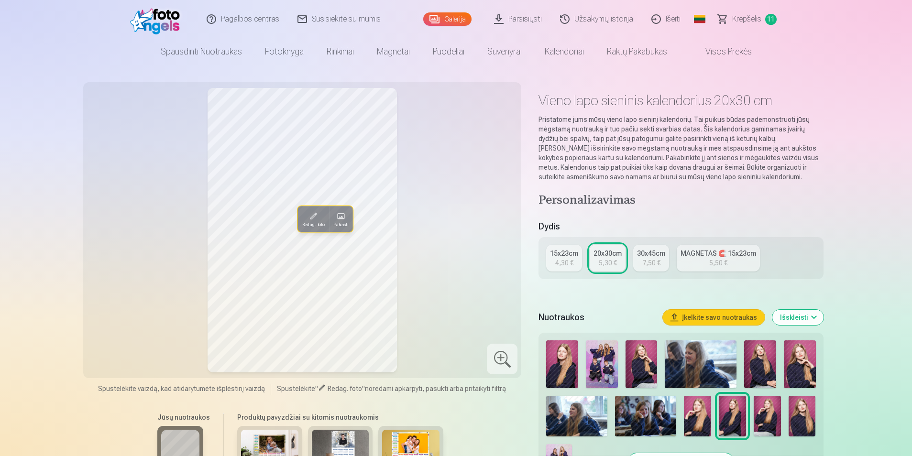
click at [600, 262] on div "5,30 €" at bounding box center [608, 263] width 18 height 10
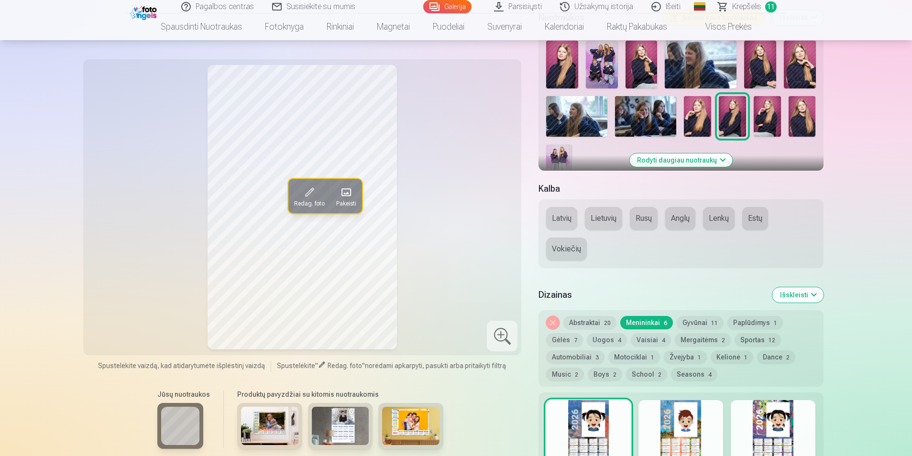
scroll to position [430, 0]
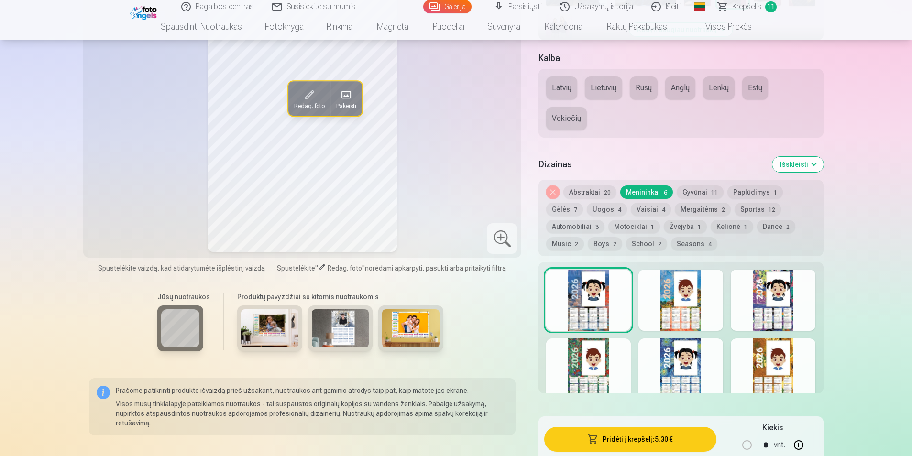
click at [665, 436] on button "Pridėti į krepšelį : 5,30 €" at bounding box center [630, 439] width 172 height 25
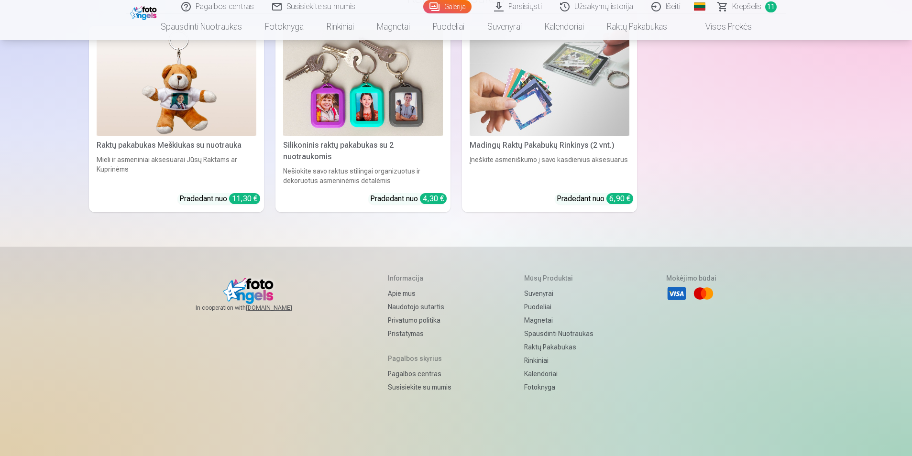
scroll to position [3906, 0]
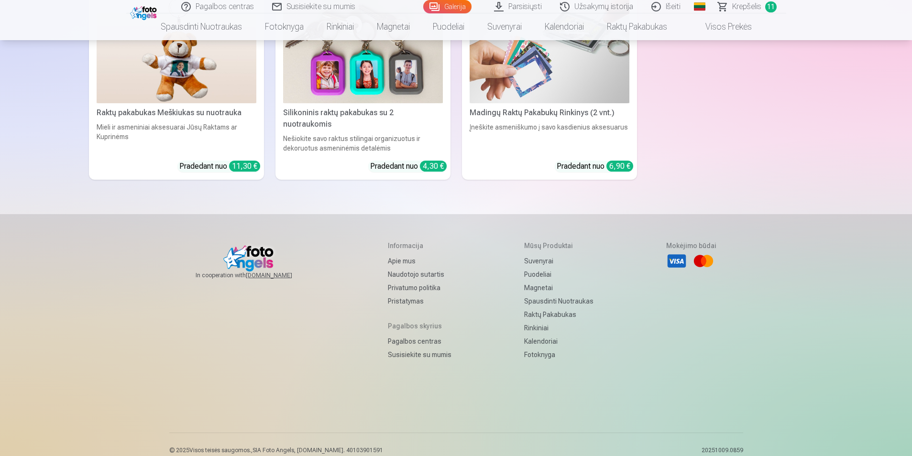
click at [746, 4] on span "Krepšelis" at bounding box center [746, 6] width 29 height 11
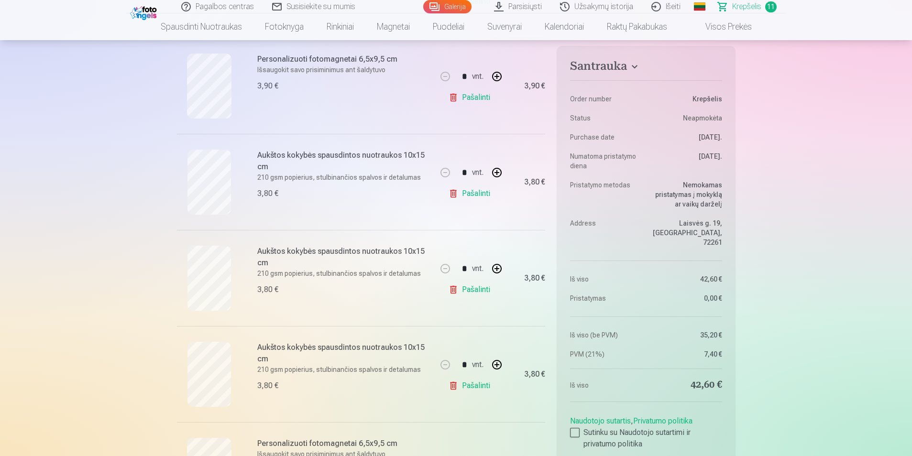
scroll to position [670, 0]
click at [466, 287] on link "Pašalinti" at bounding box center [471, 288] width 45 height 19
click at [476, 291] on link "Pašalinti" at bounding box center [471, 288] width 45 height 19
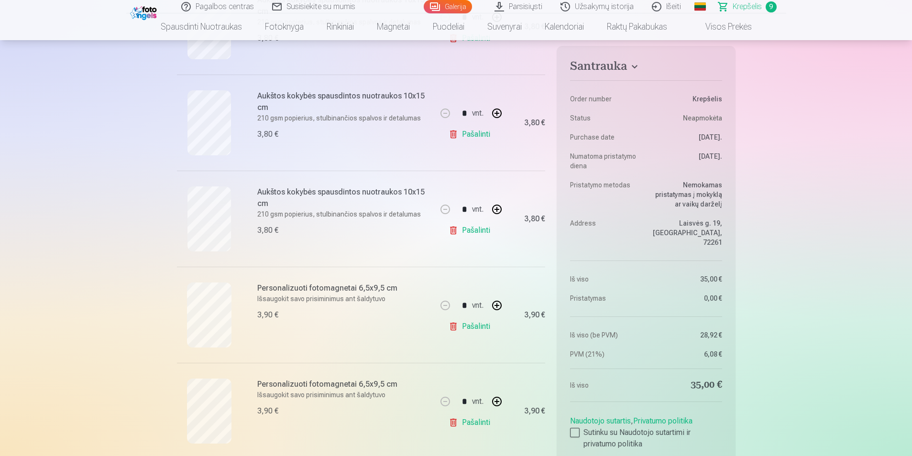
scroll to position [478, 0]
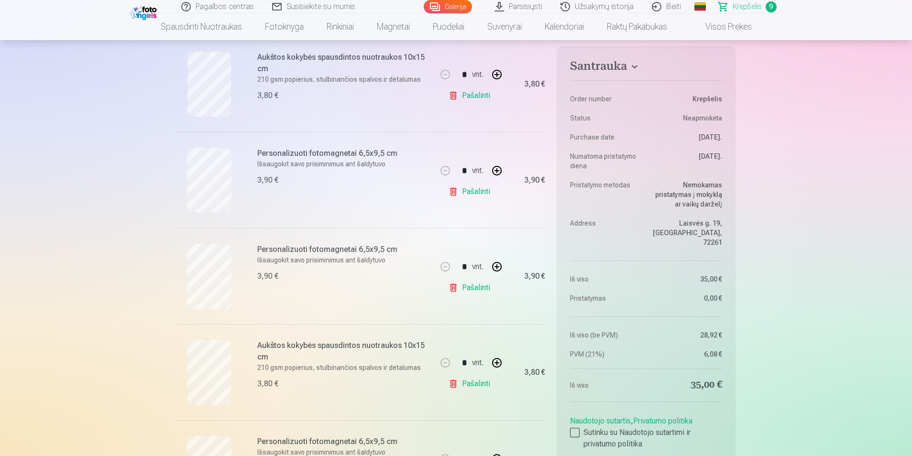
click at [482, 290] on link "Pašalinti" at bounding box center [471, 287] width 45 height 19
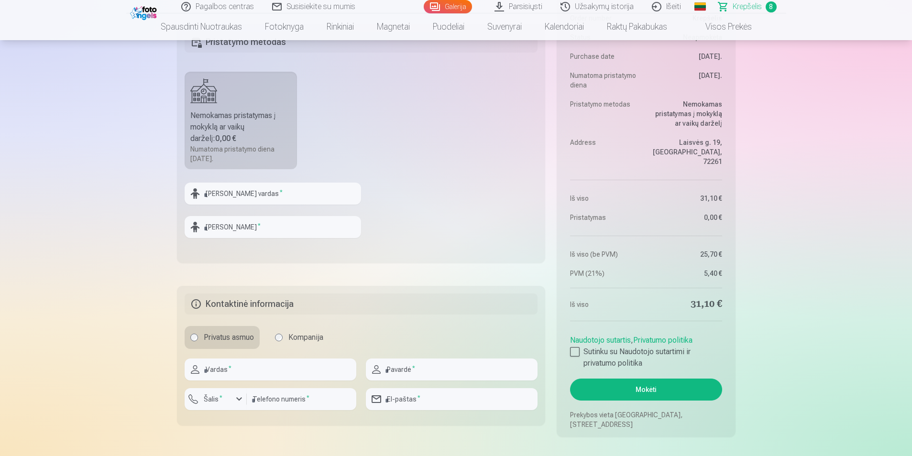
scroll to position [1004, 0]
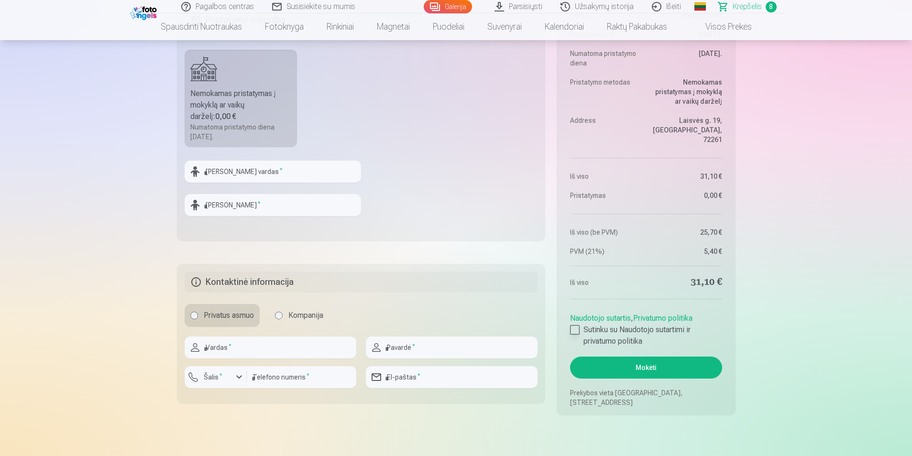
click at [577, 330] on div at bounding box center [575, 330] width 10 height 10
click at [636, 364] on button "Mokėti" at bounding box center [646, 368] width 152 height 22
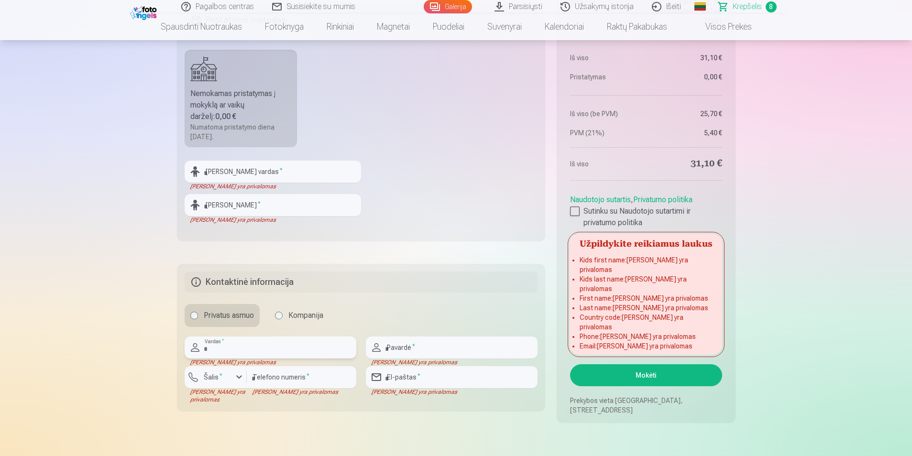
click at [257, 346] on input "text" at bounding box center [271, 348] width 172 height 22
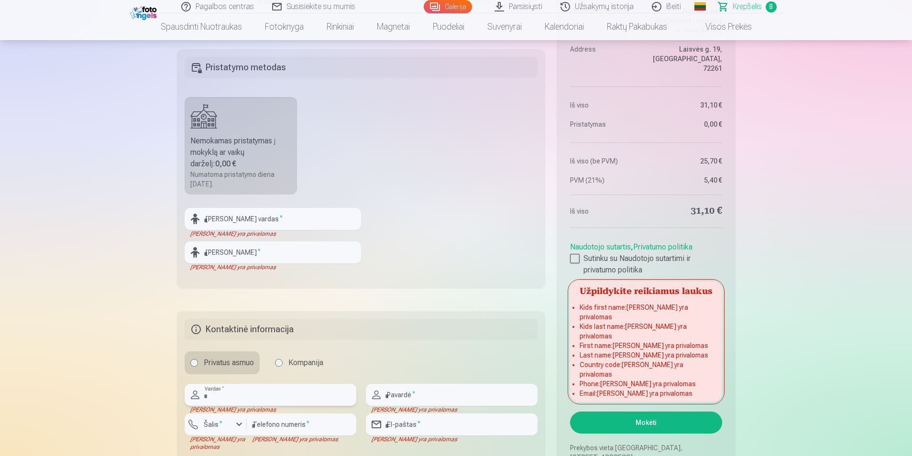
scroll to position [956, 0]
click at [220, 218] on input "text" at bounding box center [273, 220] width 176 height 22
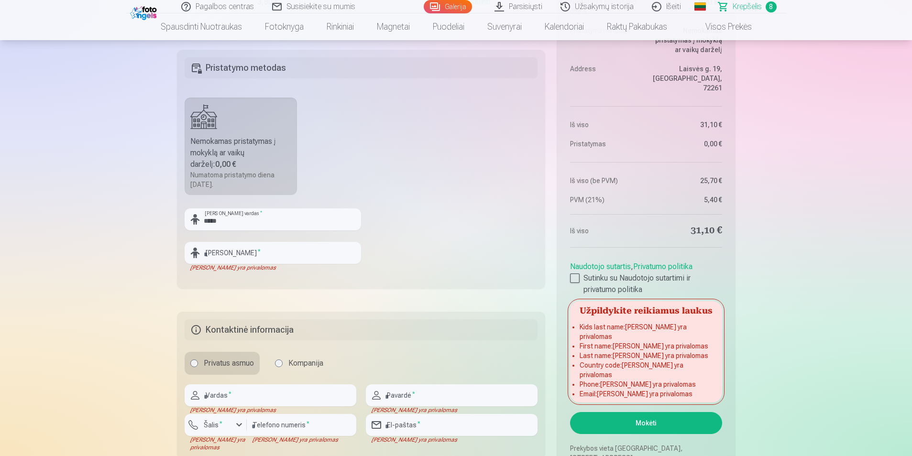
drag, startPoint x: 199, startPoint y: 220, endPoint x: 246, endPoint y: 229, distance: 48.3
click at [208, 220] on div "***** Vaiko vardas *" at bounding box center [273, 220] width 176 height 22
click at [212, 218] on input "*****" at bounding box center [273, 220] width 176 height 22
click at [195, 218] on div "***** Vaiko vardas *" at bounding box center [273, 220] width 176 height 22
click at [240, 219] on input "*****" at bounding box center [273, 220] width 176 height 22
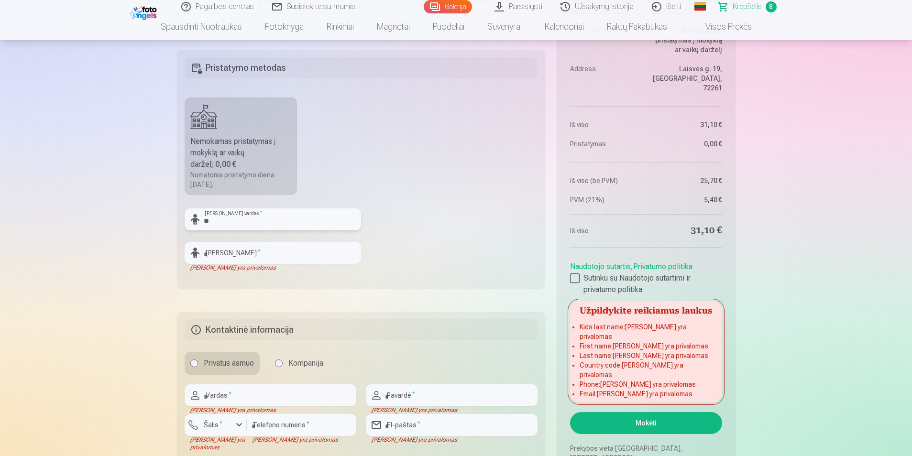
type input "*"
type input "*****"
click at [232, 250] on input "text" at bounding box center [273, 253] width 176 height 22
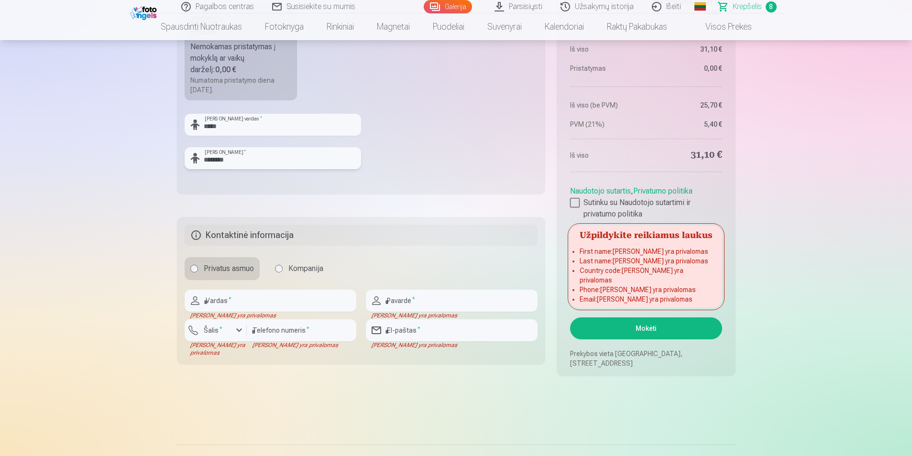
scroll to position [1052, 0]
type input "********"
click at [232, 299] on input "text" at bounding box center [271, 300] width 172 height 22
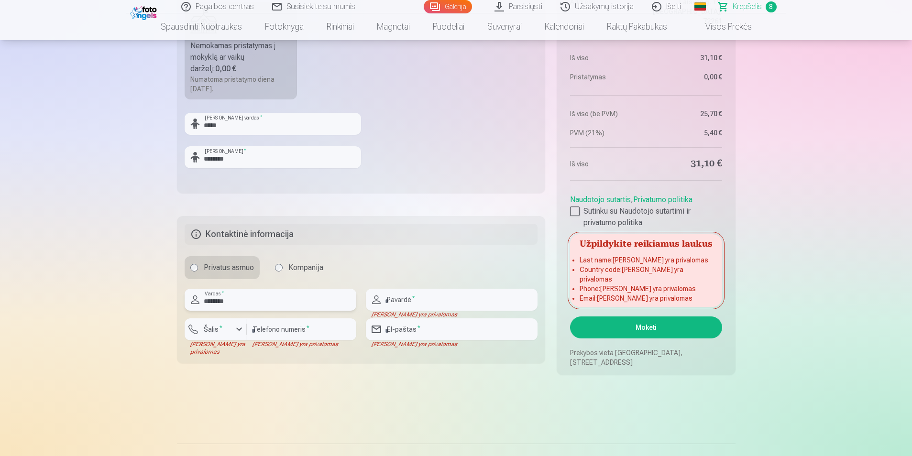
type input "********"
click at [386, 303] on input "text" at bounding box center [452, 300] width 172 height 22
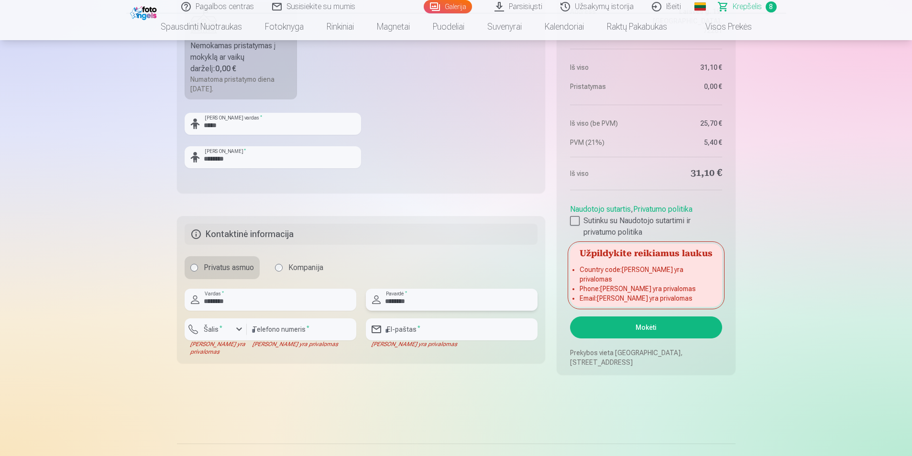
type input "********"
click at [230, 323] on button "Šalis *" at bounding box center [216, 329] width 62 height 22
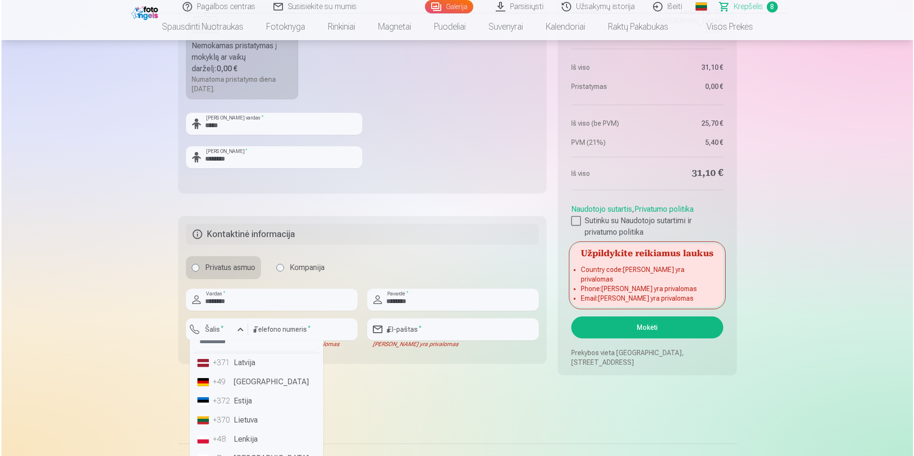
scroll to position [48, 0]
click at [250, 388] on li "+370 Lietuva" at bounding box center [255, 384] width 126 height 19
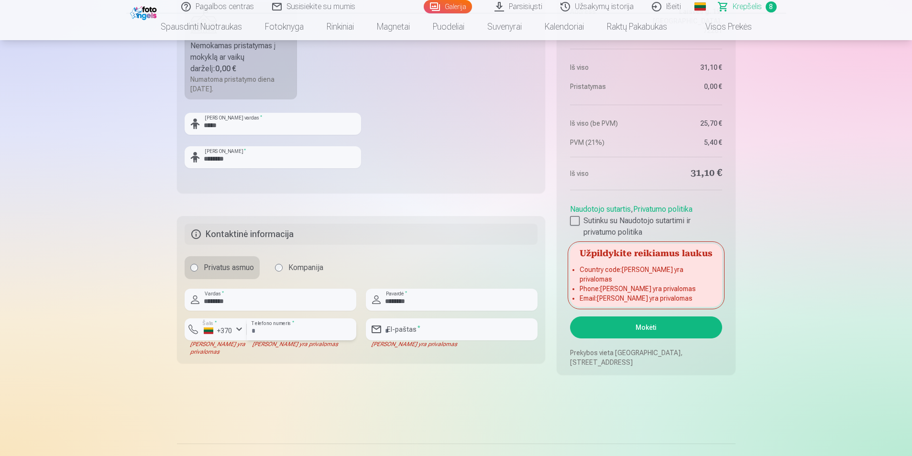
click at [305, 334] on input "number" at bounding box center [302, 329] width 110 height 22
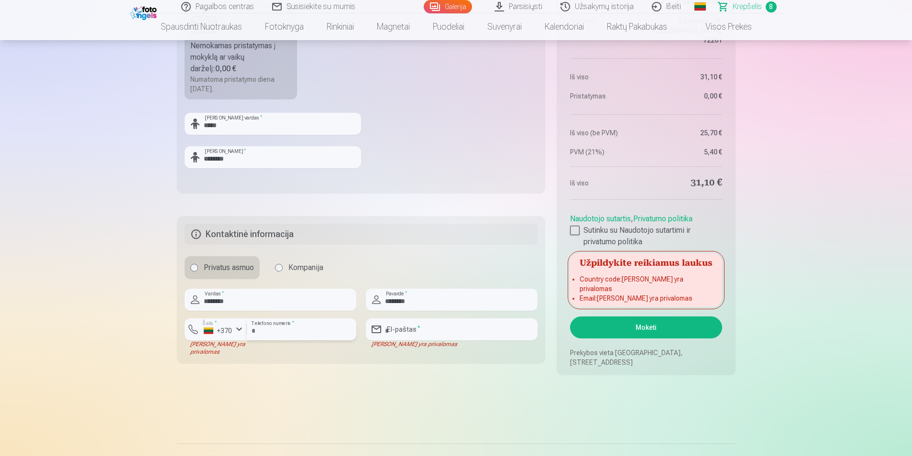
type input "********"
click at [418, 328] on input "email" at bounding box center [452, 329] width 172 height 22
type input "**********"
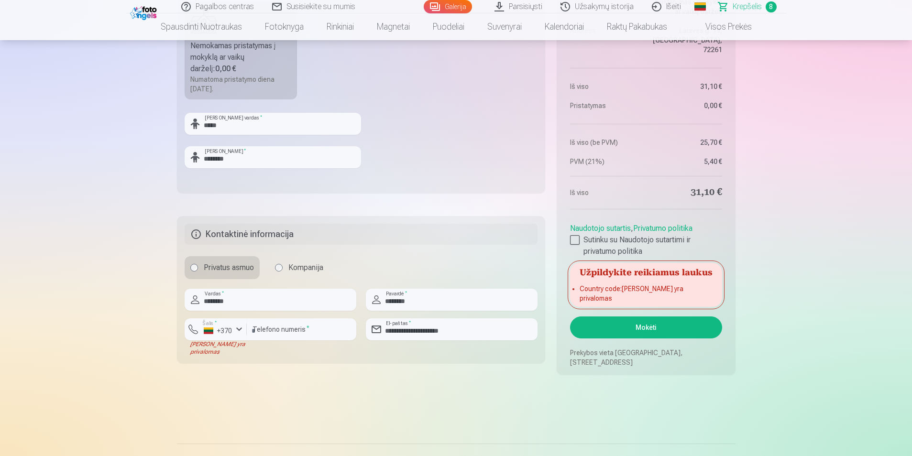
click at [683, 324] on button "Mokėti" at bounding box center [646, 328] width 152 height 22
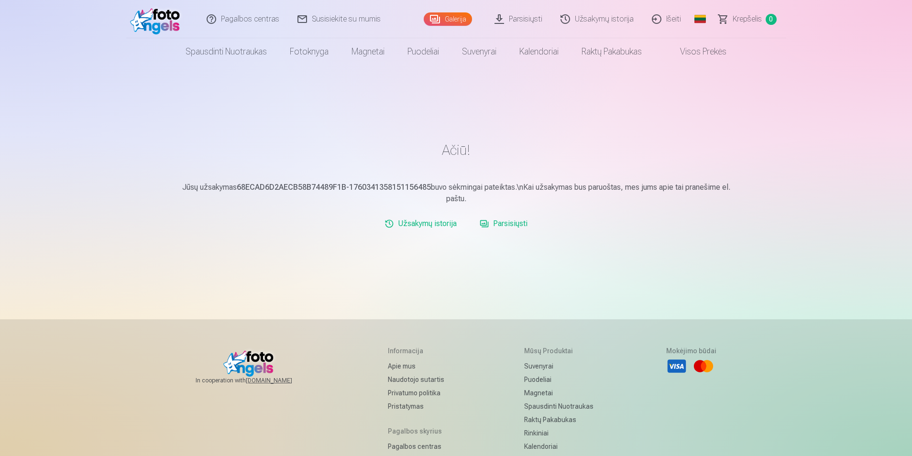
click at [669, 19] on link "Išeiti" at bounding box center [666, 19] width 47 height 38
